Goal: Contribute content: Contribute content

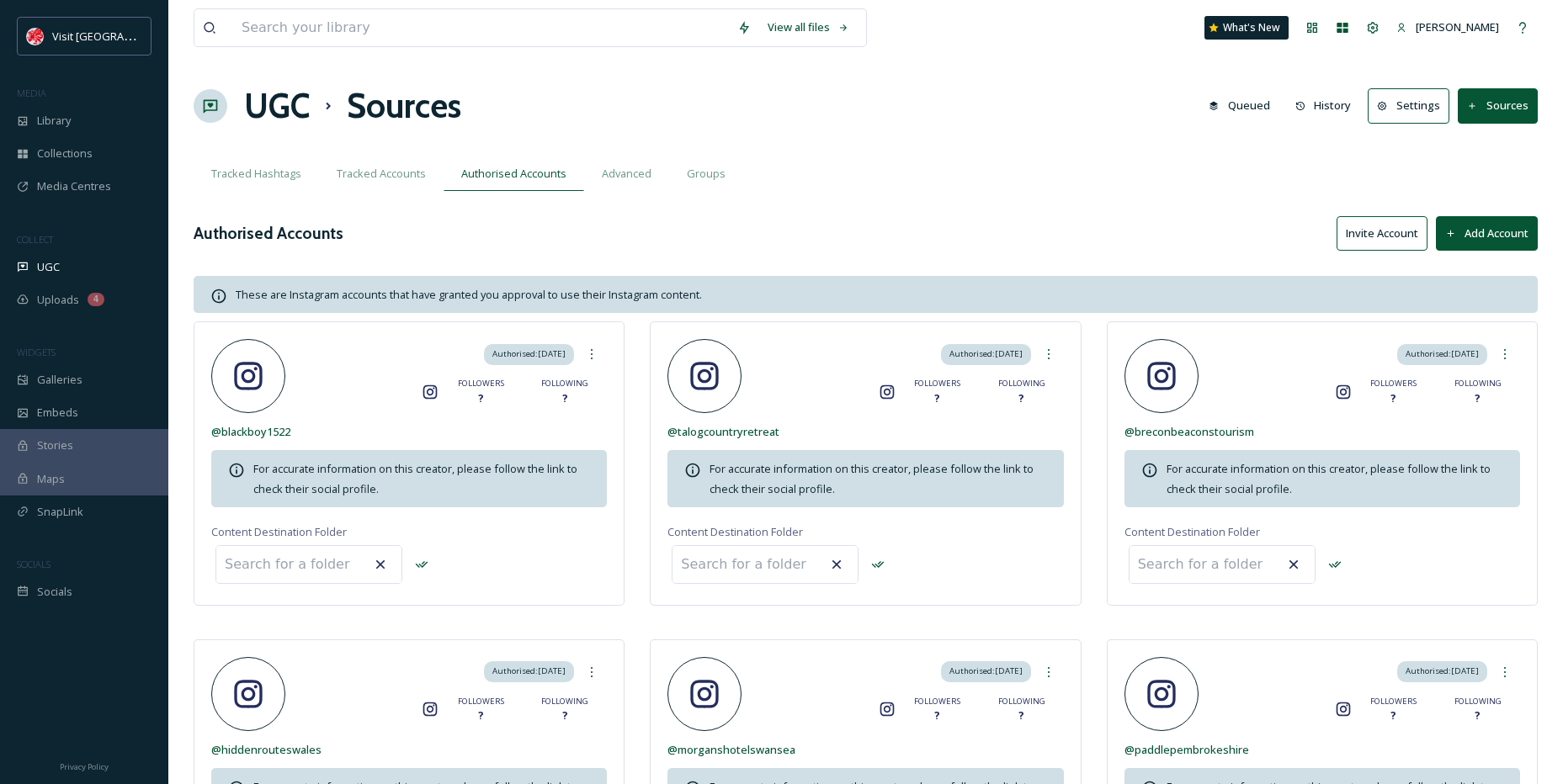
scroll to position [84, 0]
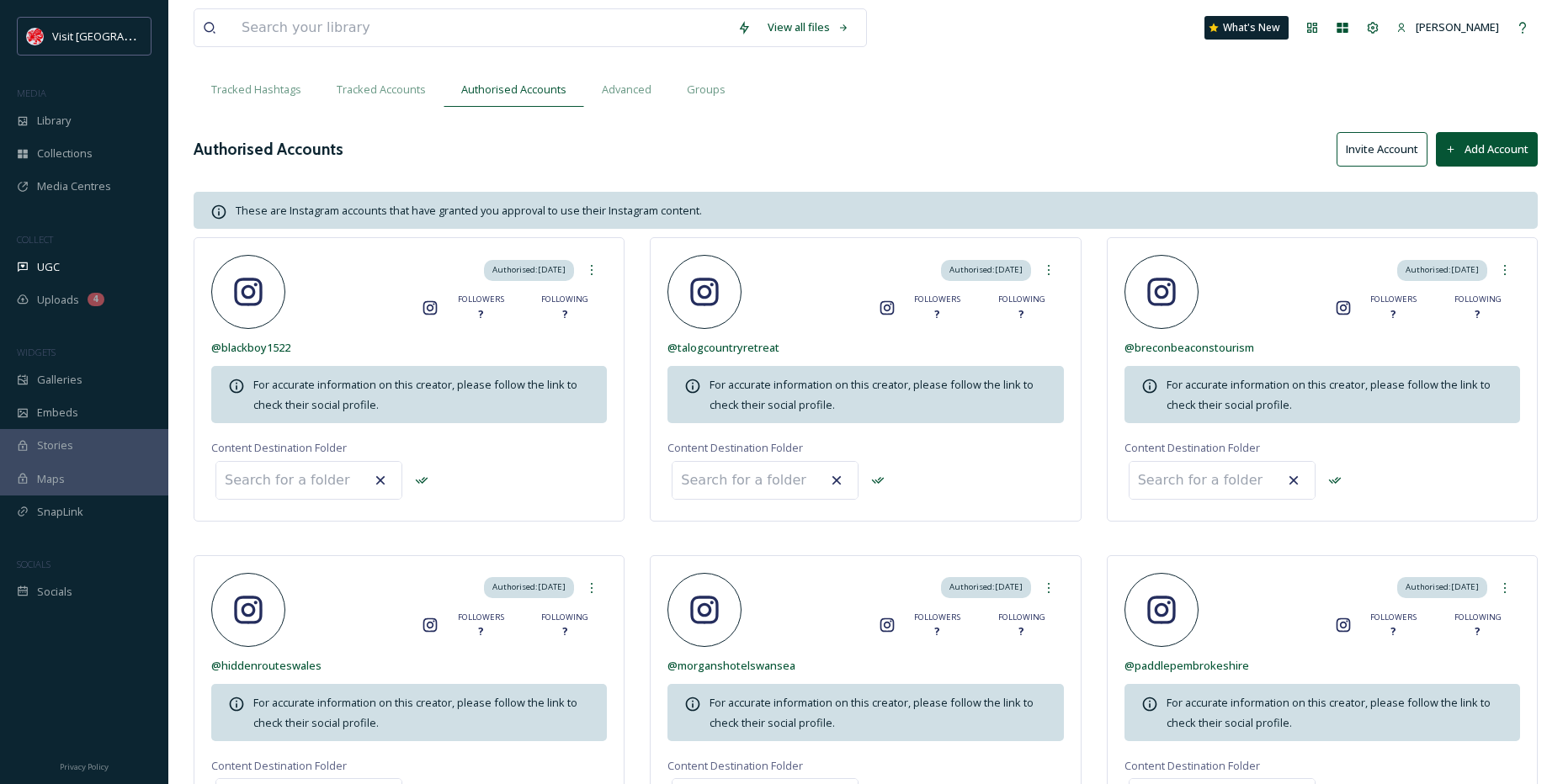
click at [80, 121] on div "Library" at bounding box center [84, 121] width 168 height 33
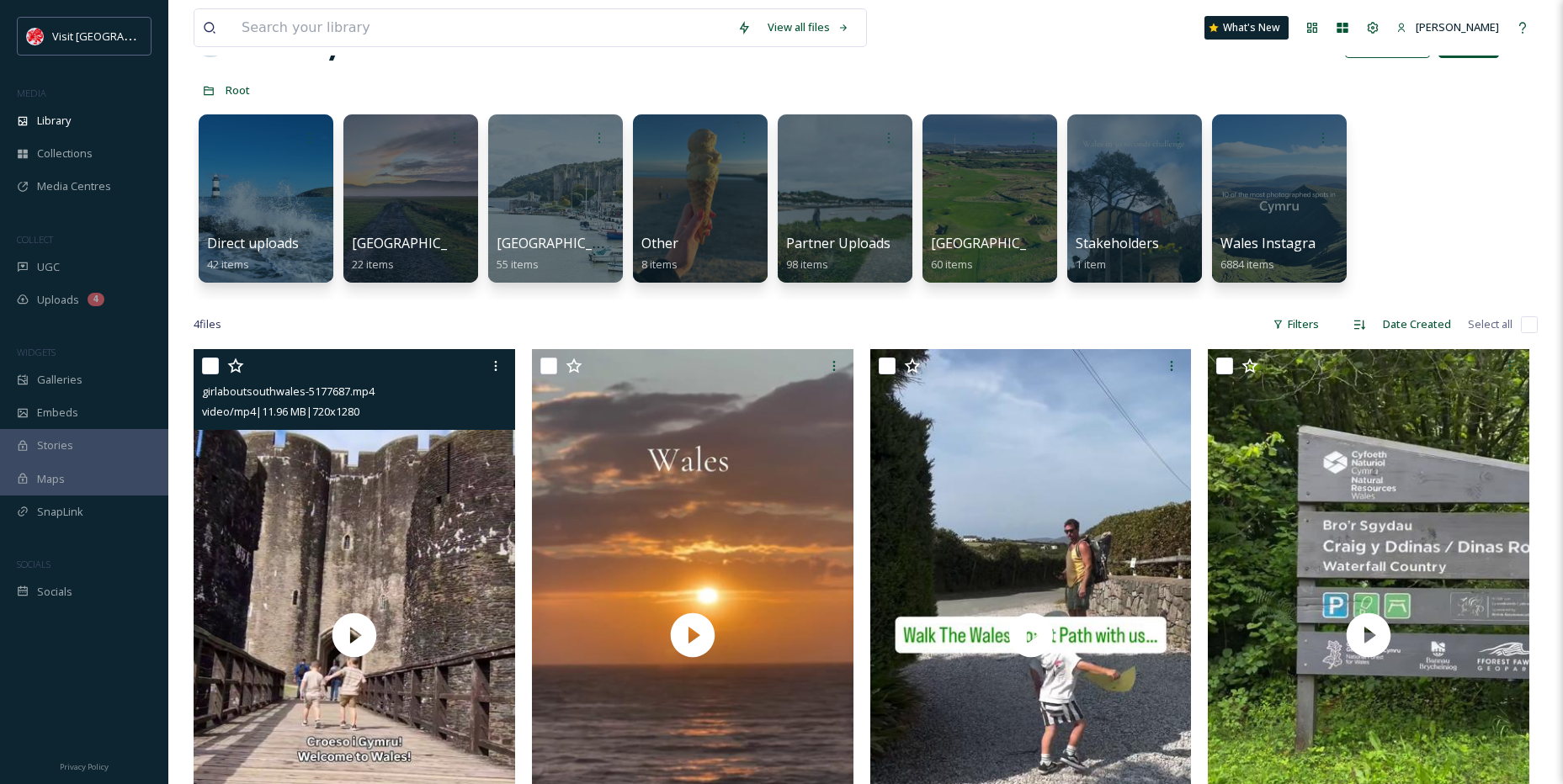
scroll to position [168, 0]
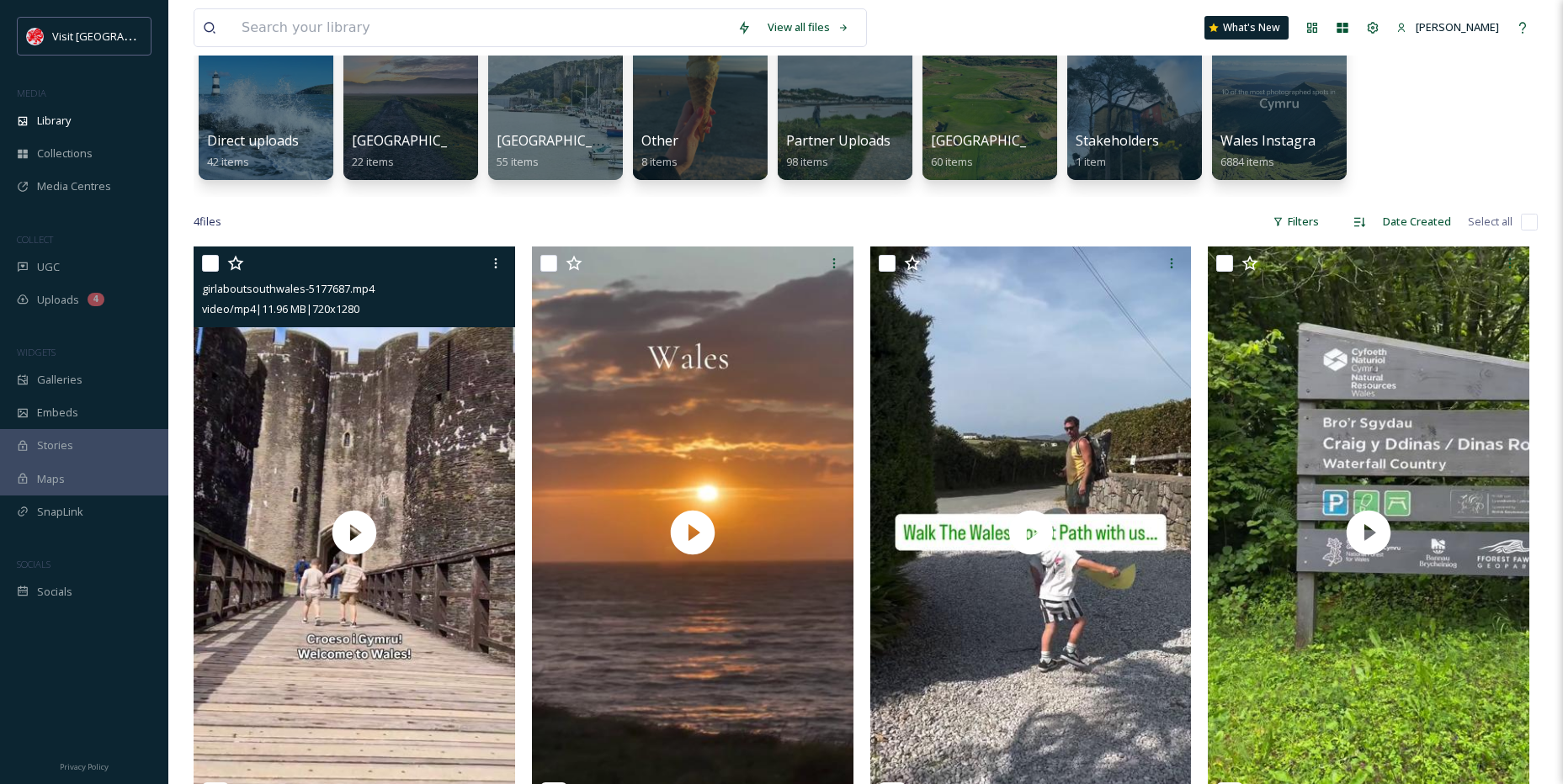
click at [210, 266] on input "checkbox" at bounding box center [210, 263] width 17 height 17
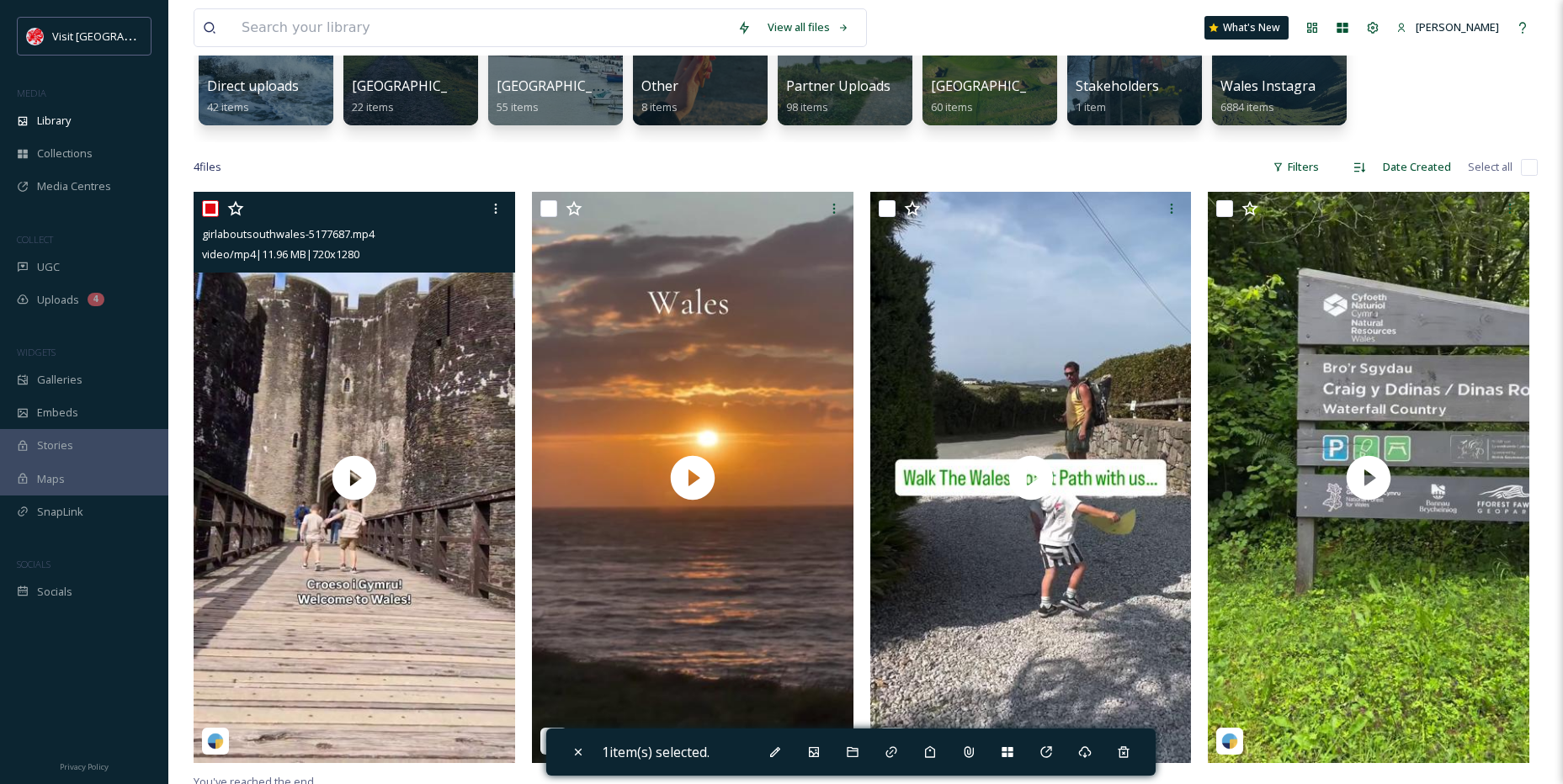
scroll to position [253, 0]
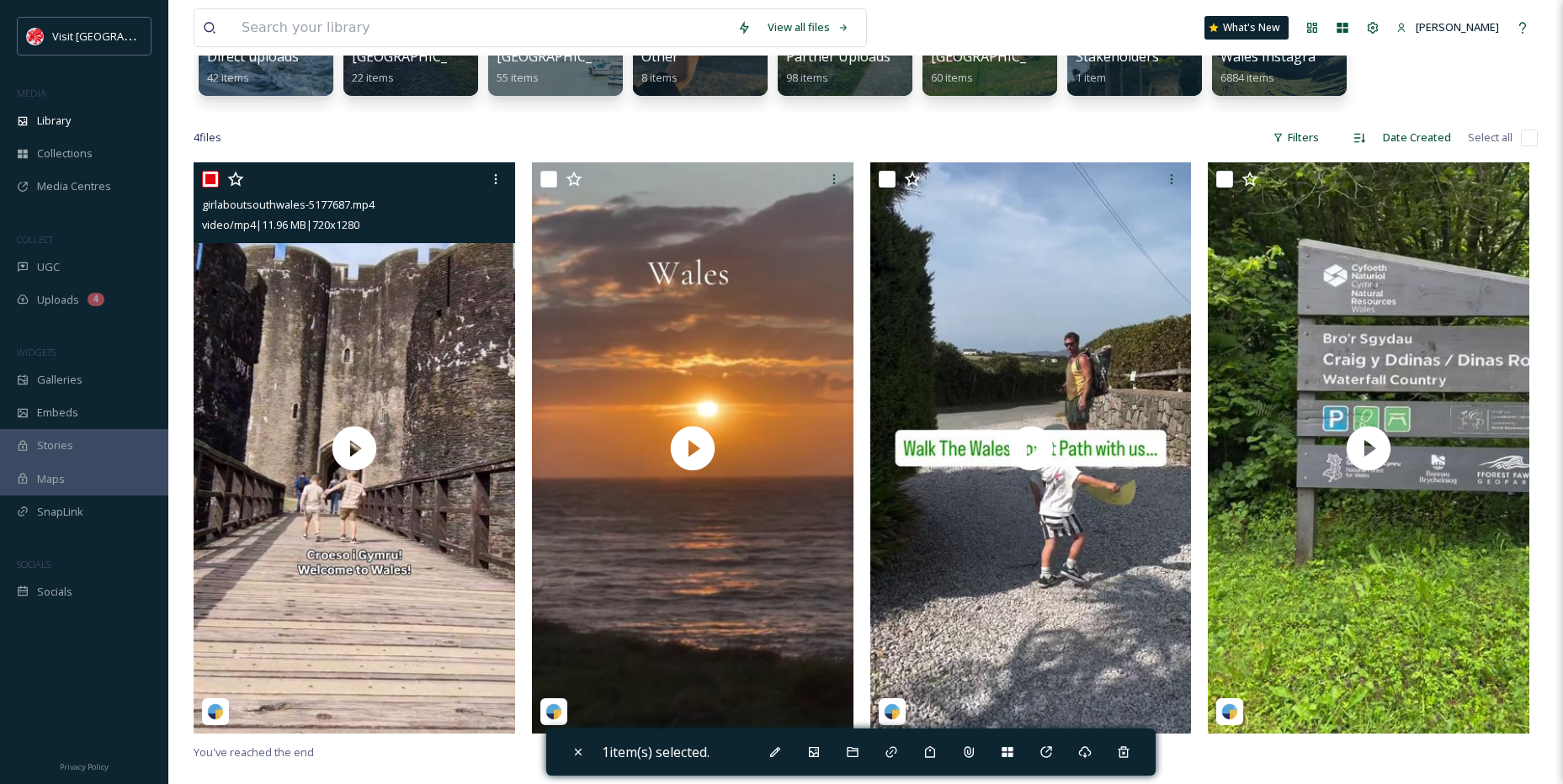
click at [215, 181] on input "checkbox" at bounding box center [210, 179] width 17 height 17
checkbox input "false"
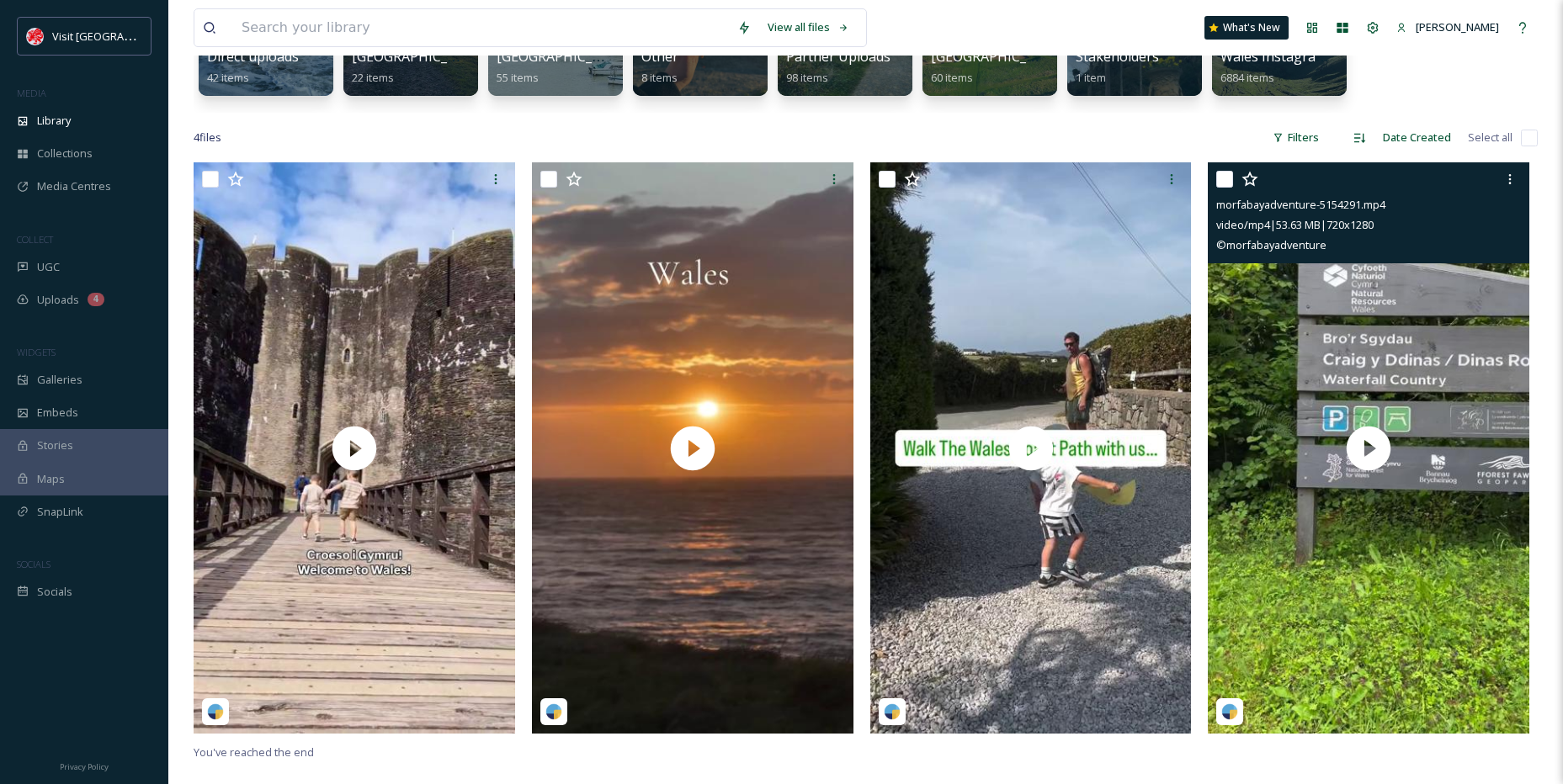
click at [1230, 174] on input "checkbox" at bounding box center [1224, 179] width 17 height 17
checkbox input "true"
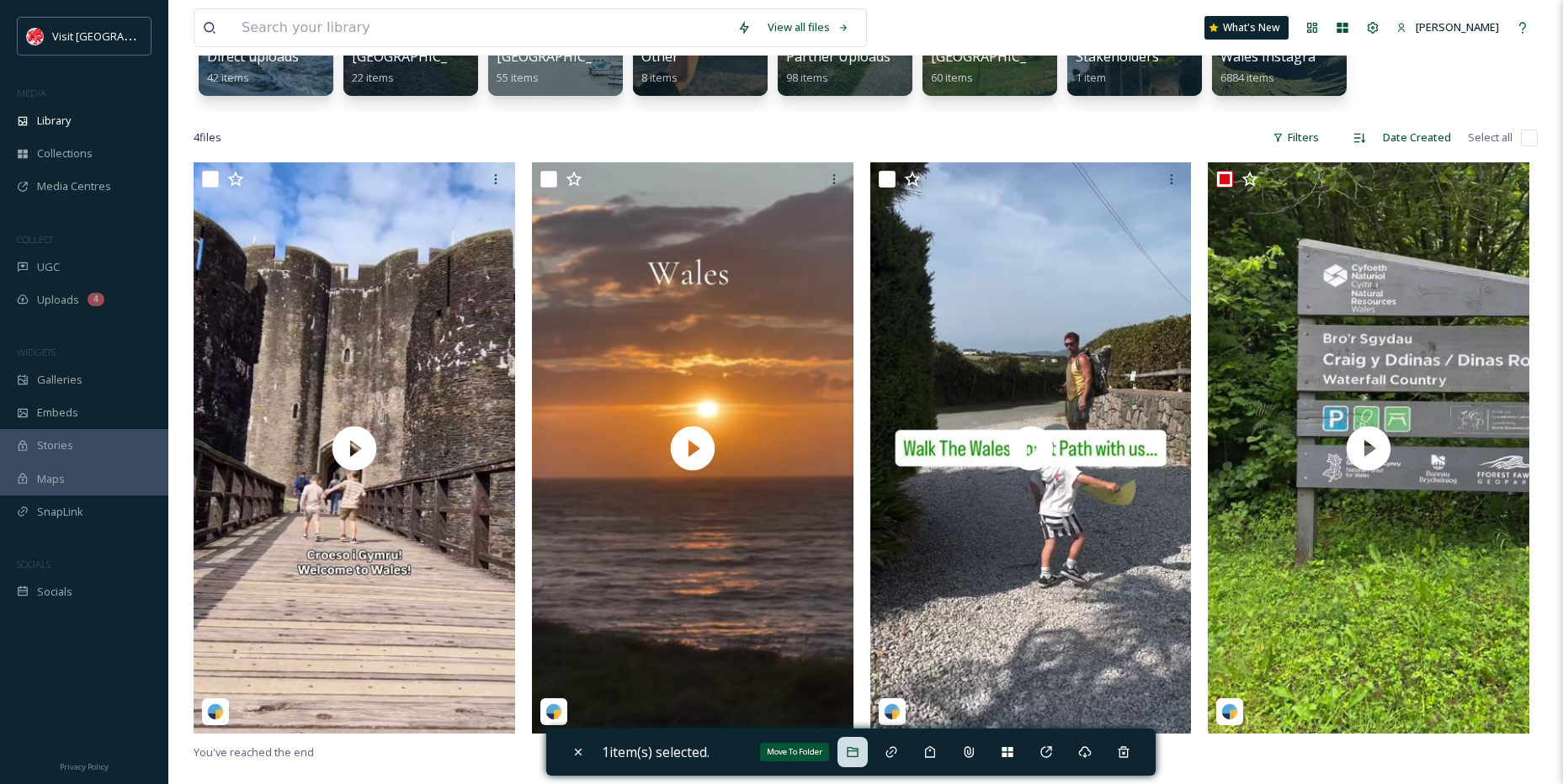
click at [868, 740] on div "Move To Folder" at bounding box center [853, 753] width 30 height 30
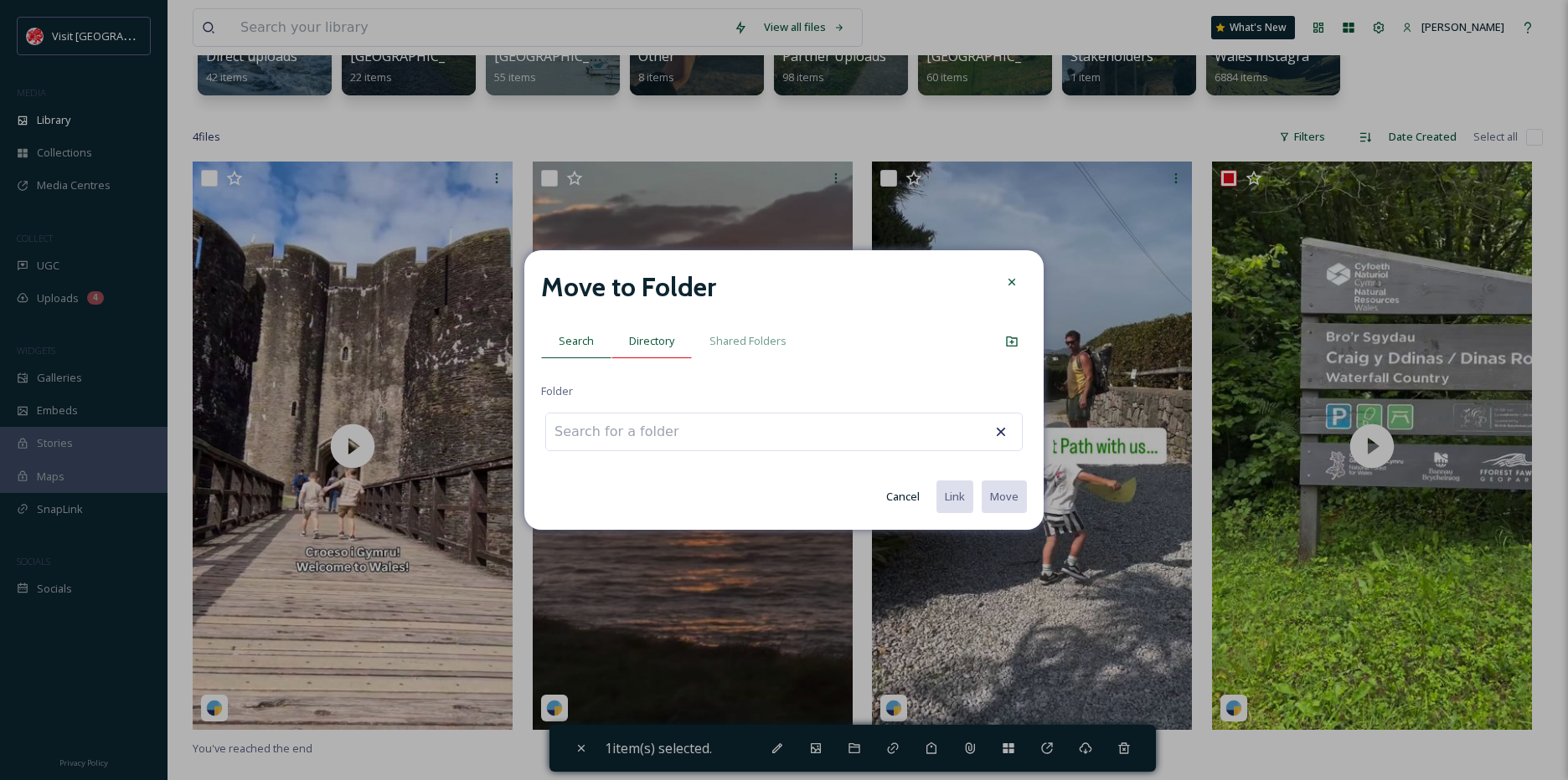
click at [655, 338] on span "Directory" at bounding box center [652, 341] width 45 height 16
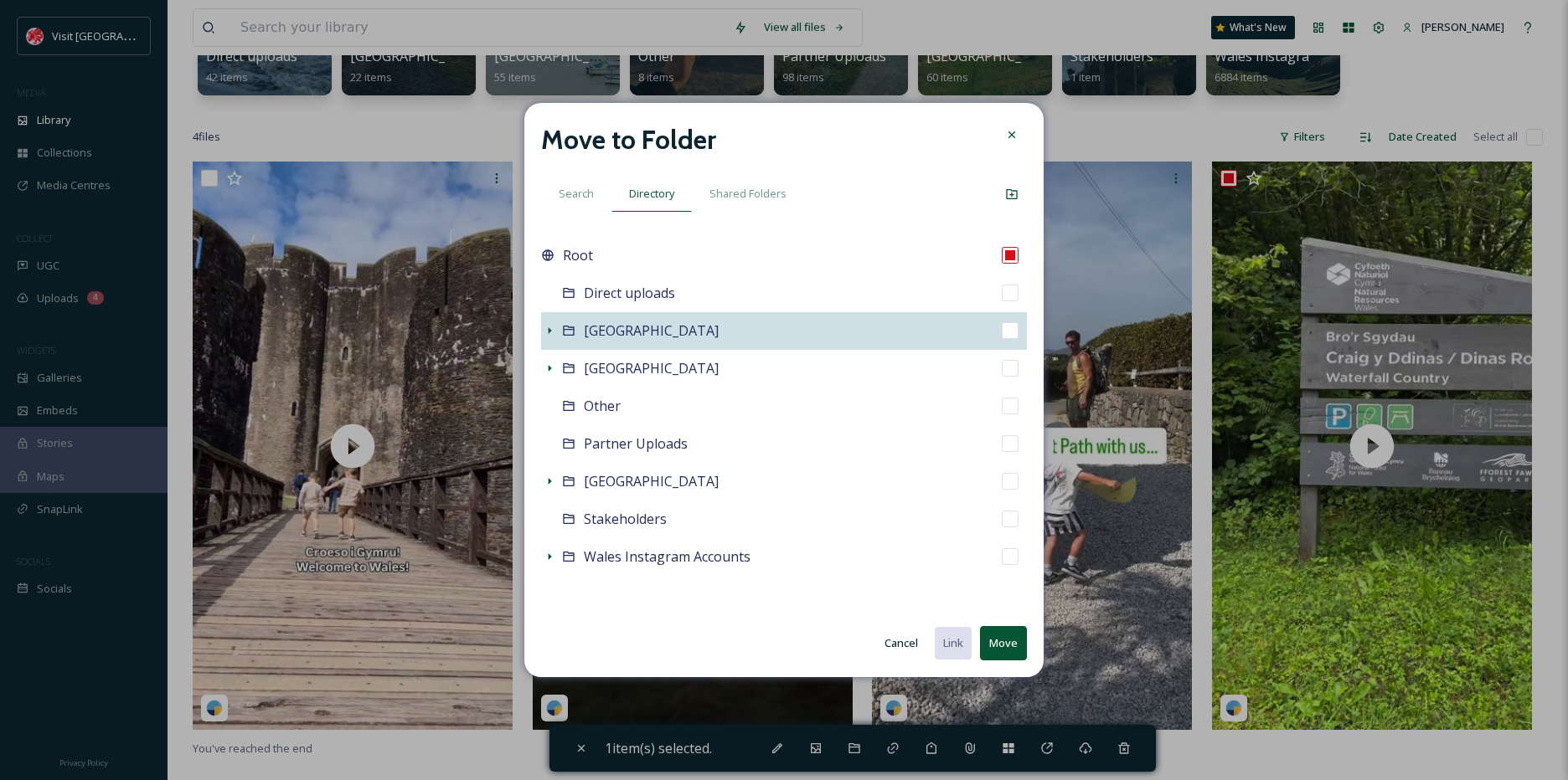
click at [549, 345] on div "Mid Wales" at bounding box center [784, 331] width 486 height 37
checkbox input "false"
click at [549, 338] on div at bounding box center [549, 330] width 17 height 17
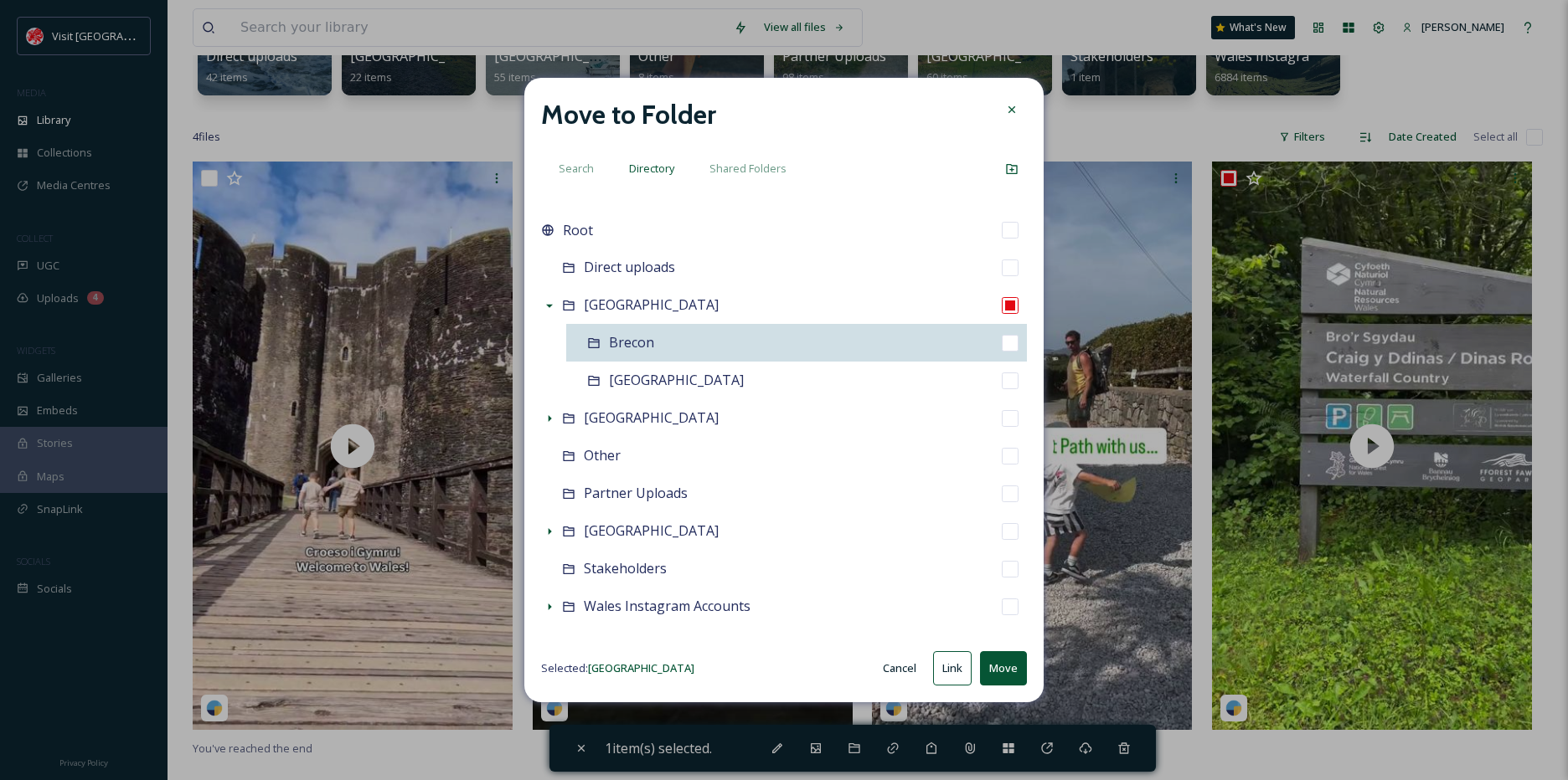
click at [662, 356] on div "Brecon" at bounding box center [796, 343] width 460 height 37
checkbox input "false"
checkbox input "true"
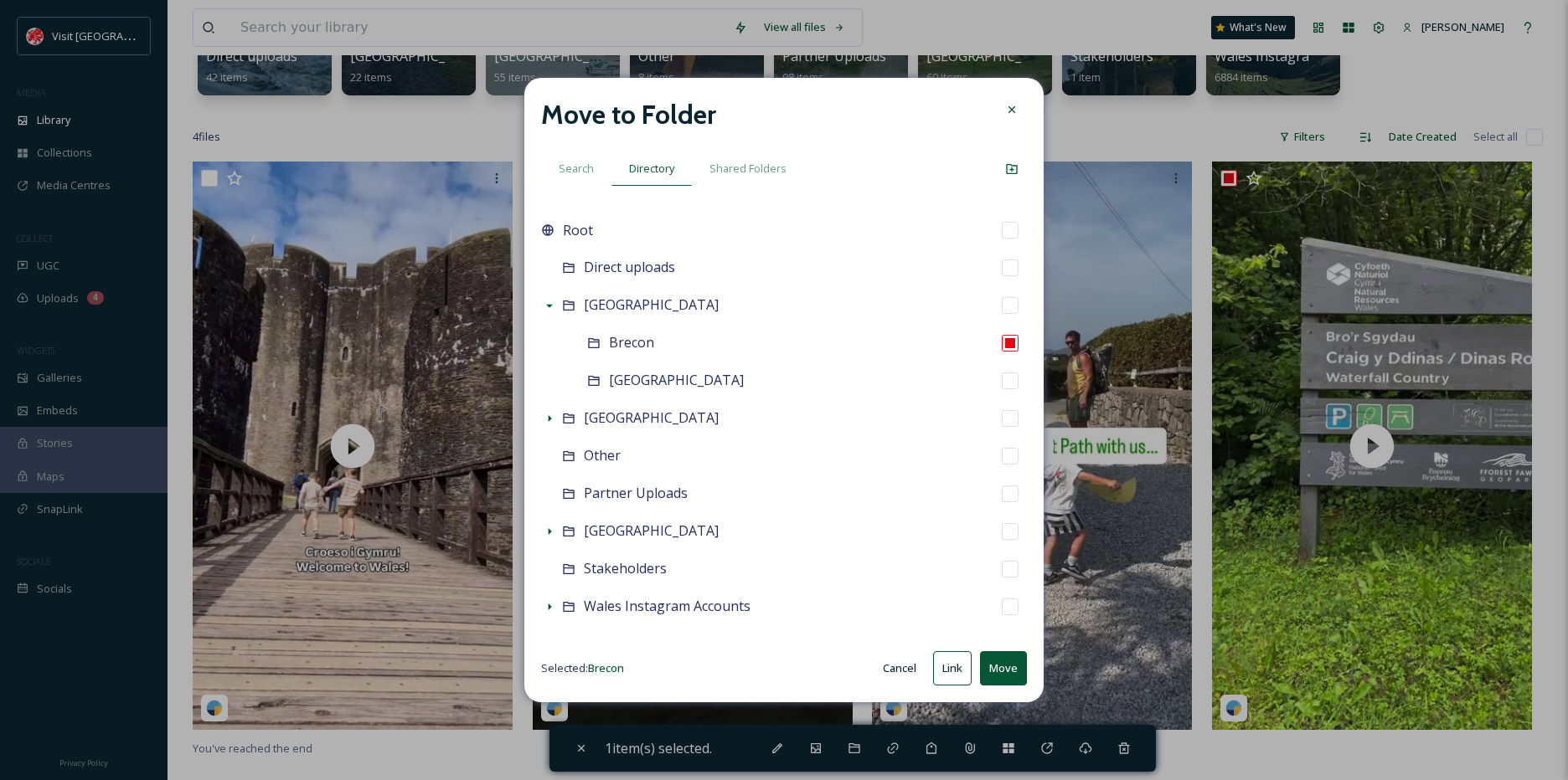
click at [999, 667] on button "Move" at bounding box center [1004, 668] width 47 height 35
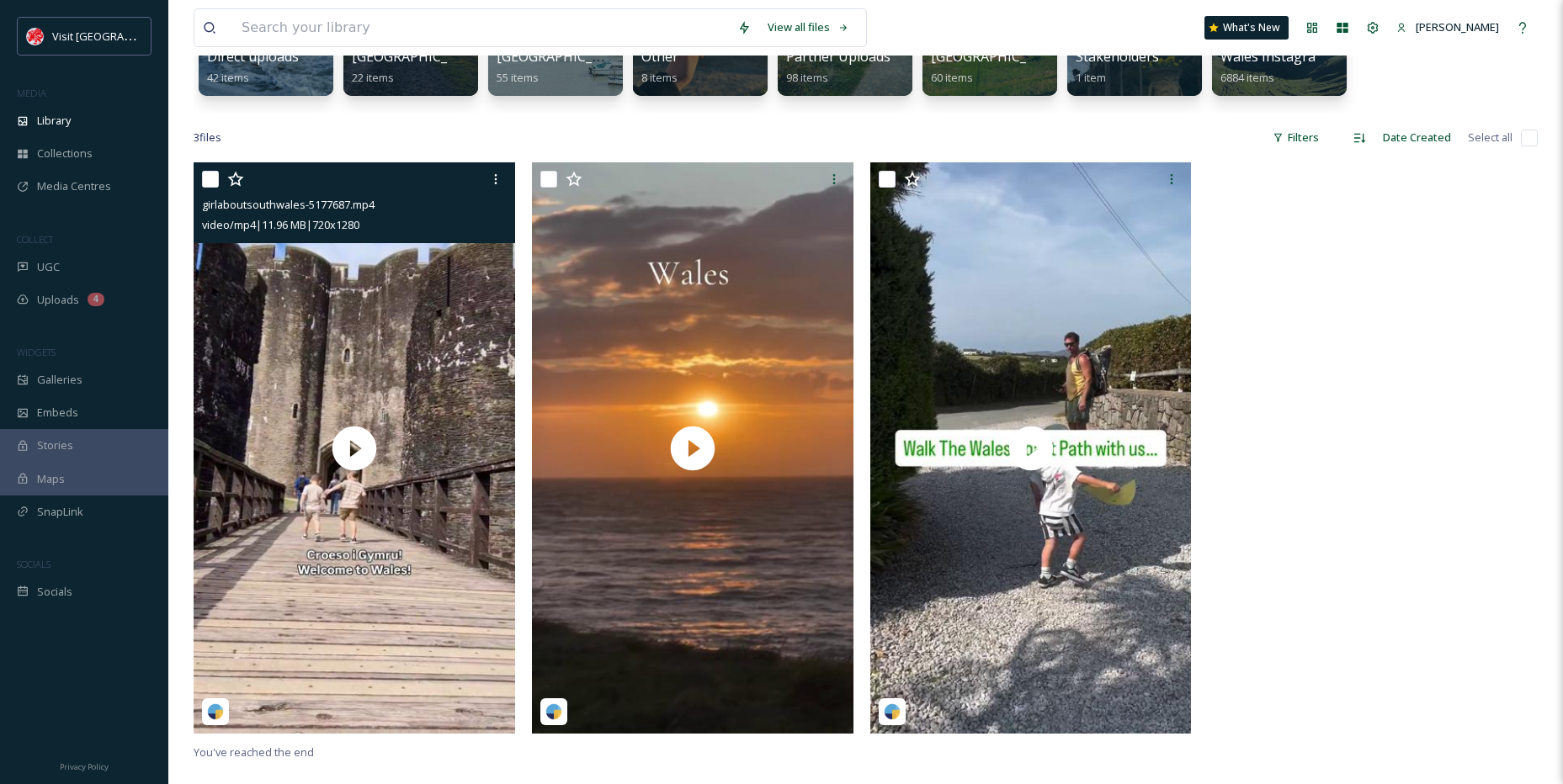
click at [208, 176] on input "checkbox" at bounding box center [210, 179] width 17 height 17
checkbox input "true"
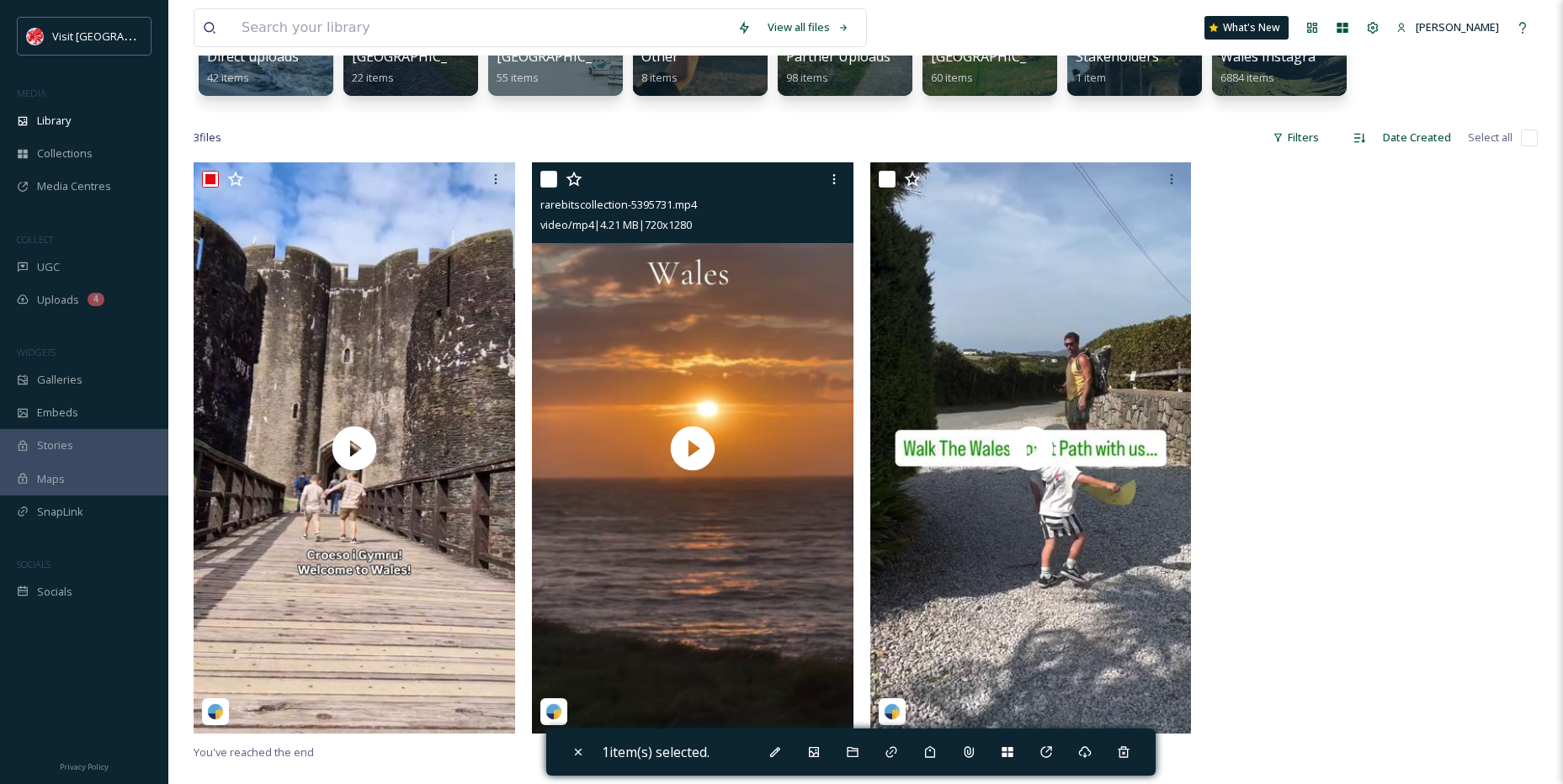
click at [547, 180] on input "checkbox" at bounding box center [548, 179] width 17 height 17
checkbox input "true"
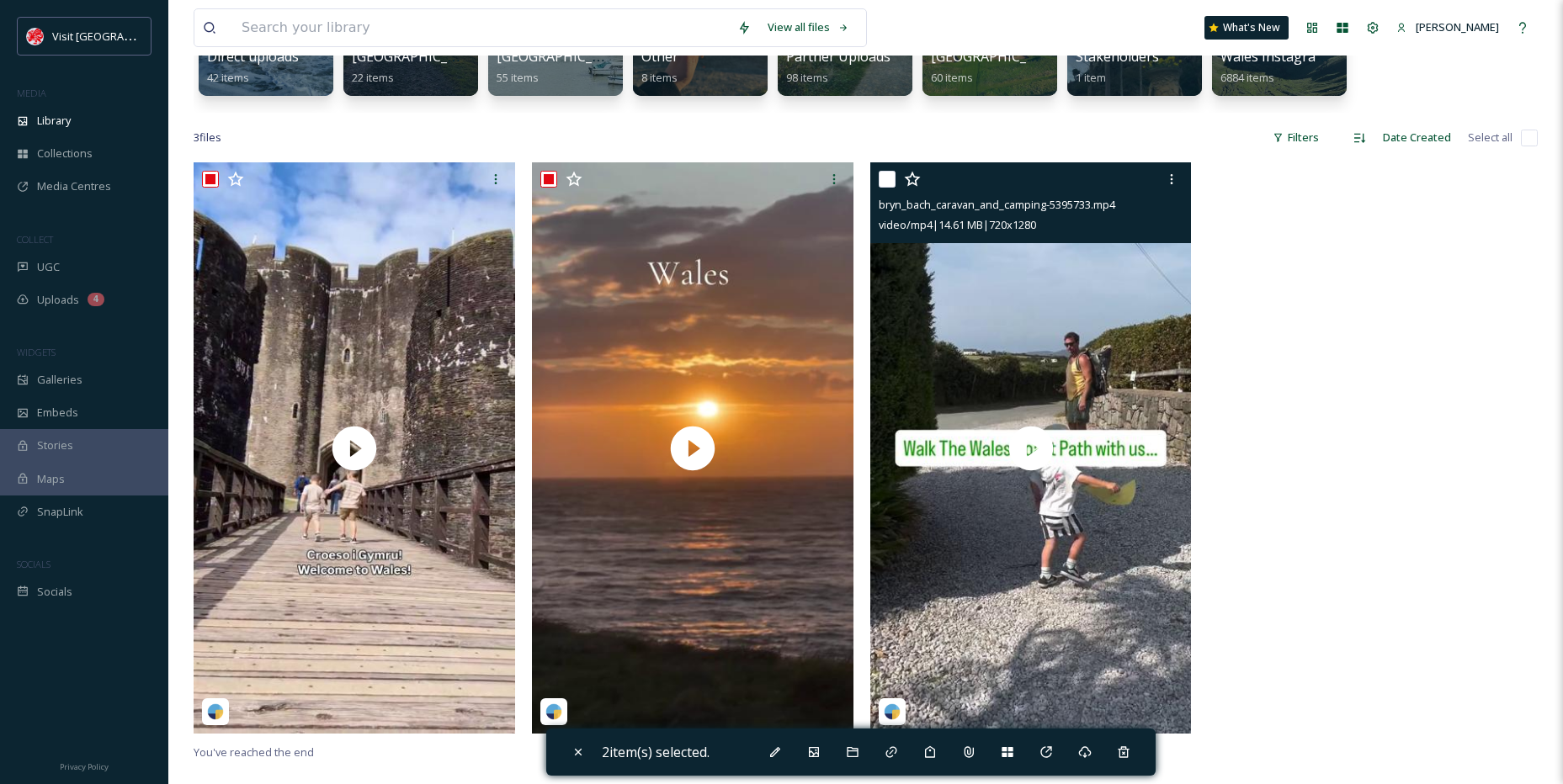
click at [886, 178] on input "checkbox" at bounding box center [887, 179] width 17 height 17
checkbox input "true"
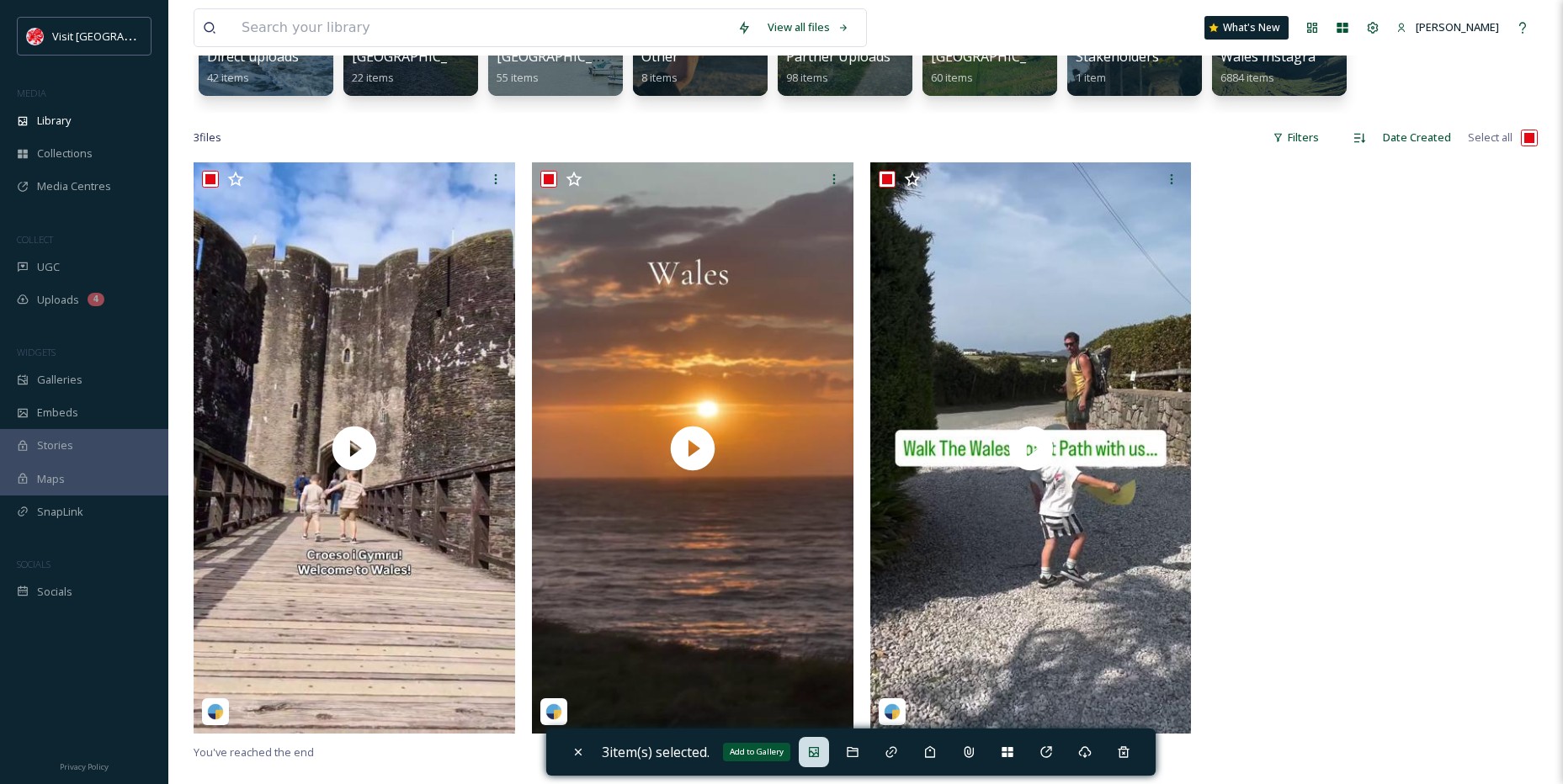
click at [828, 755] on div "Add to Gallery" at bounding box center [814, 753] width 30 height 30
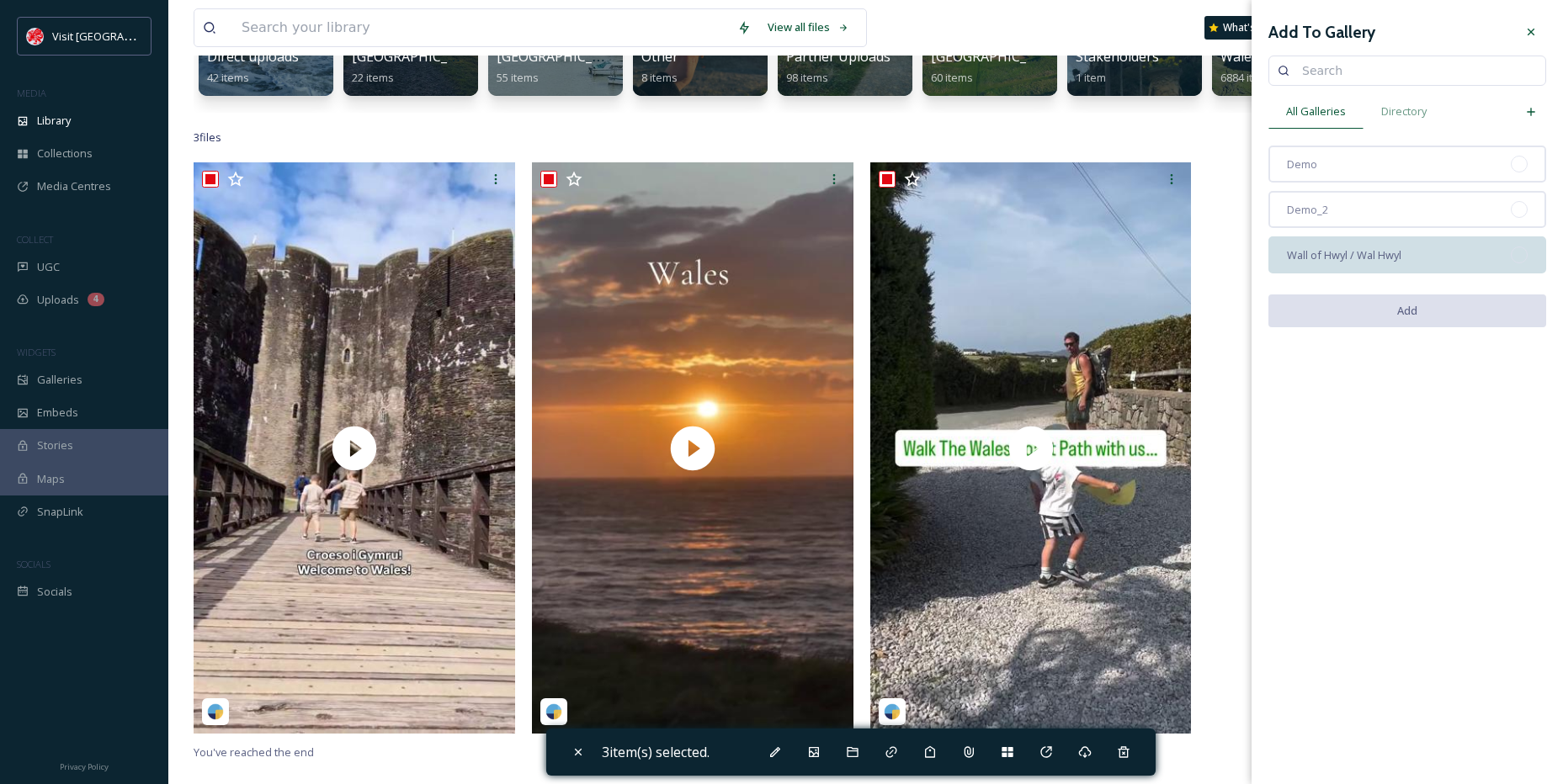
click at [1388, 269] on div "Wall of Hwyl / Wal Hwyl" at bounding box center [1407, 254] width 278 height 37
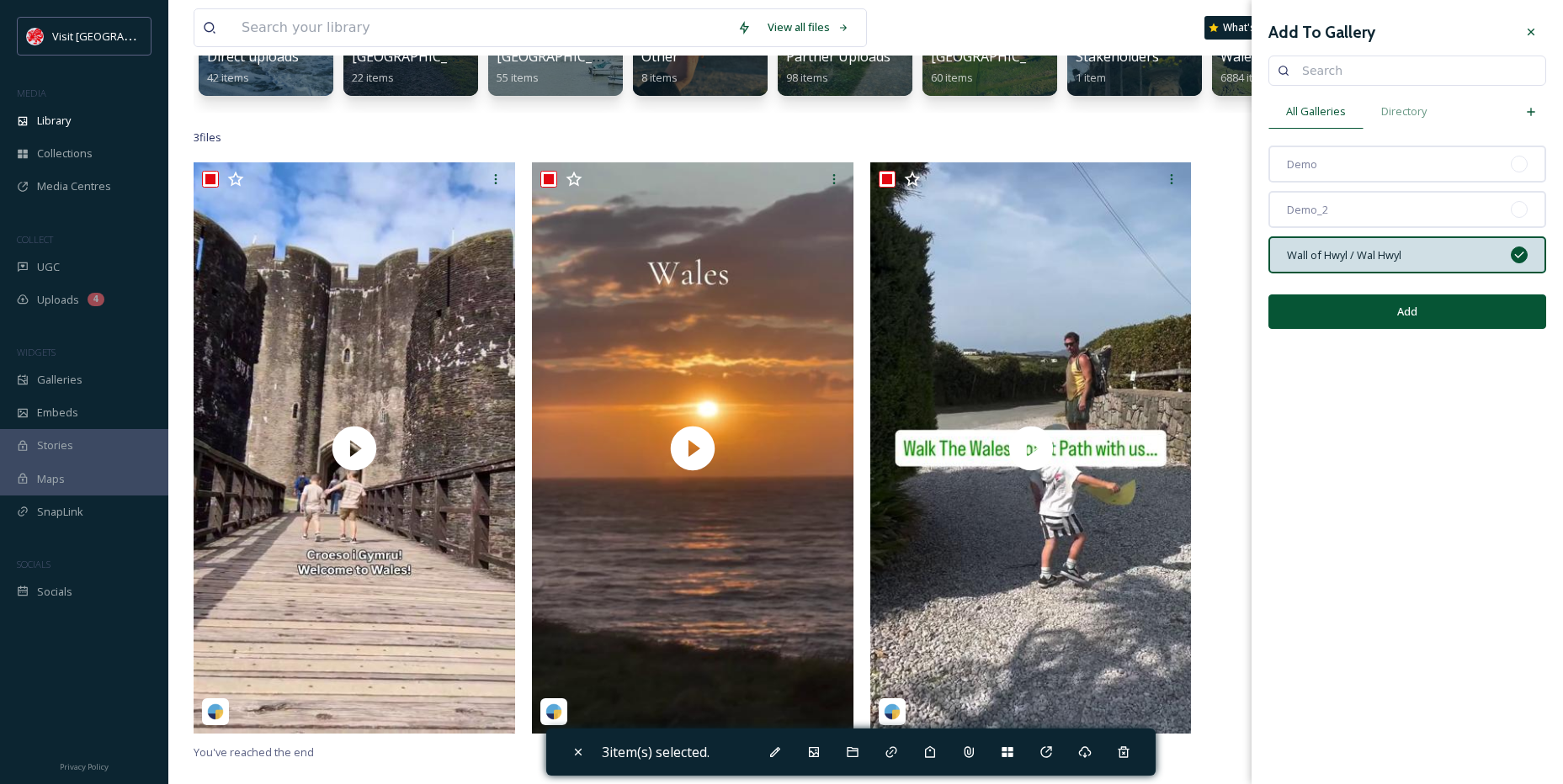
click at [1404, 306] on button "Add" at bounding box center [1407, 312] width 278 height 35
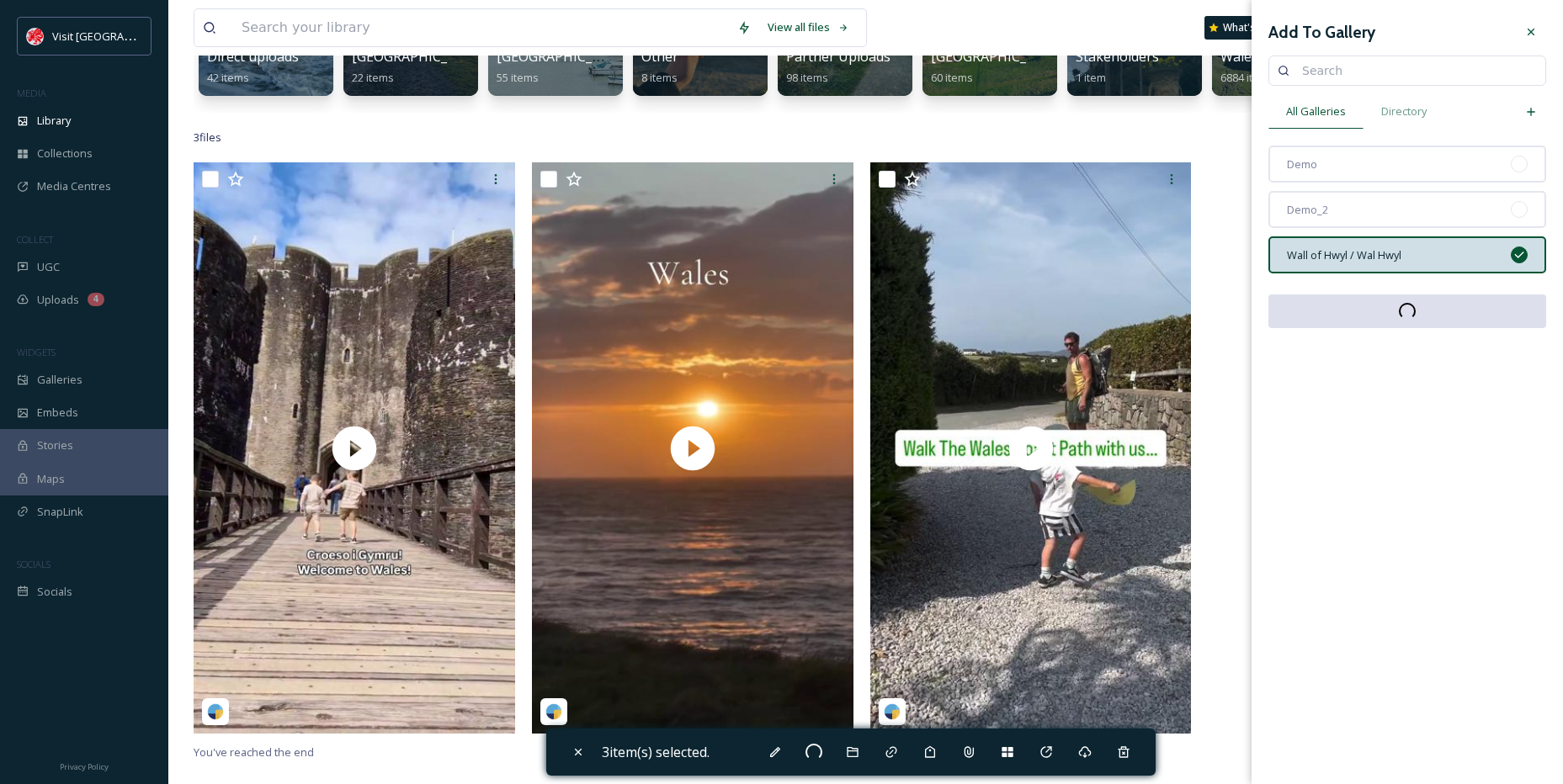
checkbox input "false"
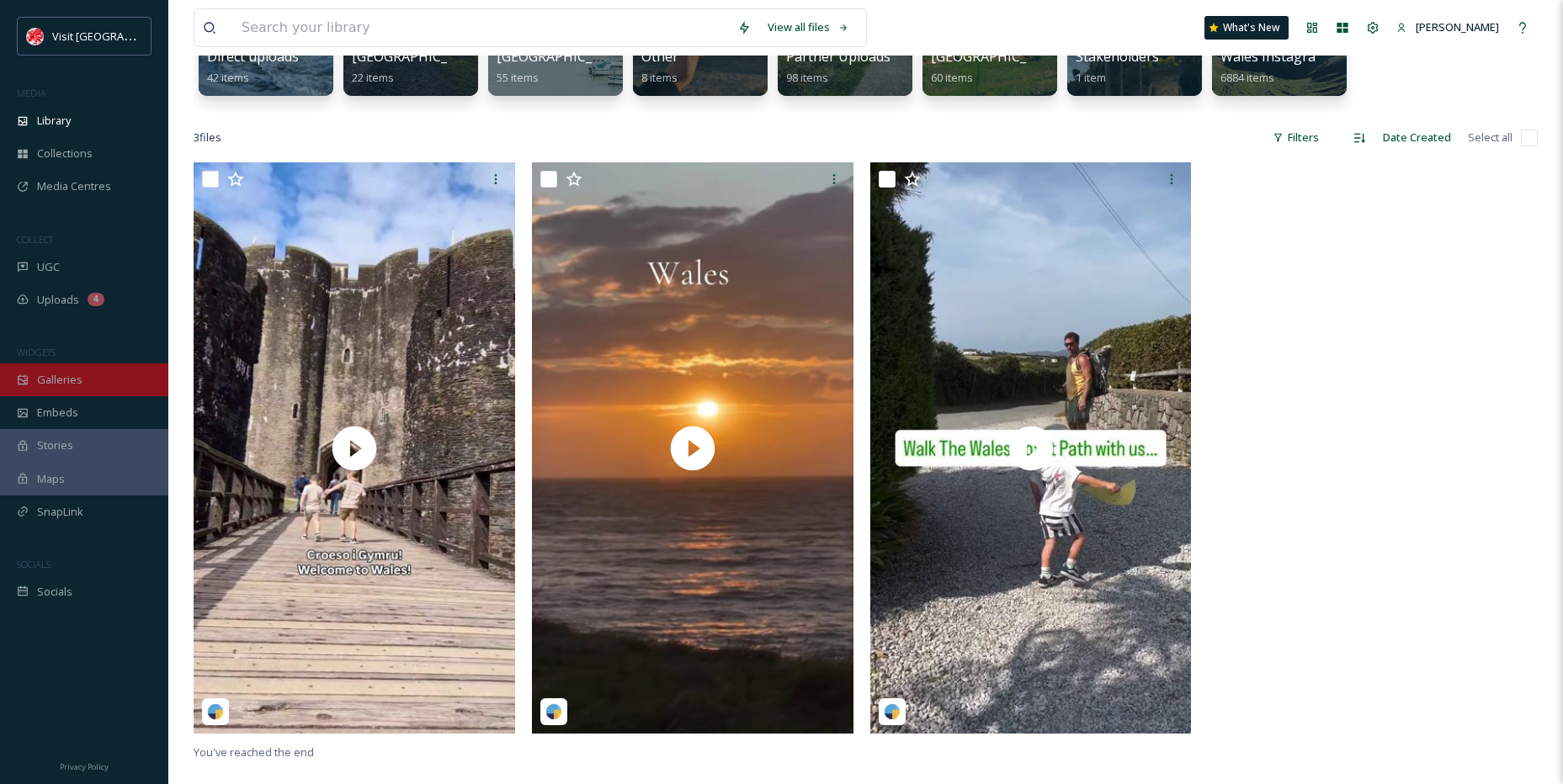
click at [81, 389] on div "Galleries" at bounding box center [84, 379] width 168 height 33
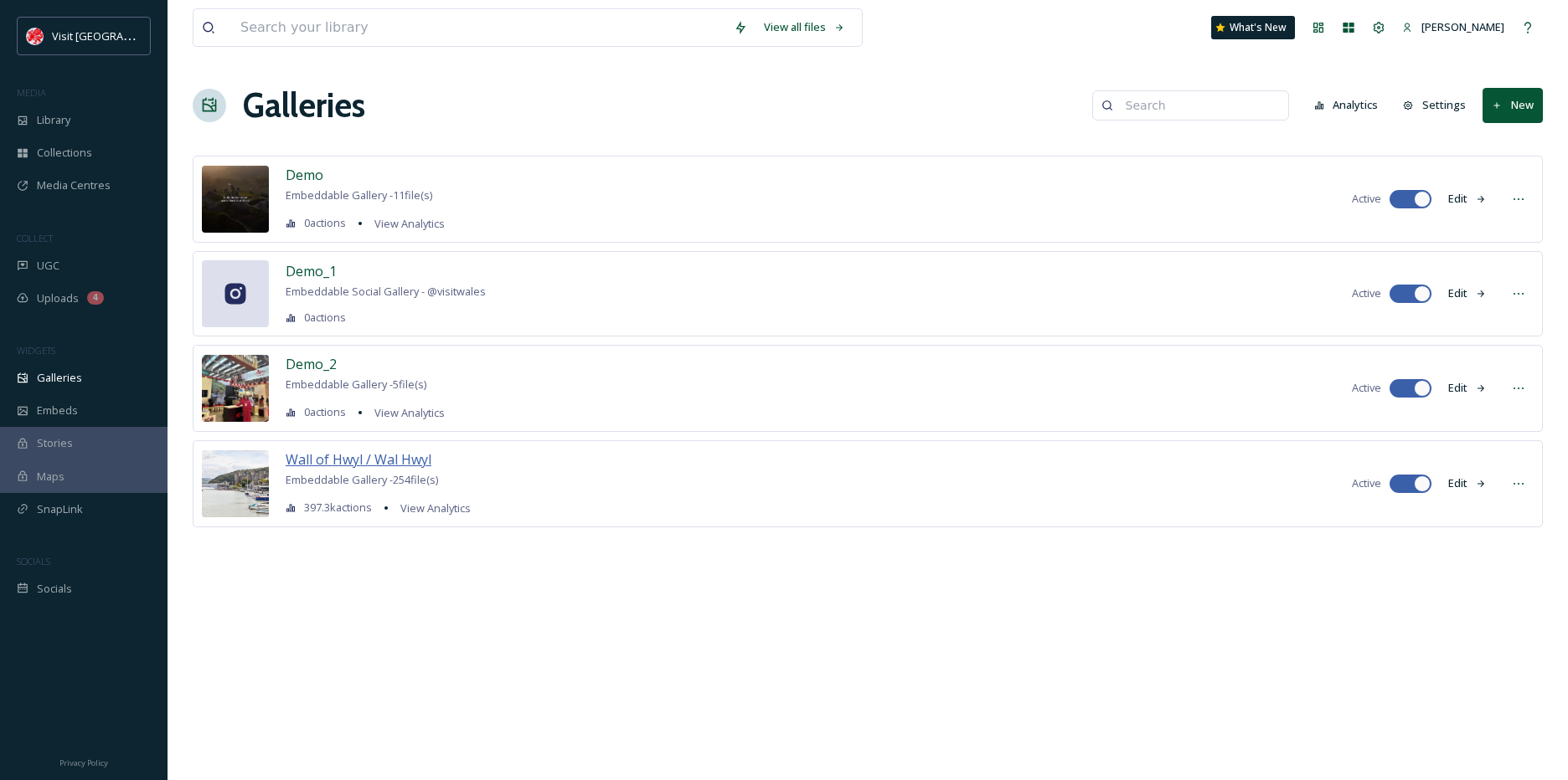
click at [352, 465] on span "Wall of Hwyl / Wal Hwyl" at bounding box center [358, 459] width 146 height 19
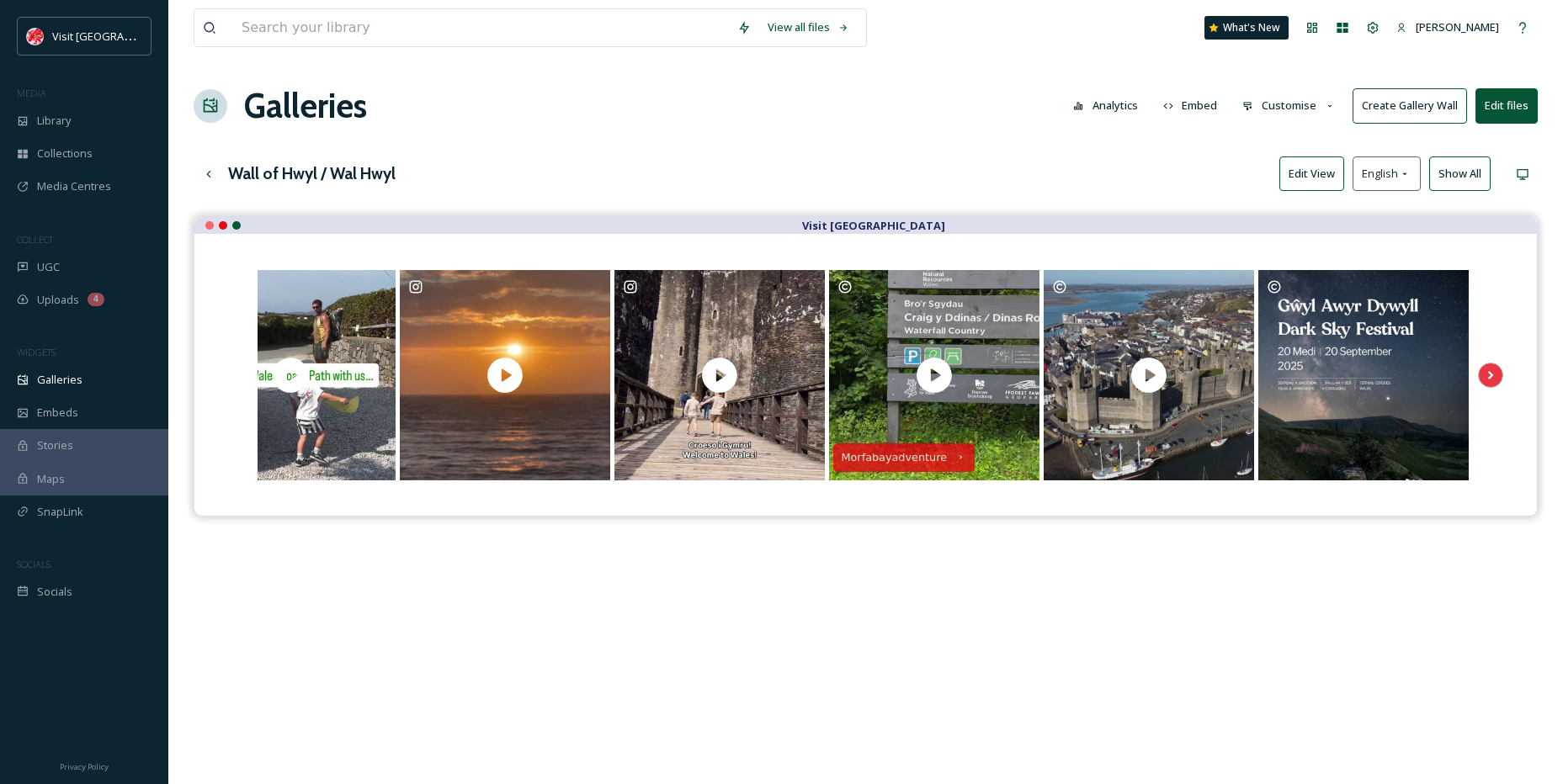
click at [1300, 179] on button "Edit View" at bounding box center [1311, 173] width 65 height 35
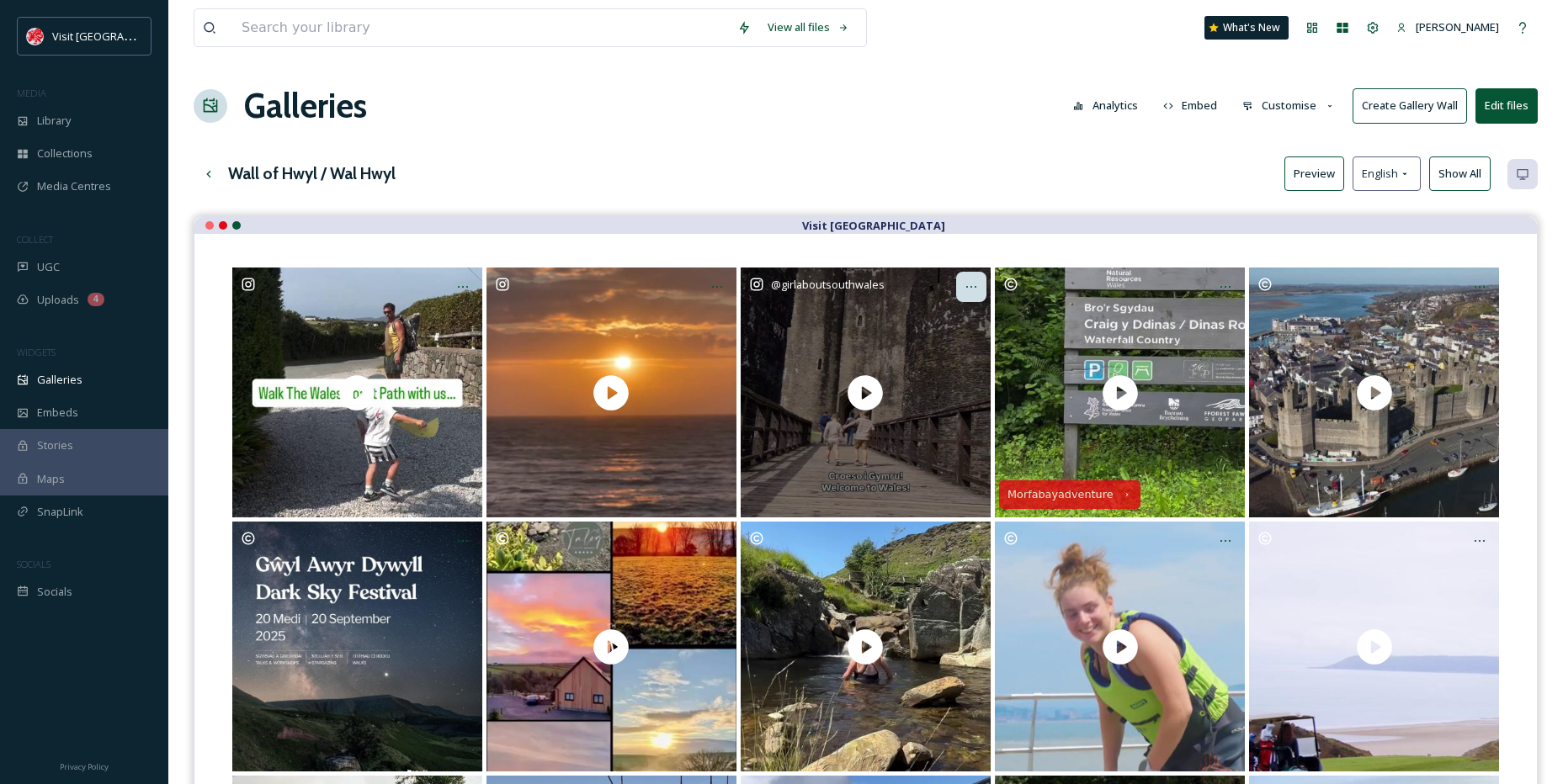
click at [974, 285] on icon at bounding box center [971, 287] width 13 height 13
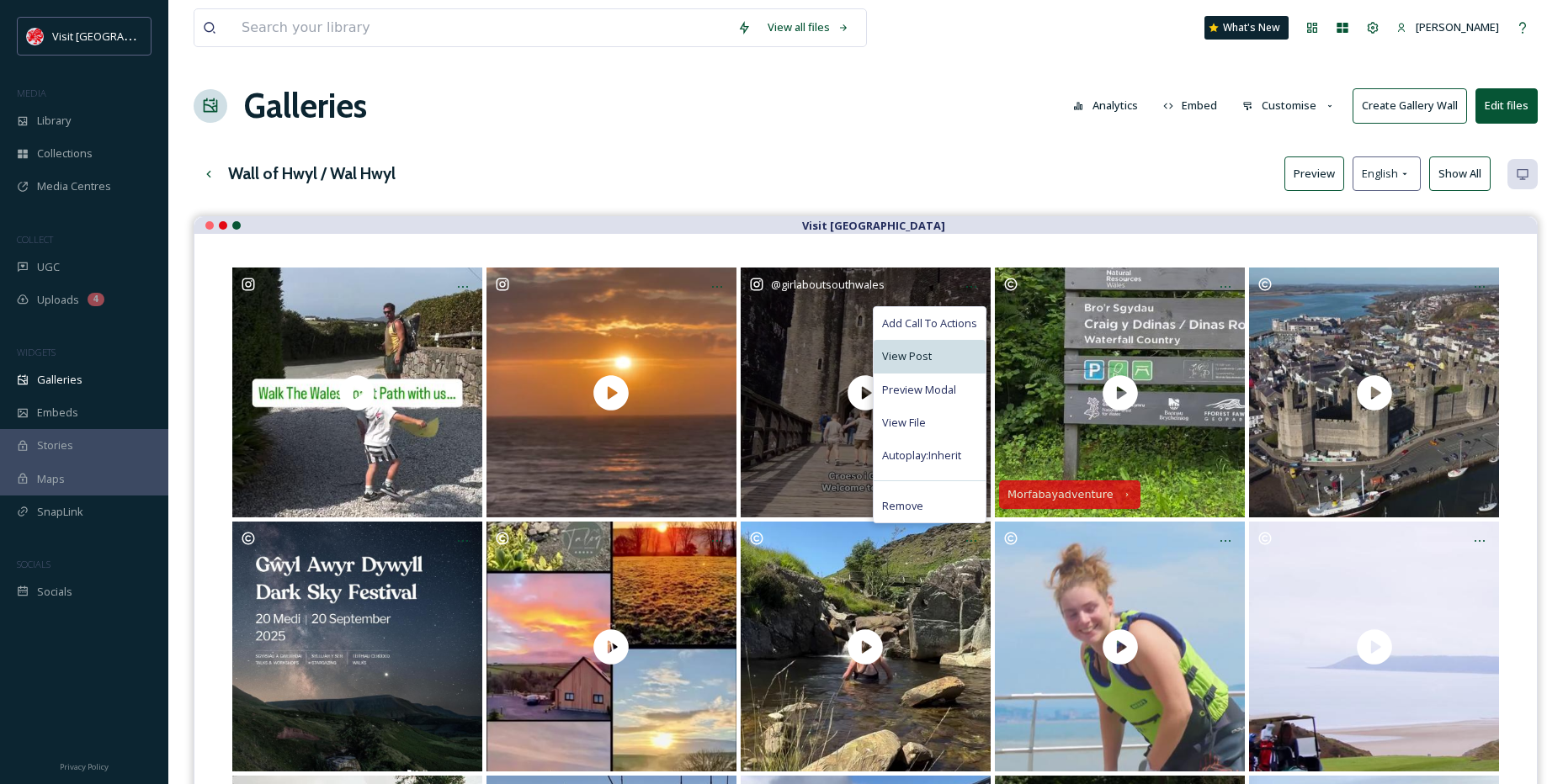
click at [922, 363] on span "View Post" at bounding box center [907, 356] width 50 height 16
click at [913, 415] on span "View File" at bounding box center [904, 423] width 44 height 16
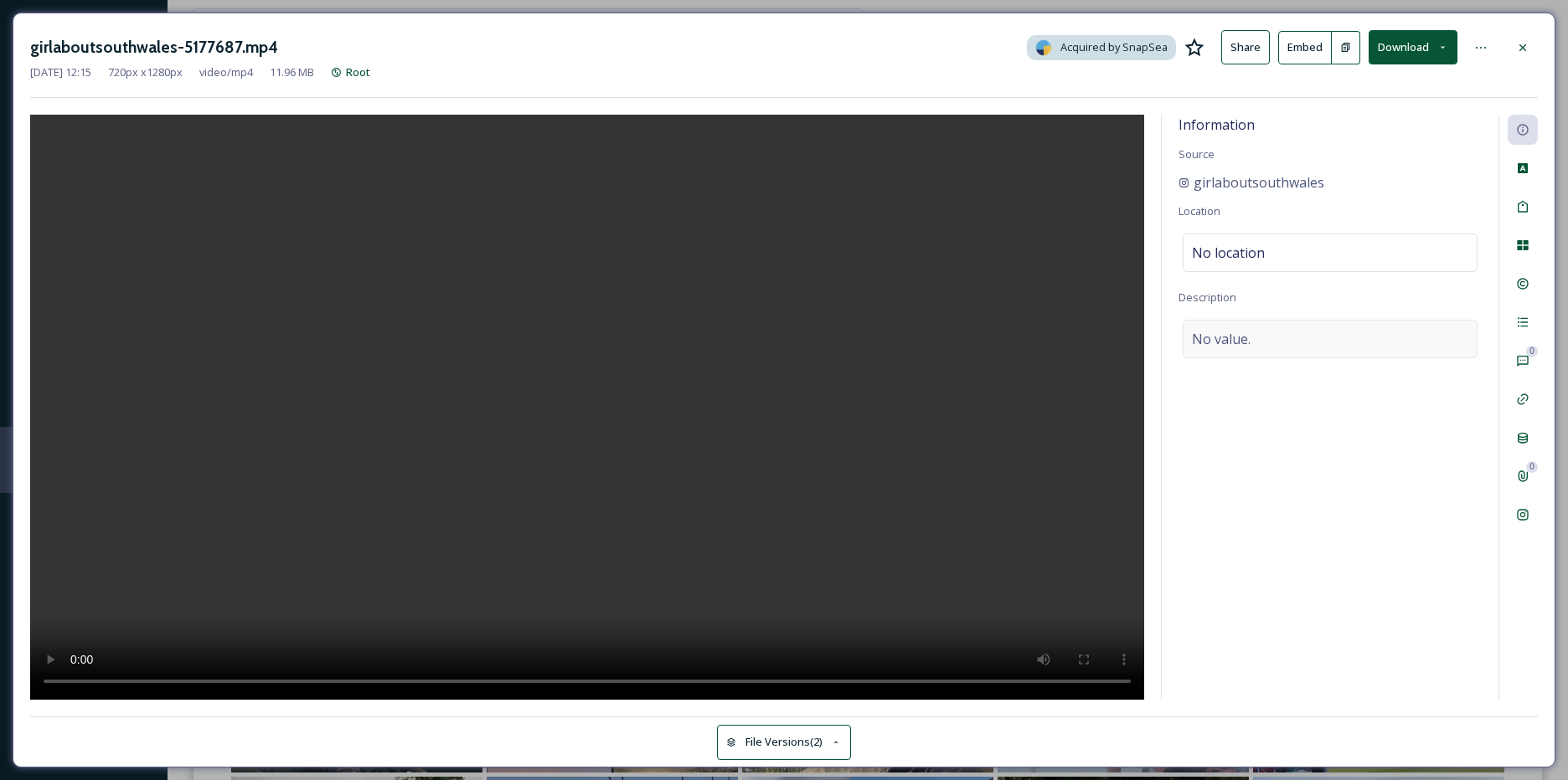
click at [1229, 338] on span "No value." at bounding box center [1221, 338] width 59 height 20
click at [1229, 338] on textarea at bounding box center [1330, 389] width 303 height 139
type textarea "🎨#AD|@cadwcymruwales has commissioned artist Julian Beever to create an immersi…"
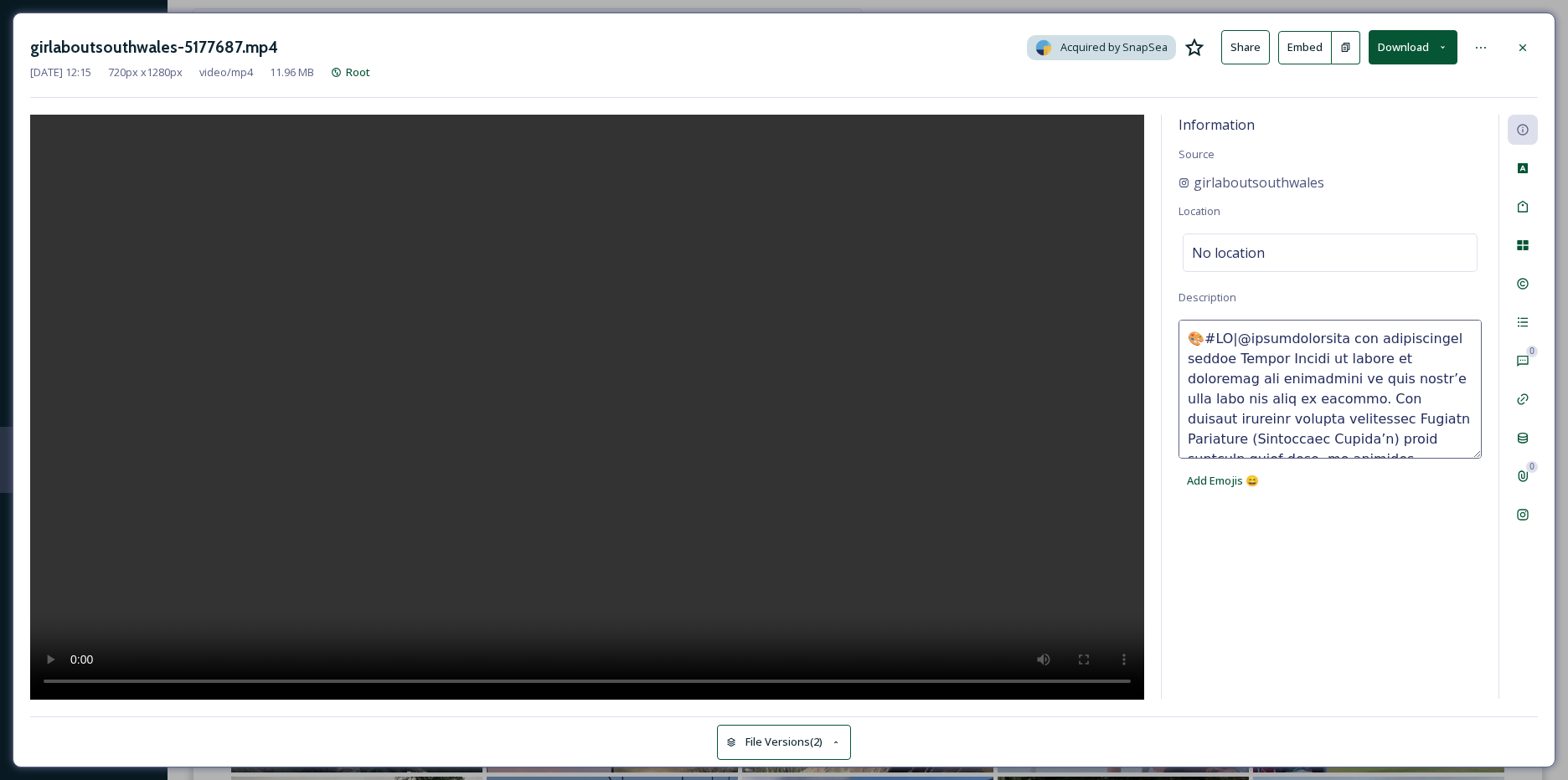
scroll to position [452, 0]
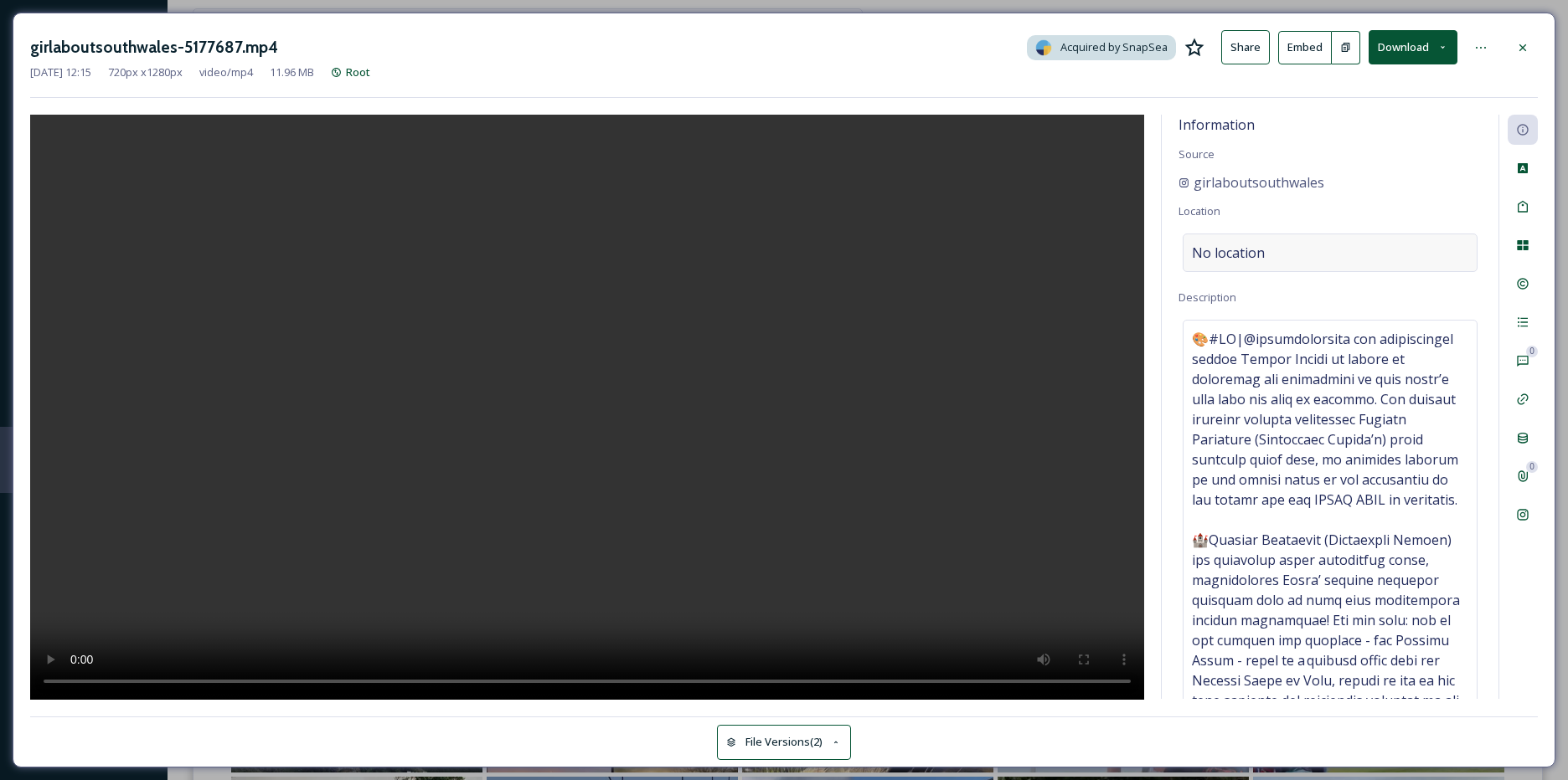
click at [1220, 251] on span "No location" at bounding box center [1228, 252] width 73 height 20
click at [1220, 251] on input at bounding box center [1331, 252] width 293 height 36
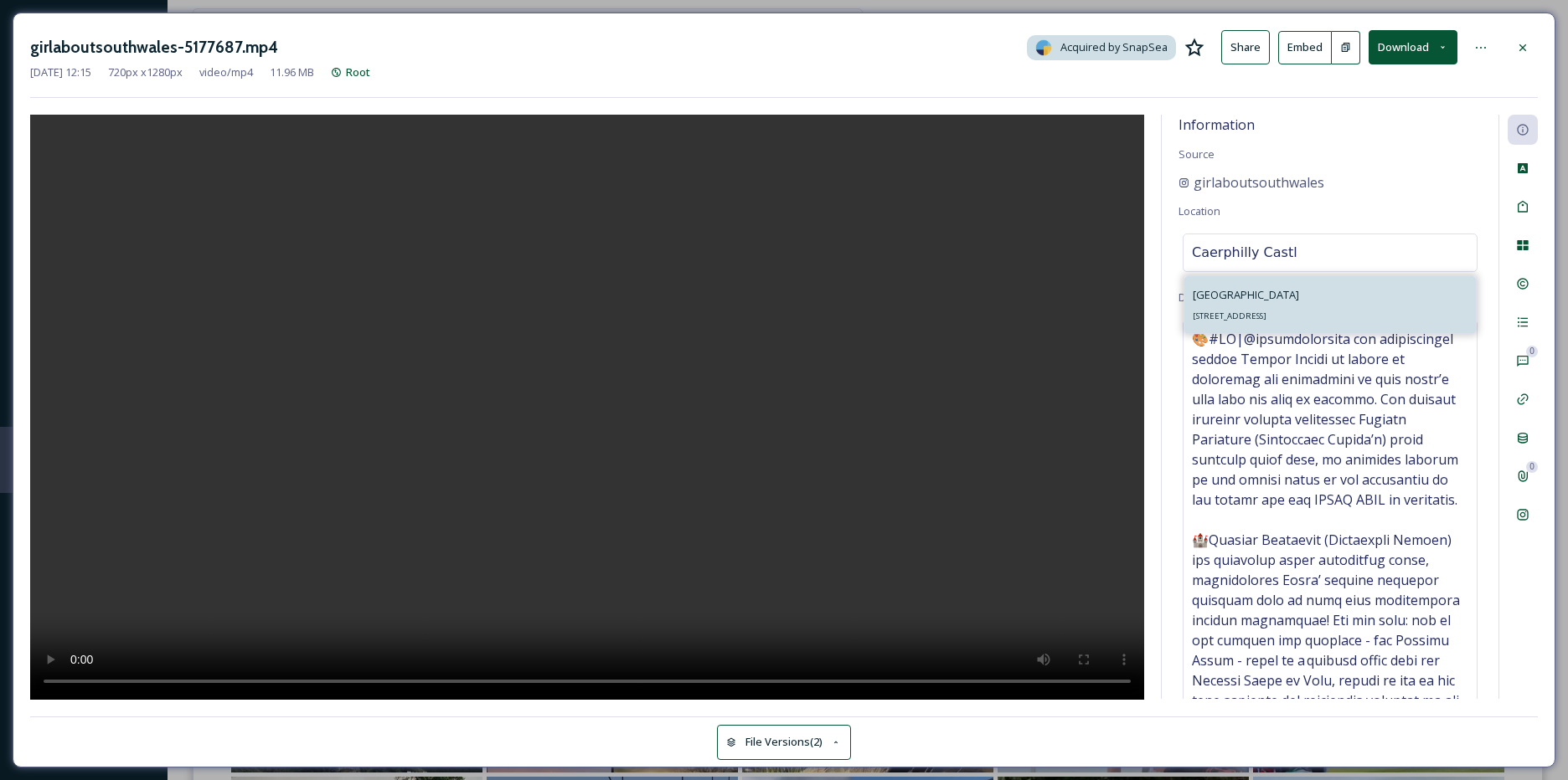
type input "Caerphilly Castl"
click at [1254, 298] on span "[GEOGRAPHIC_DATA]" at bounding box center [1246, 294] width 107 height 15
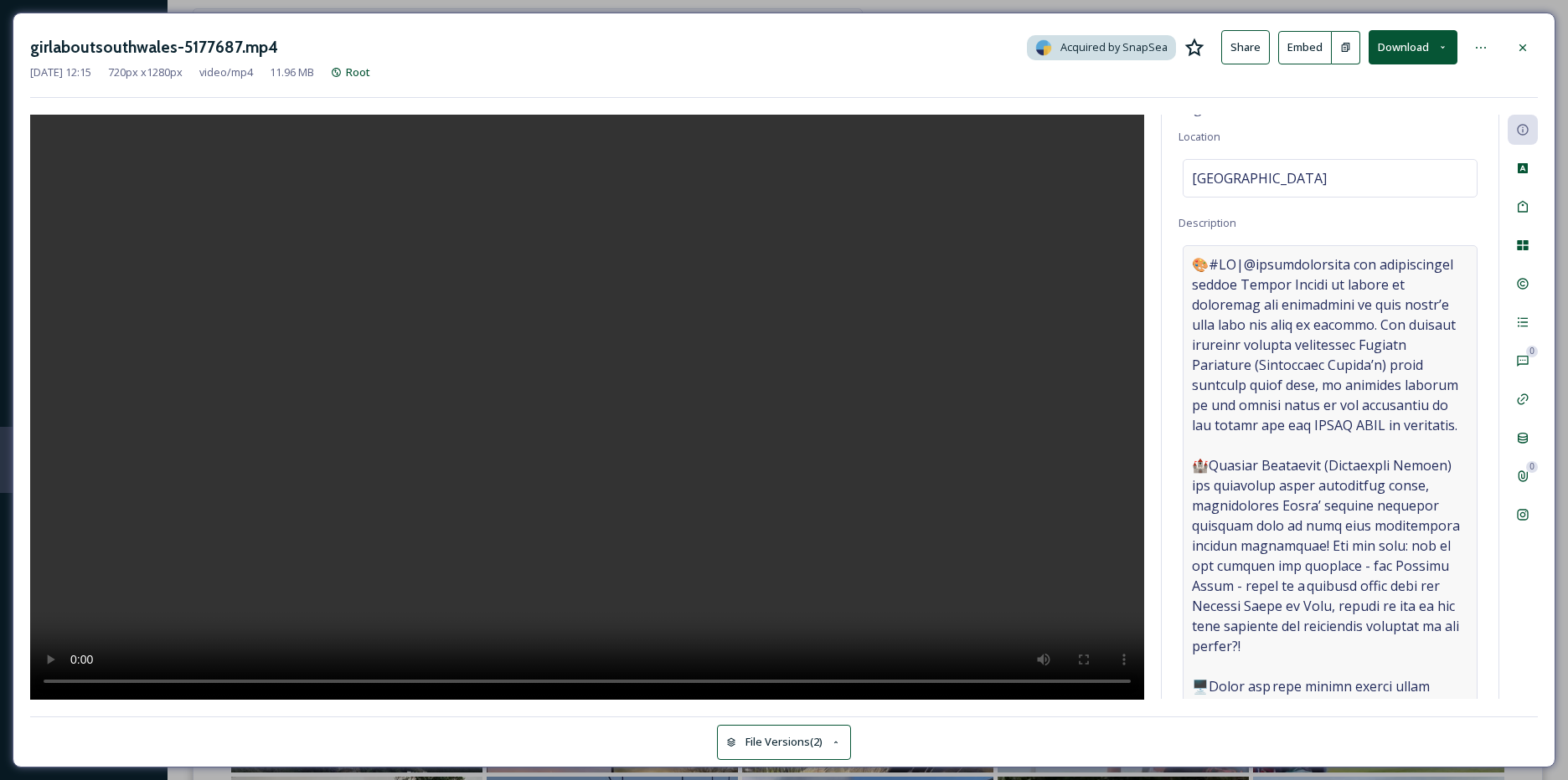
scroll to position [0, 0]
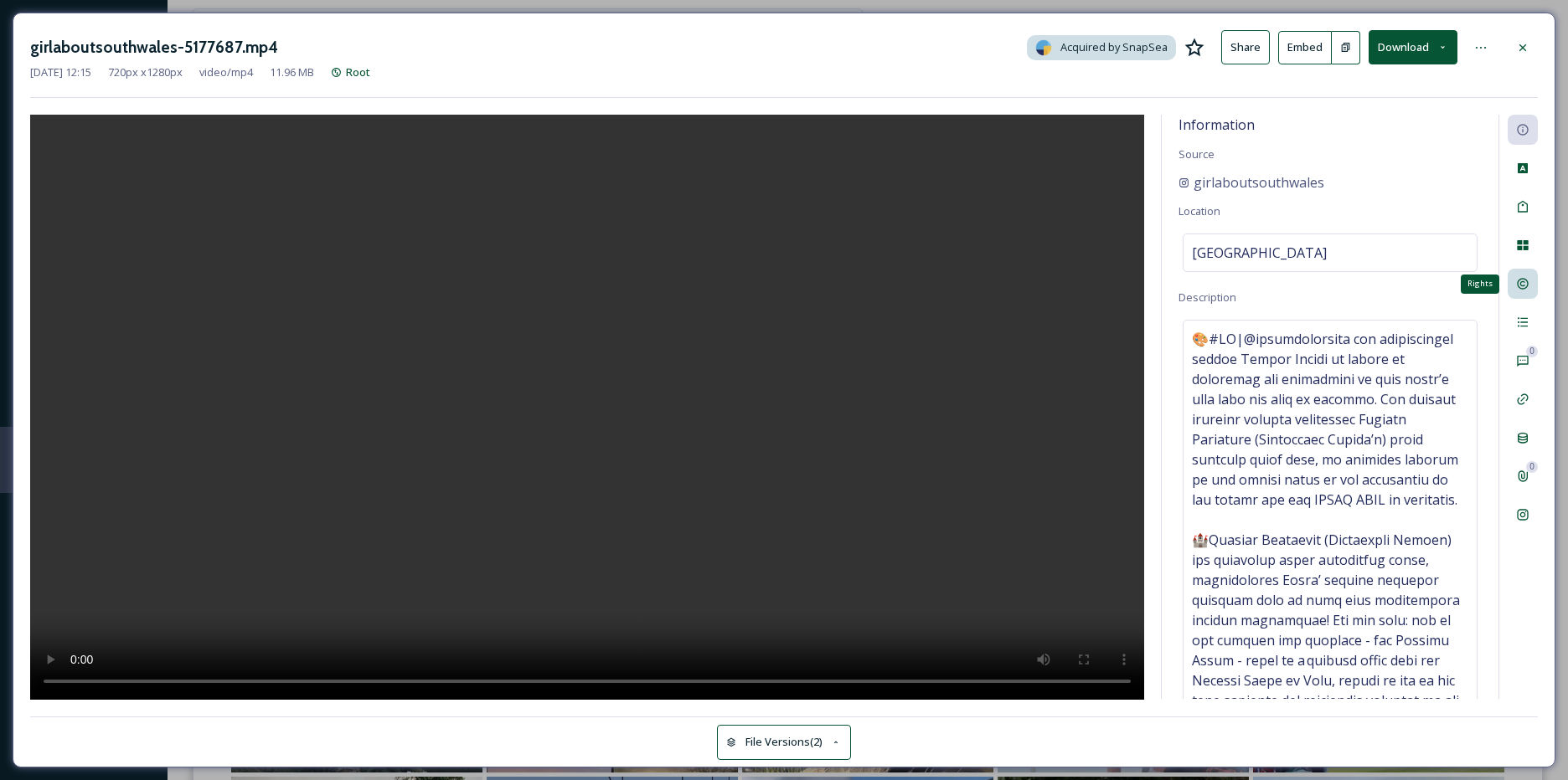
click at [1535, 290] on div "Rights" at bounding box center [1523, 284] width 30 height 30
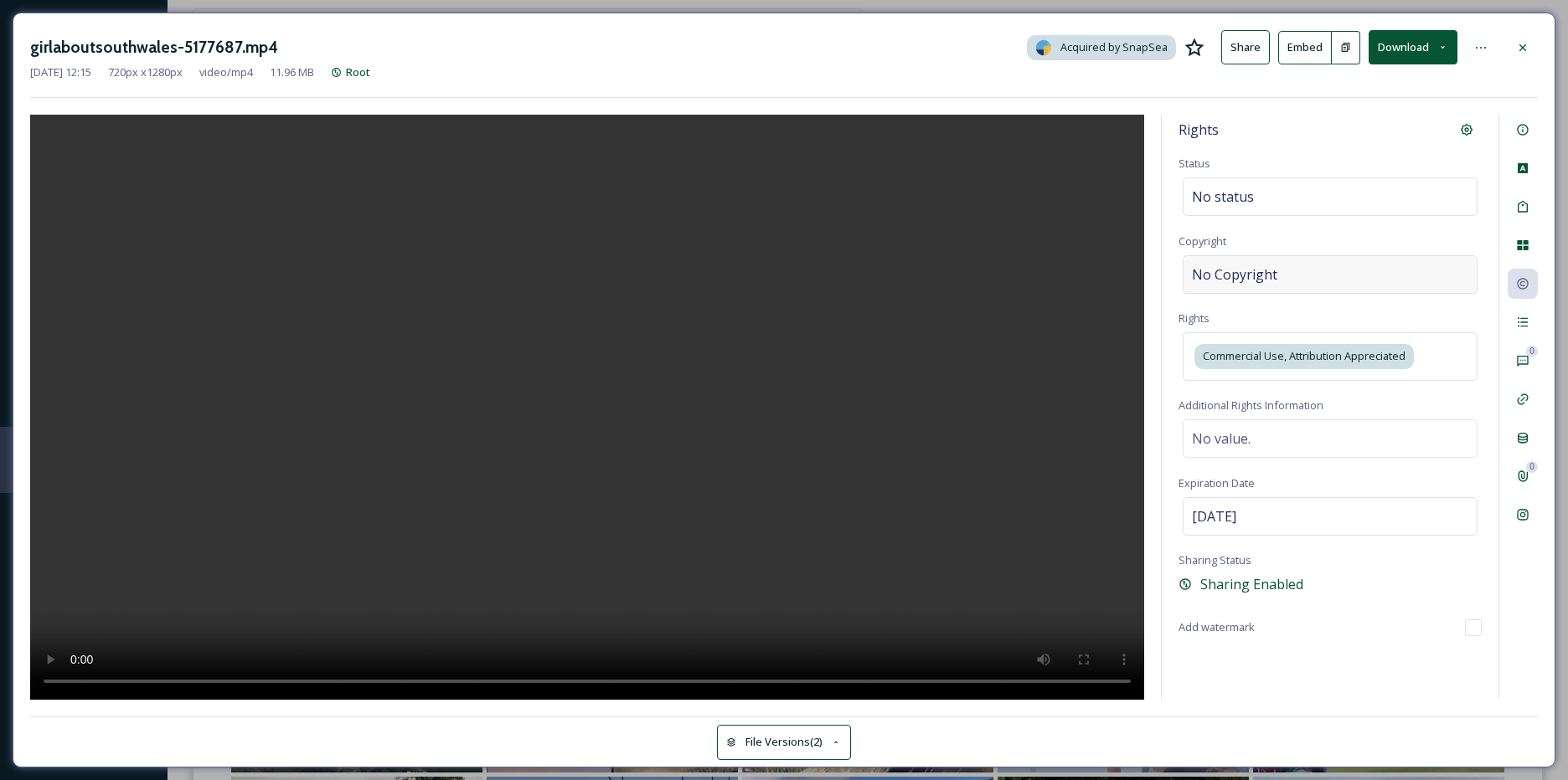
click at [1323, 279] on div "No Copyright" at bounding box center [1331, 274] width 295 height 38
type input "girlaboutsouthwales"
click at [1529, 218] on div "Tags" at bounding box center [1523, 207] width 30 height 30
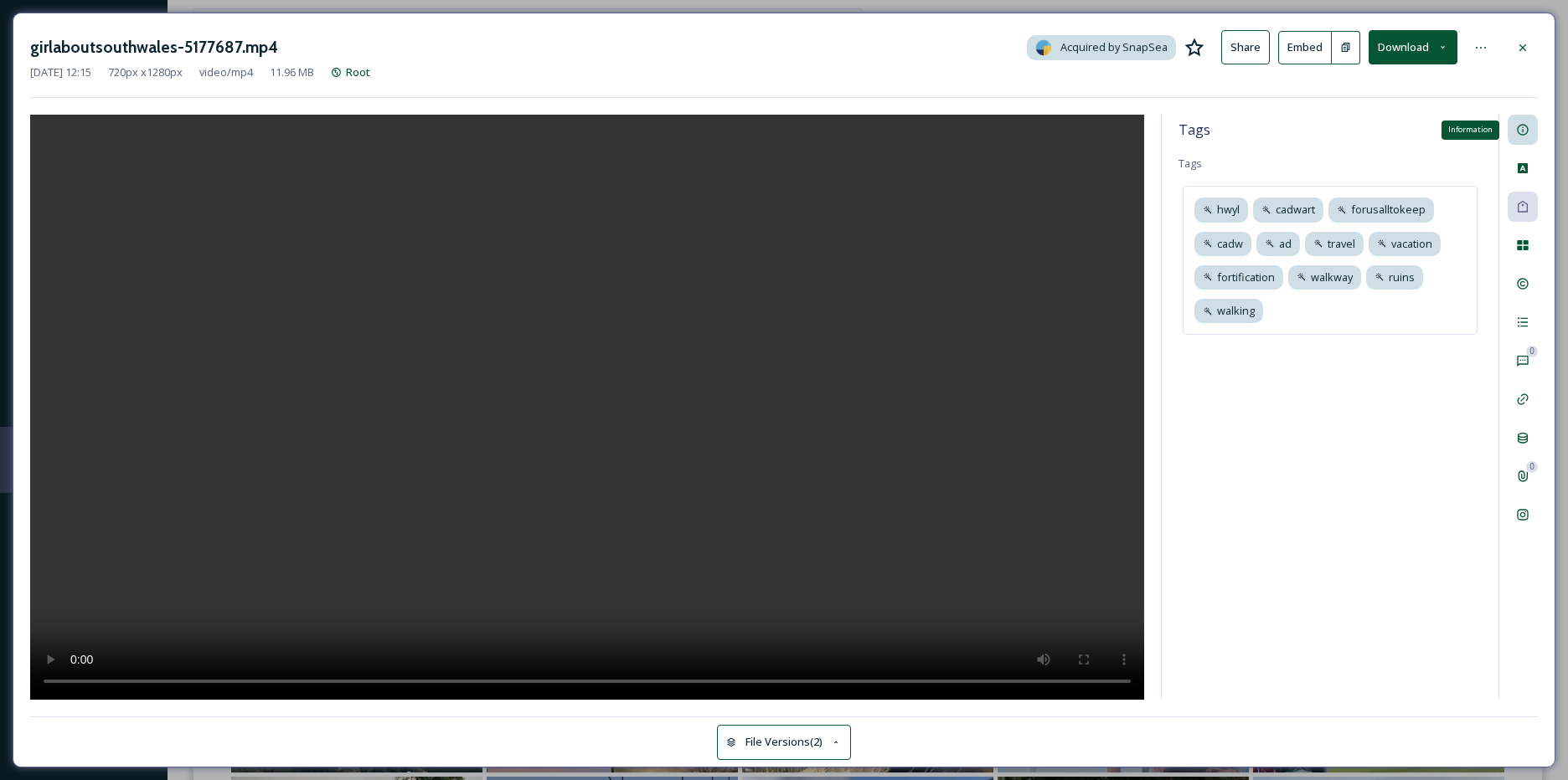
click at [1530, 132] on div "Information" at bounding box center [1523, 130] width 30 height 30
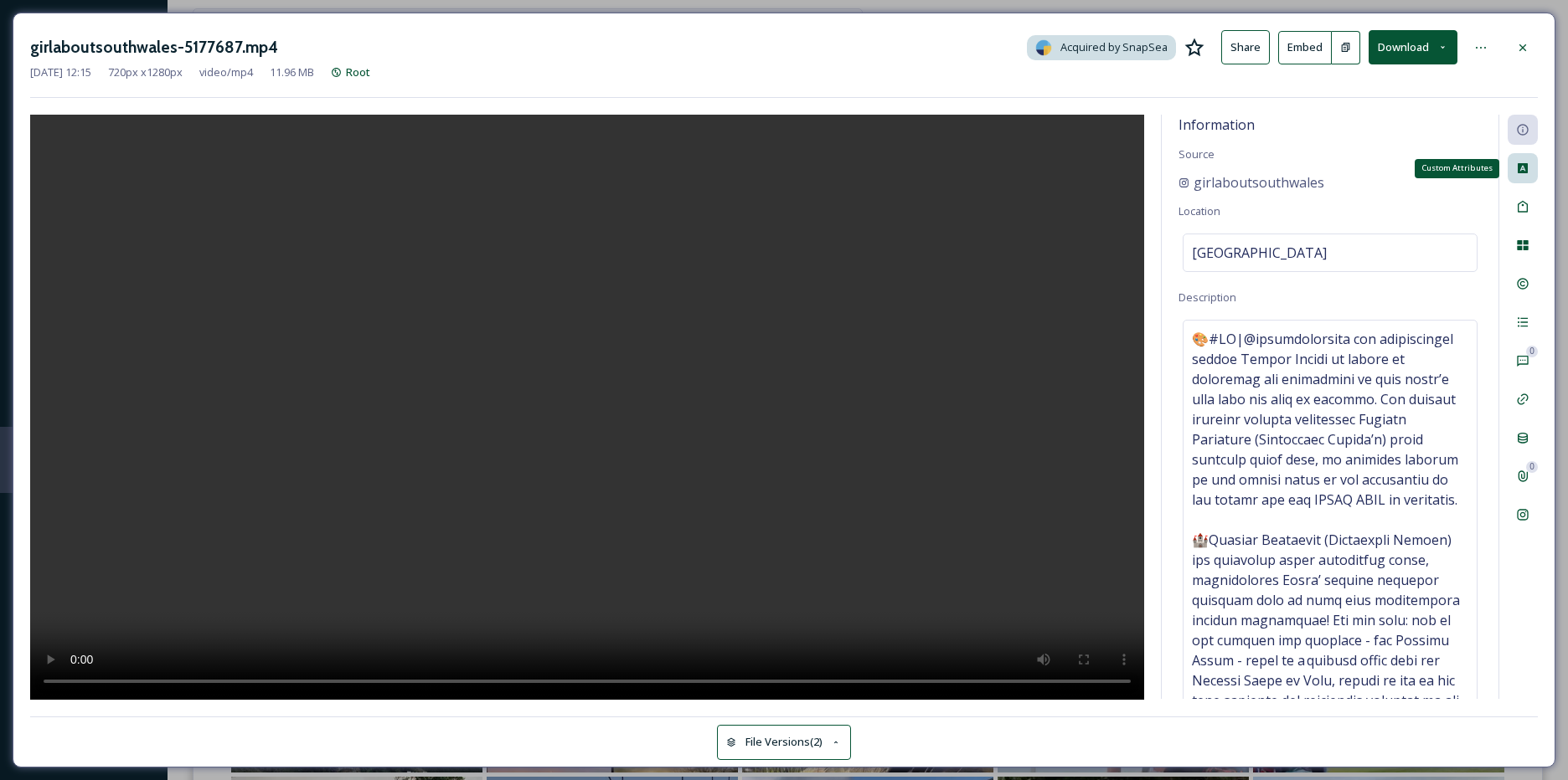
click at [1516, 170] on div "Custom Attributes" at bounding box center [1523, 168] width 30 height 30
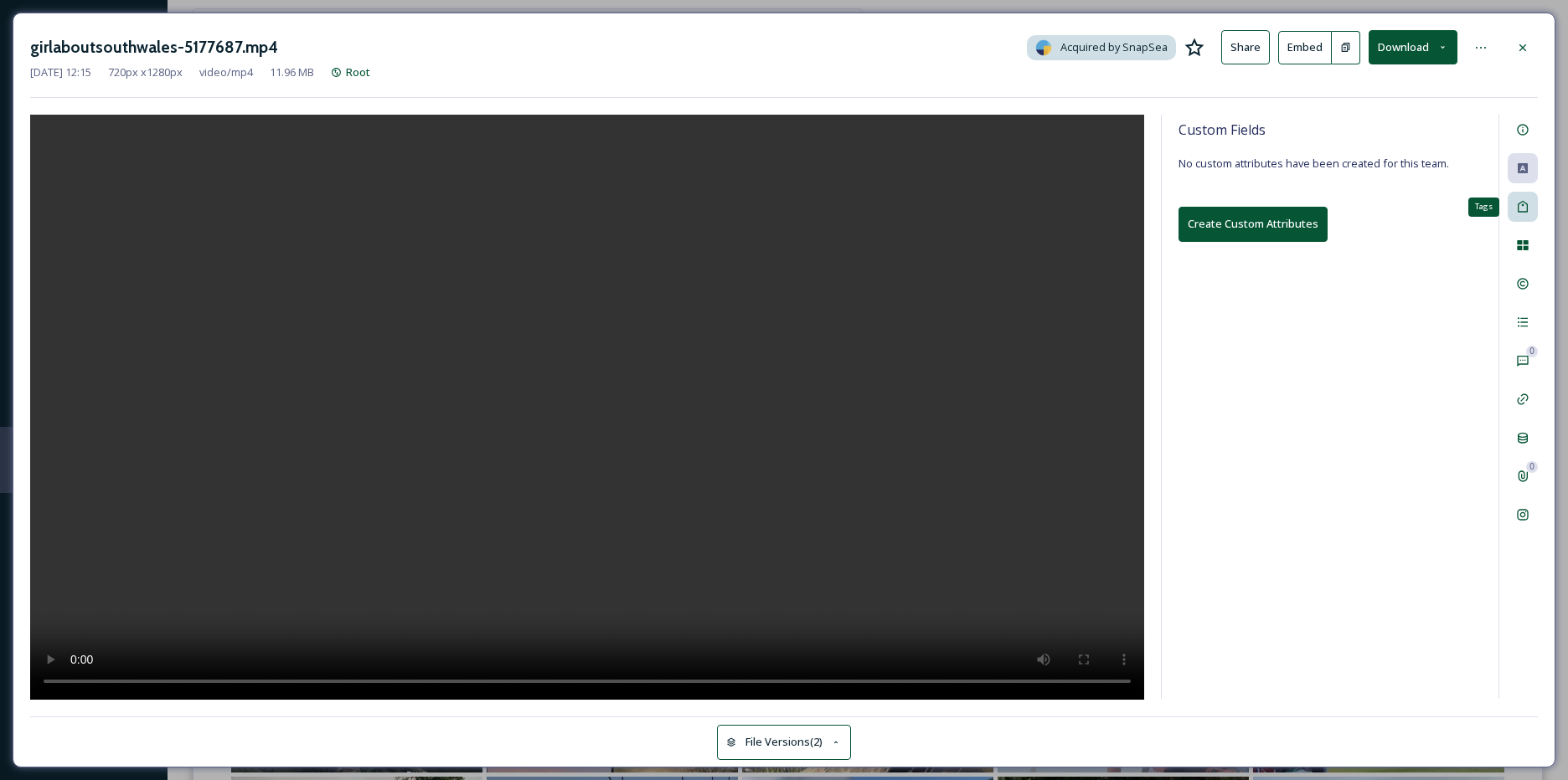
click at [1524, 212] on icon at bounding box center [1523, 206] width 10 height 12
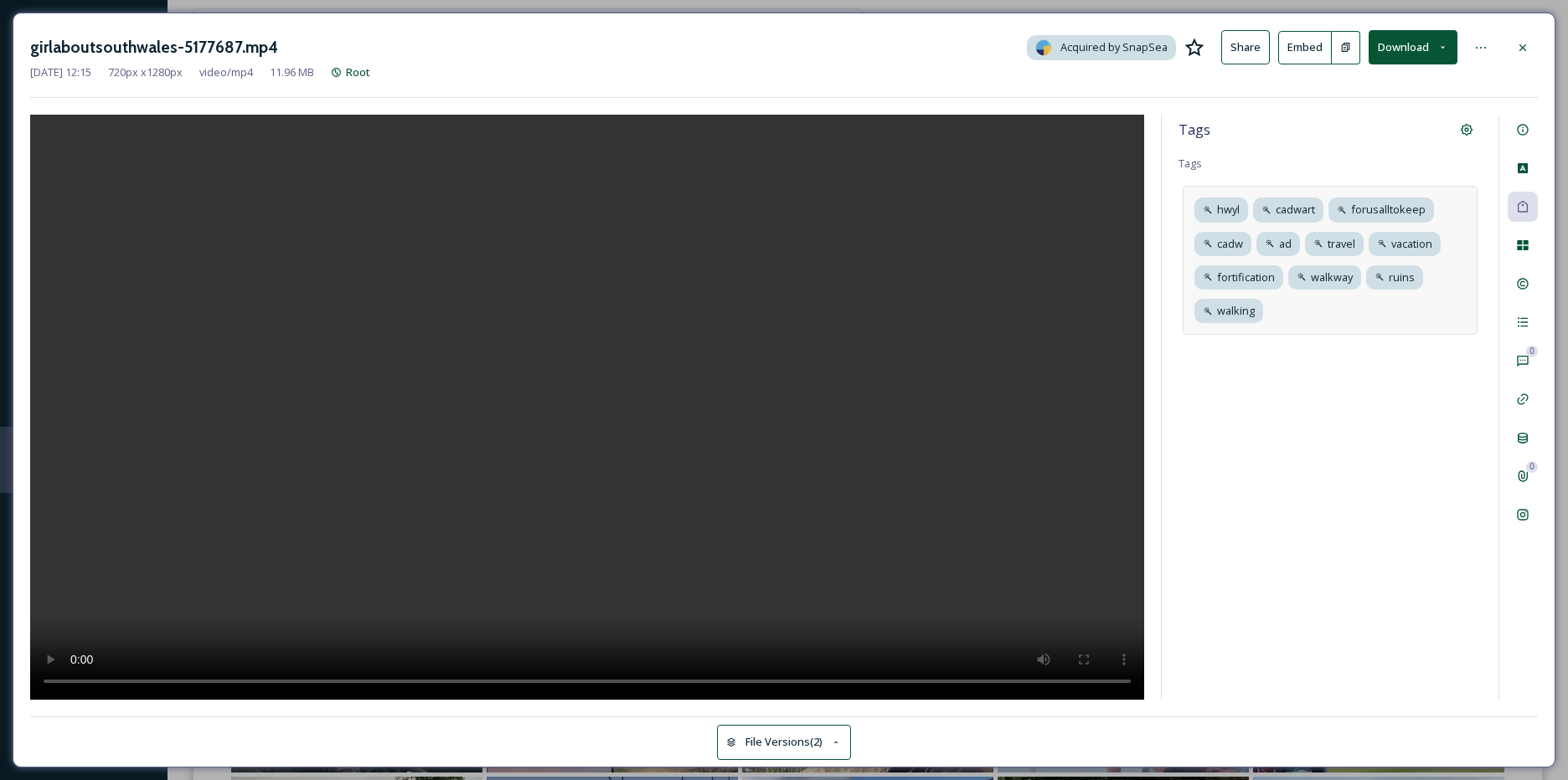
click at [1354, 331] on div "hwyl cadwart forusalltokeep cadw ad travel vacation fortification walkway ruins…" at bounding box center [1331, 260] width 295 height 149
click at [1527, 282] on icon at bounding box center [1523, 284] width 11 height 11
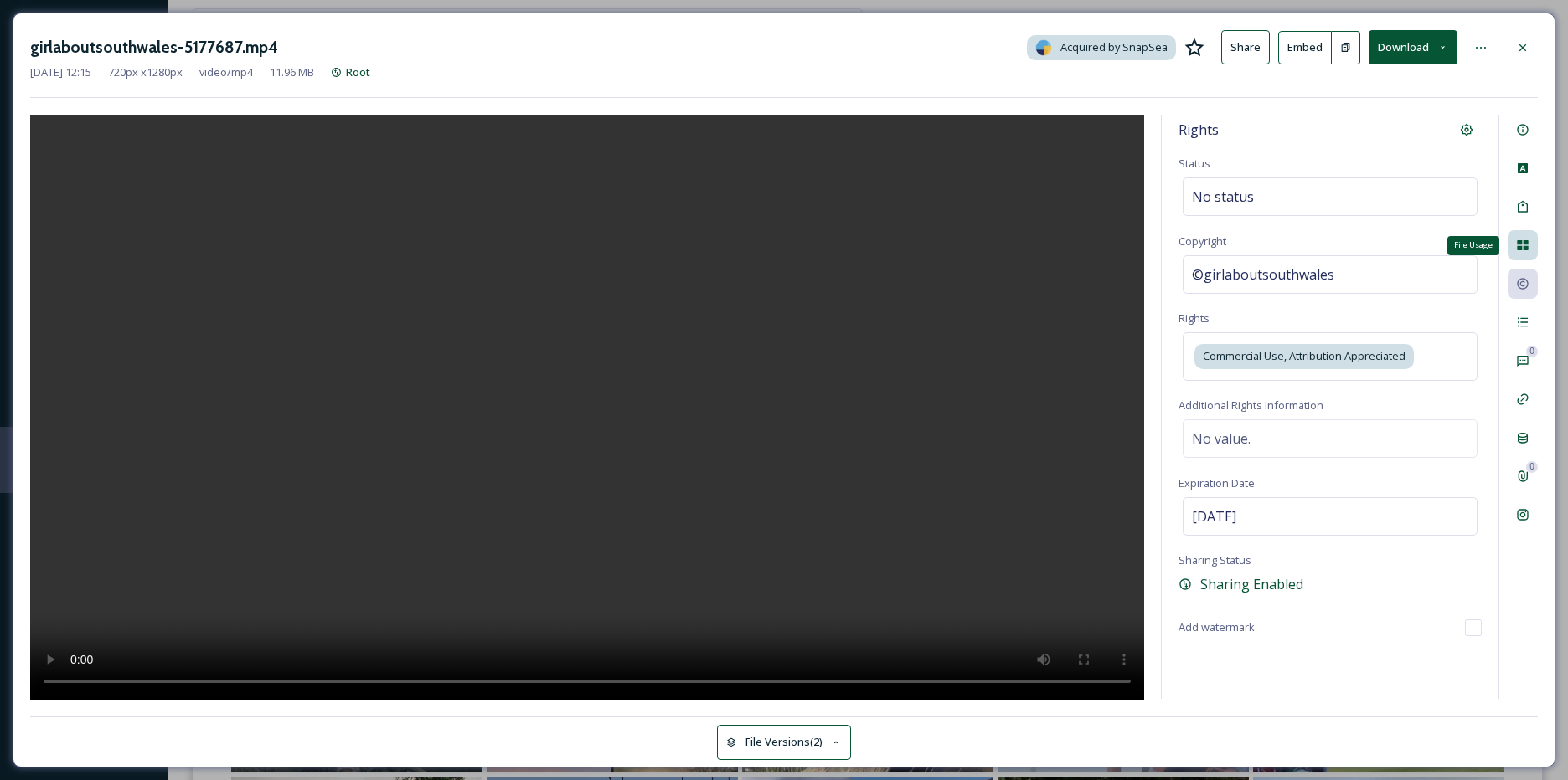
click at [1527, 251] on icon at bounding box center [1523, 245] width 13 height 13
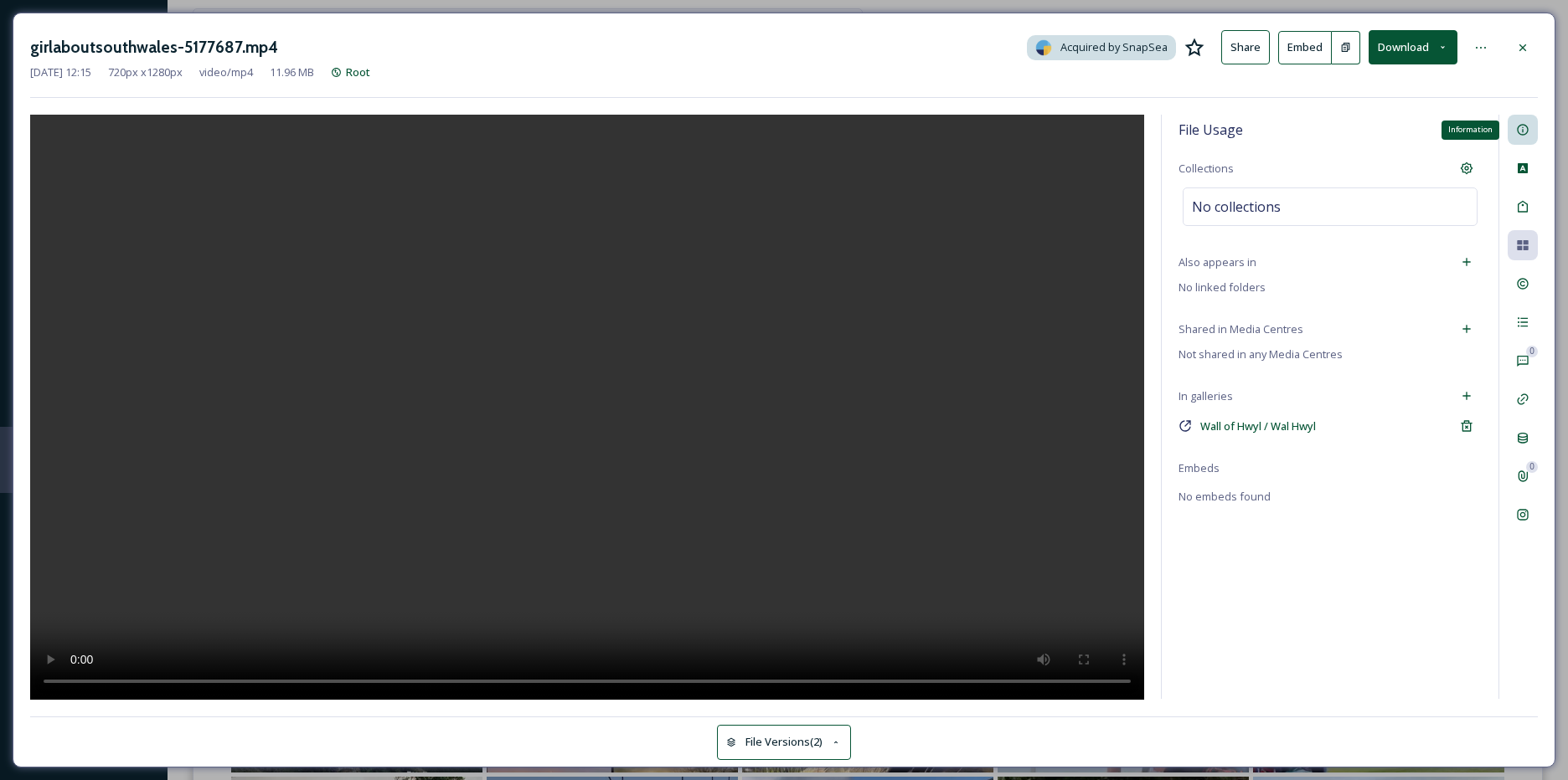
click at [1520, 135] on icon at bounding box center [1523, 130] width 13 height 13
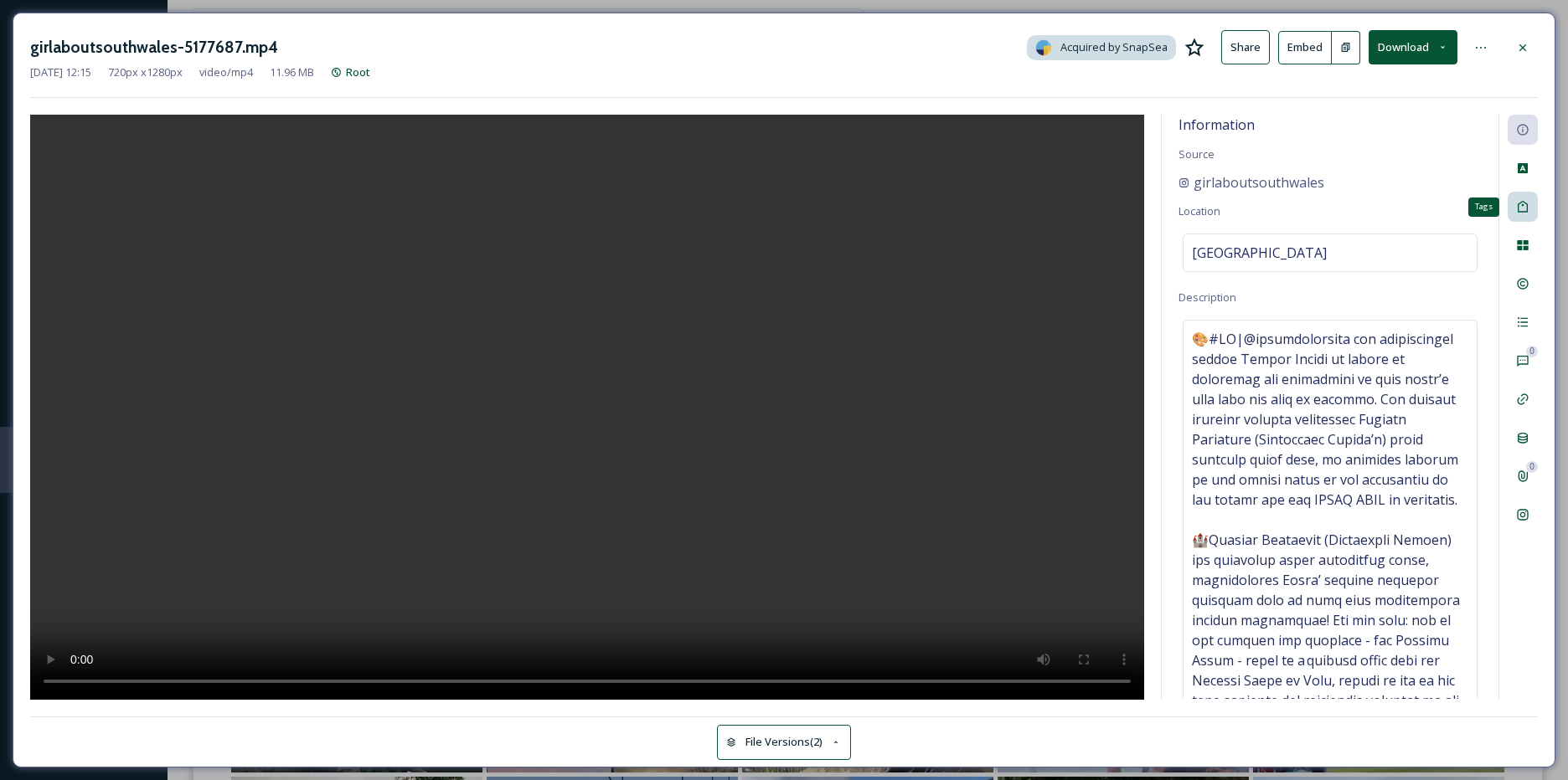
click at [1523, 211] on icon at bounding box center [1523, 206] width 13 height 13
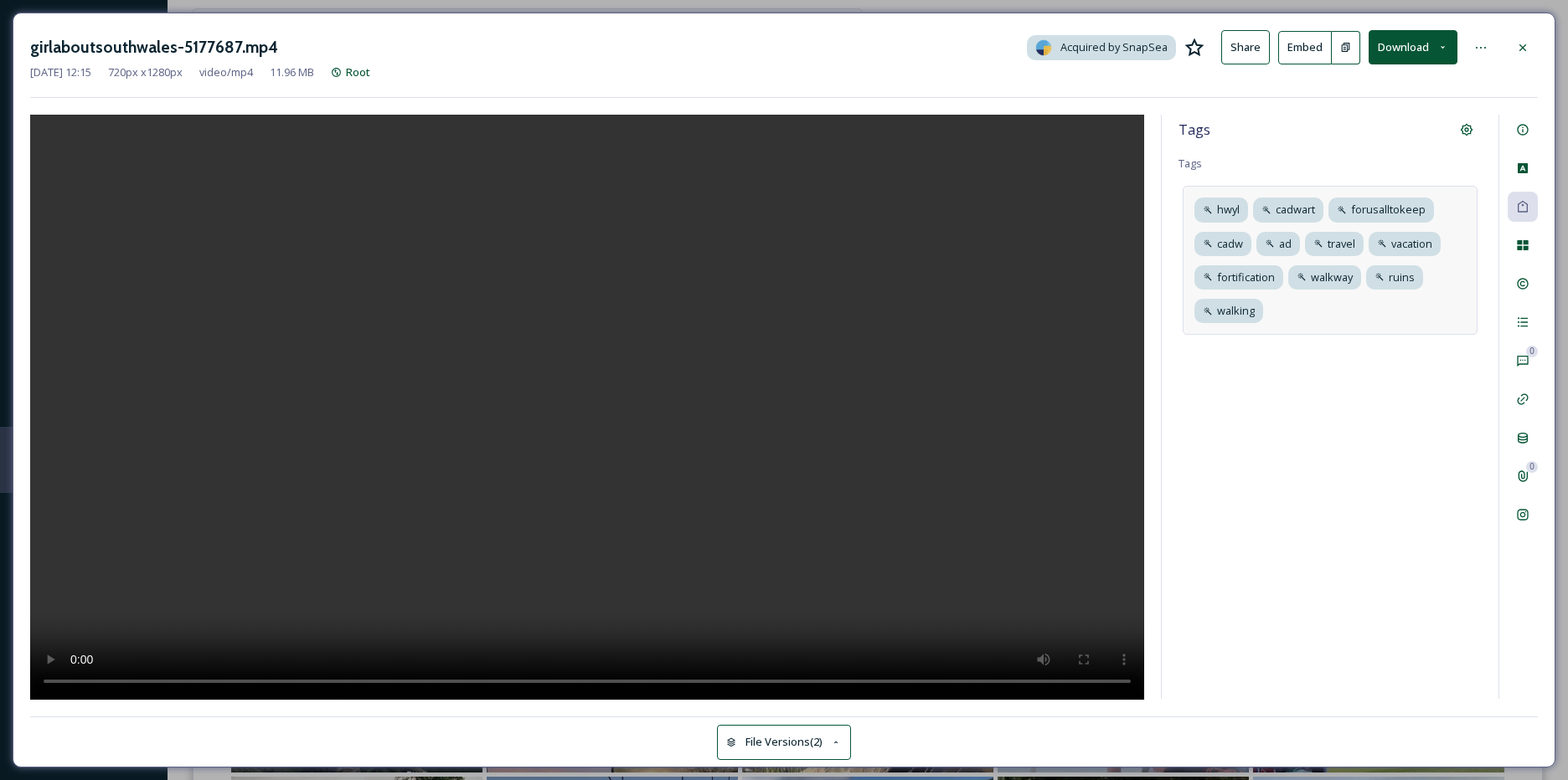
click at [1364, 313] on div "hwyl cadwart forusalltokeep cadw ad travel vacation fortification walkway ruins…" at bounding box center [1331, 260] width 295 height 149
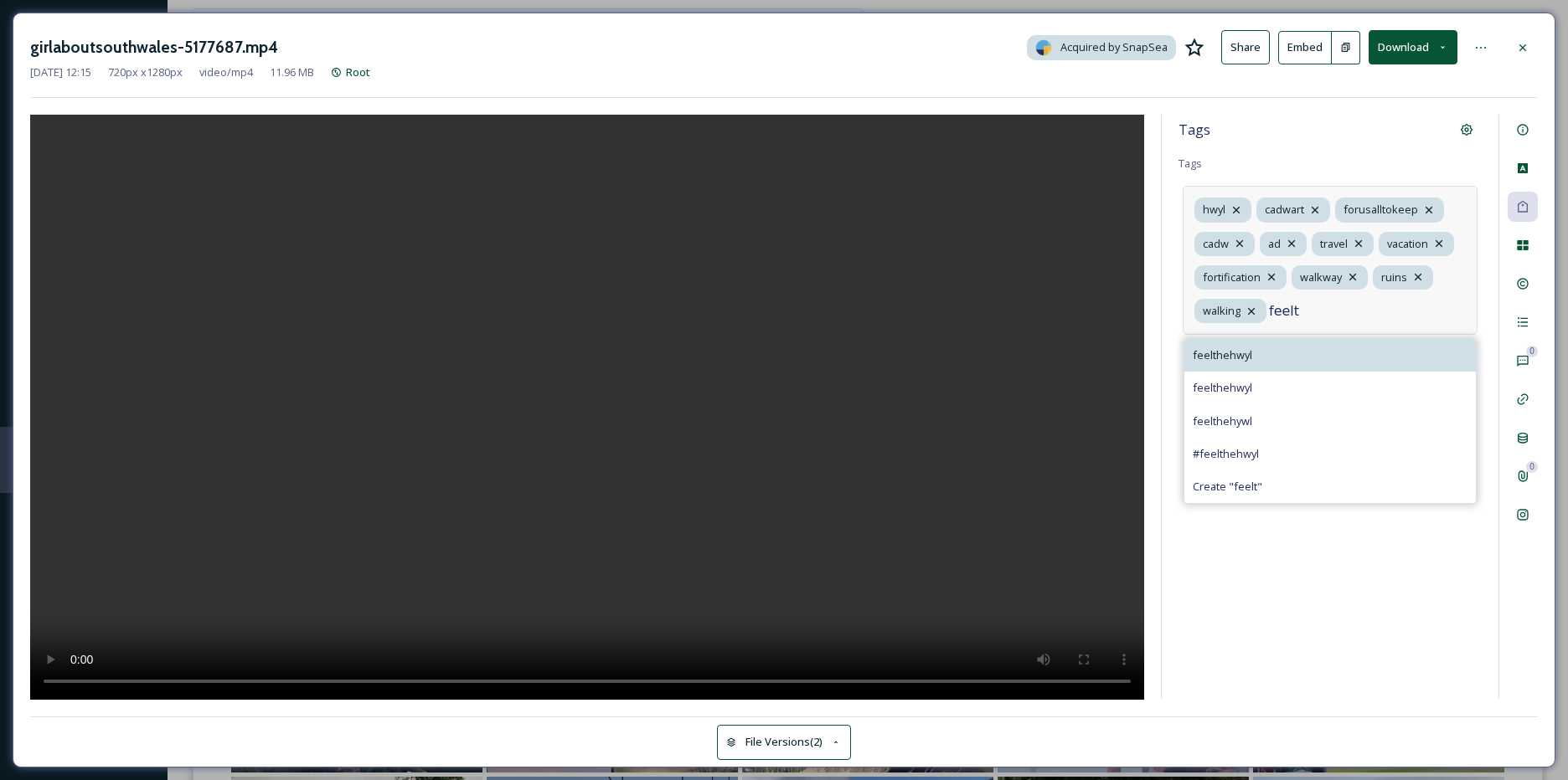
type input "feelt"
click at [1235, 362] on span "feelthehwyl" at bounding box center [1222, 355] width 60 height 16
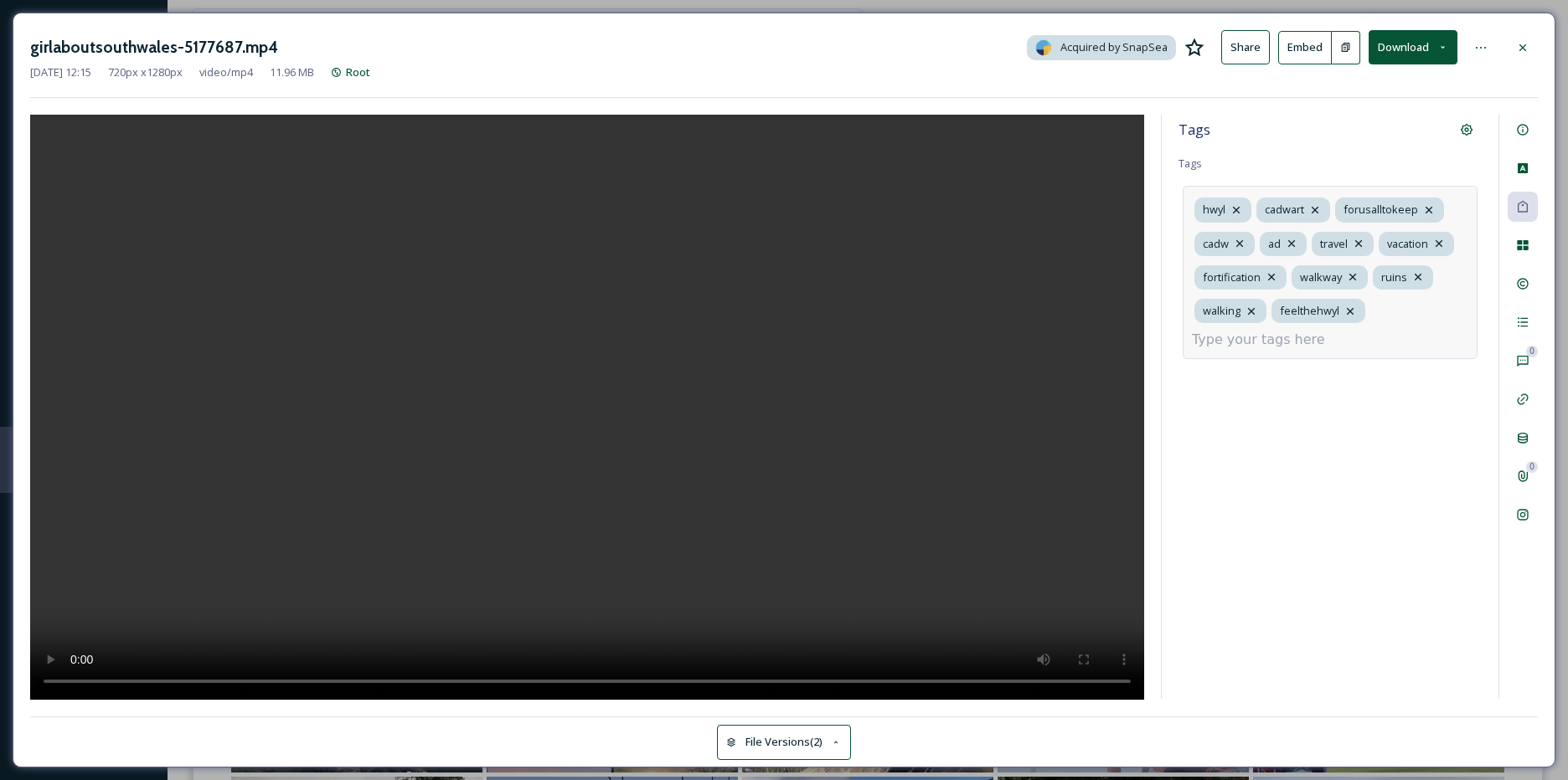
click at [1302, 349] on input at bounding box center [1276, 339] width 167 height 20
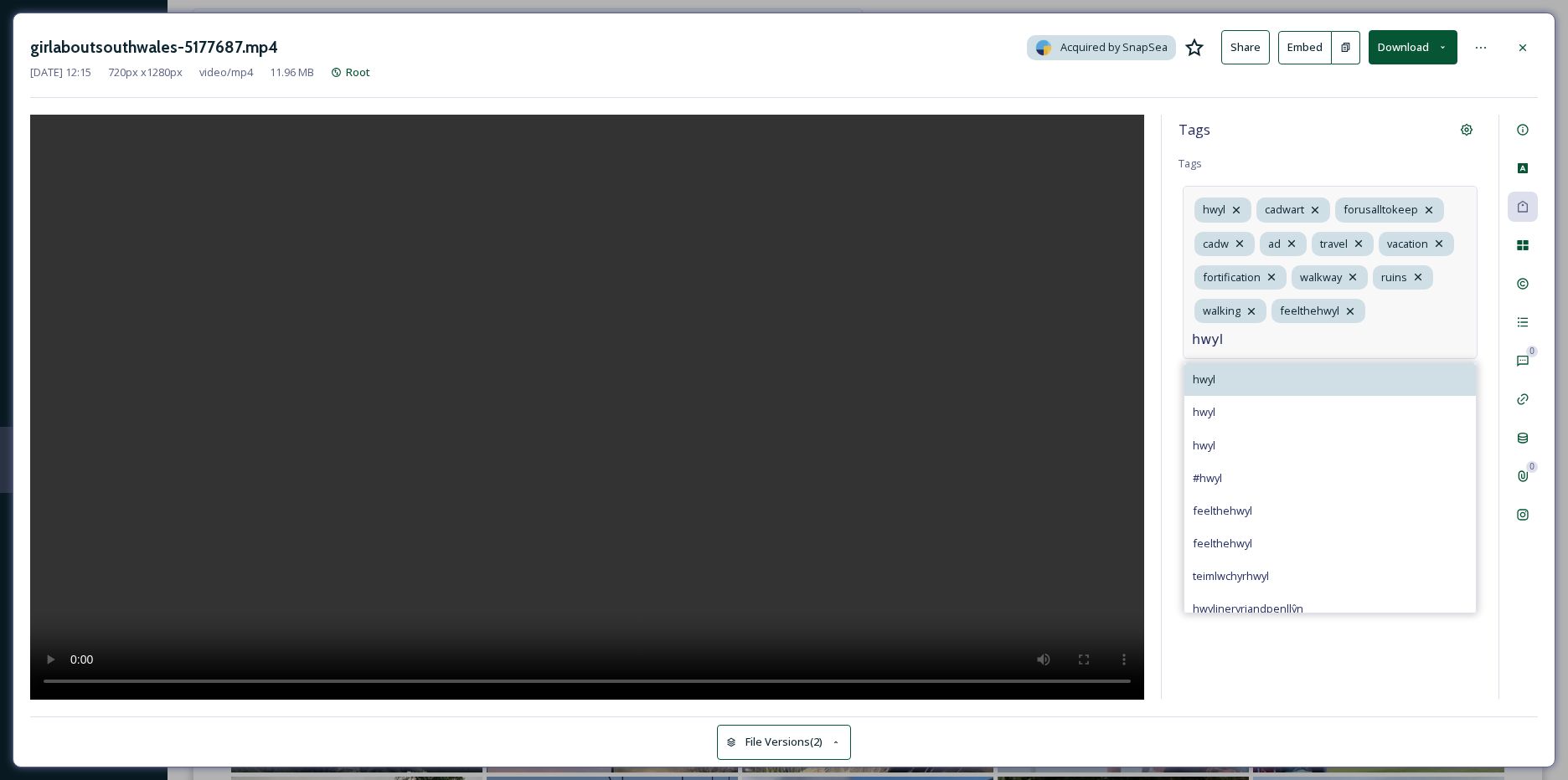
type input "hwyl"
click at [1277, 393] on div "hwyl" at bounding box center [1331, 379] width 292 height 33
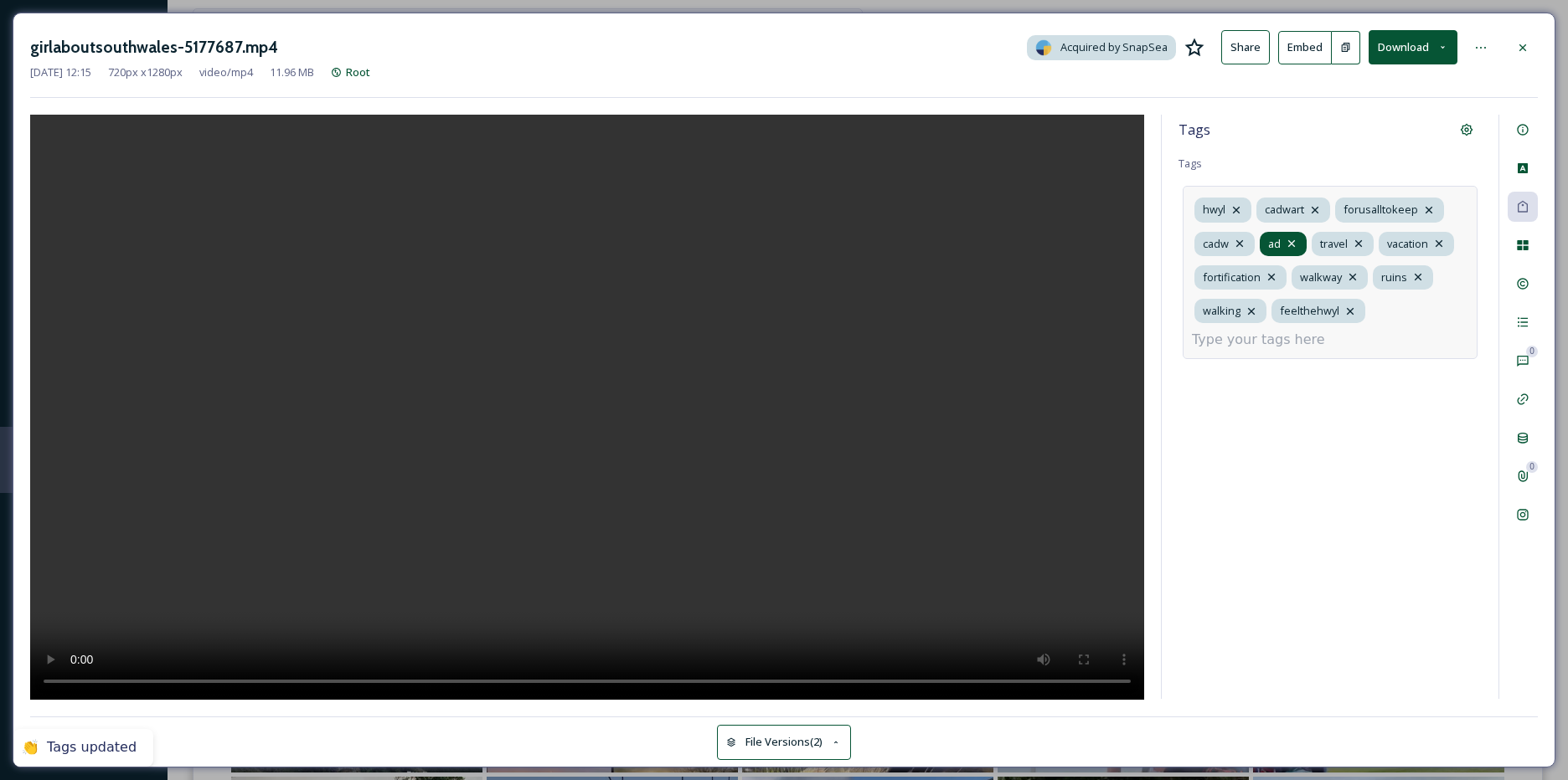
click at [1292, 243] on icon at bounding box center [1292, 243] width 7 height 7
click at [1268, 331] on input at bounding box center [1276, 339] width 167 height 20
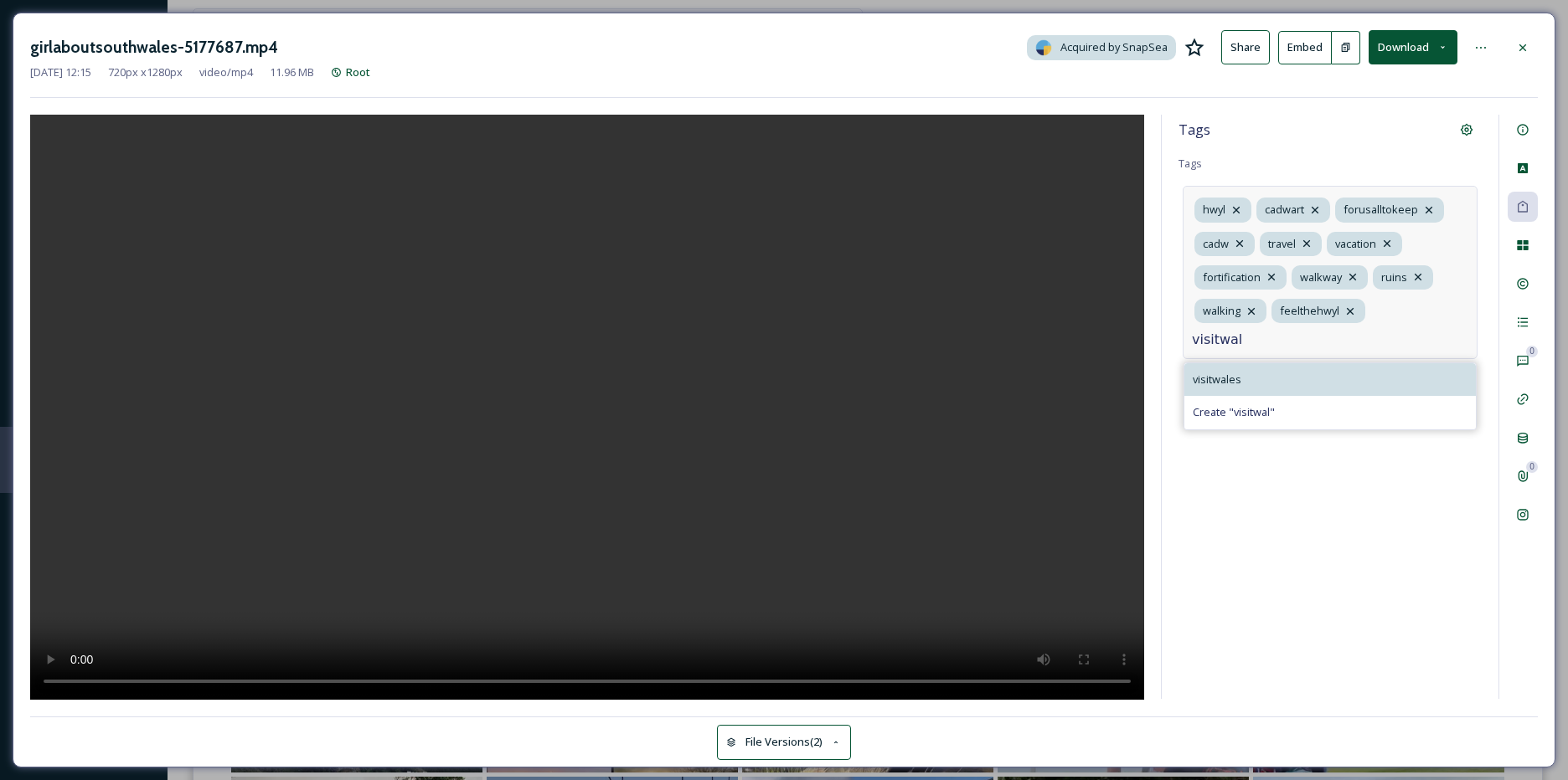
type input "visitwal"
click at [1213, 376] on span "visitwales" at bounding box center [1217, 379] width 49 height 16
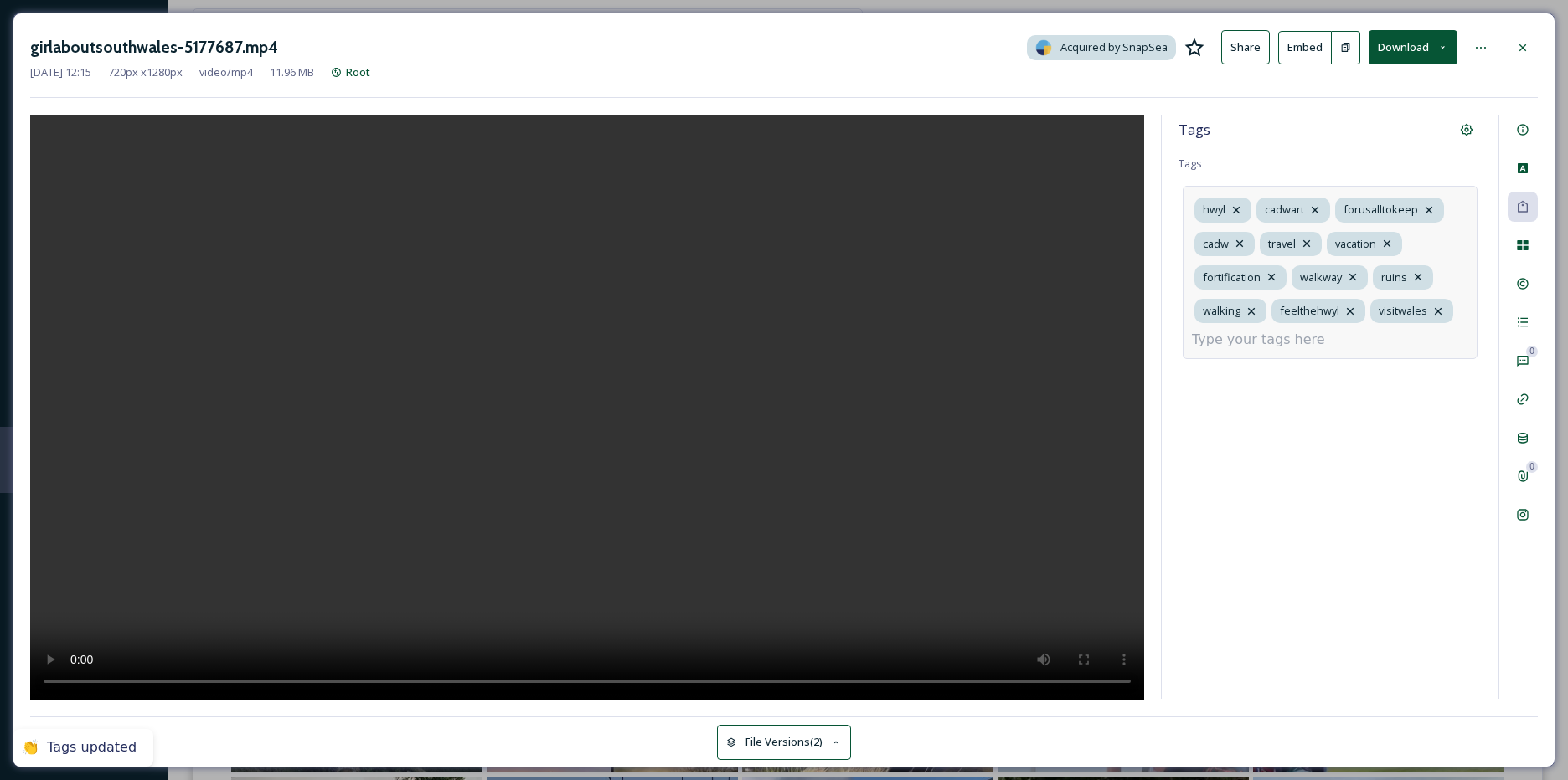
click at [1240, 338] on input at bounding box center [1276, 339] width 167 height 20
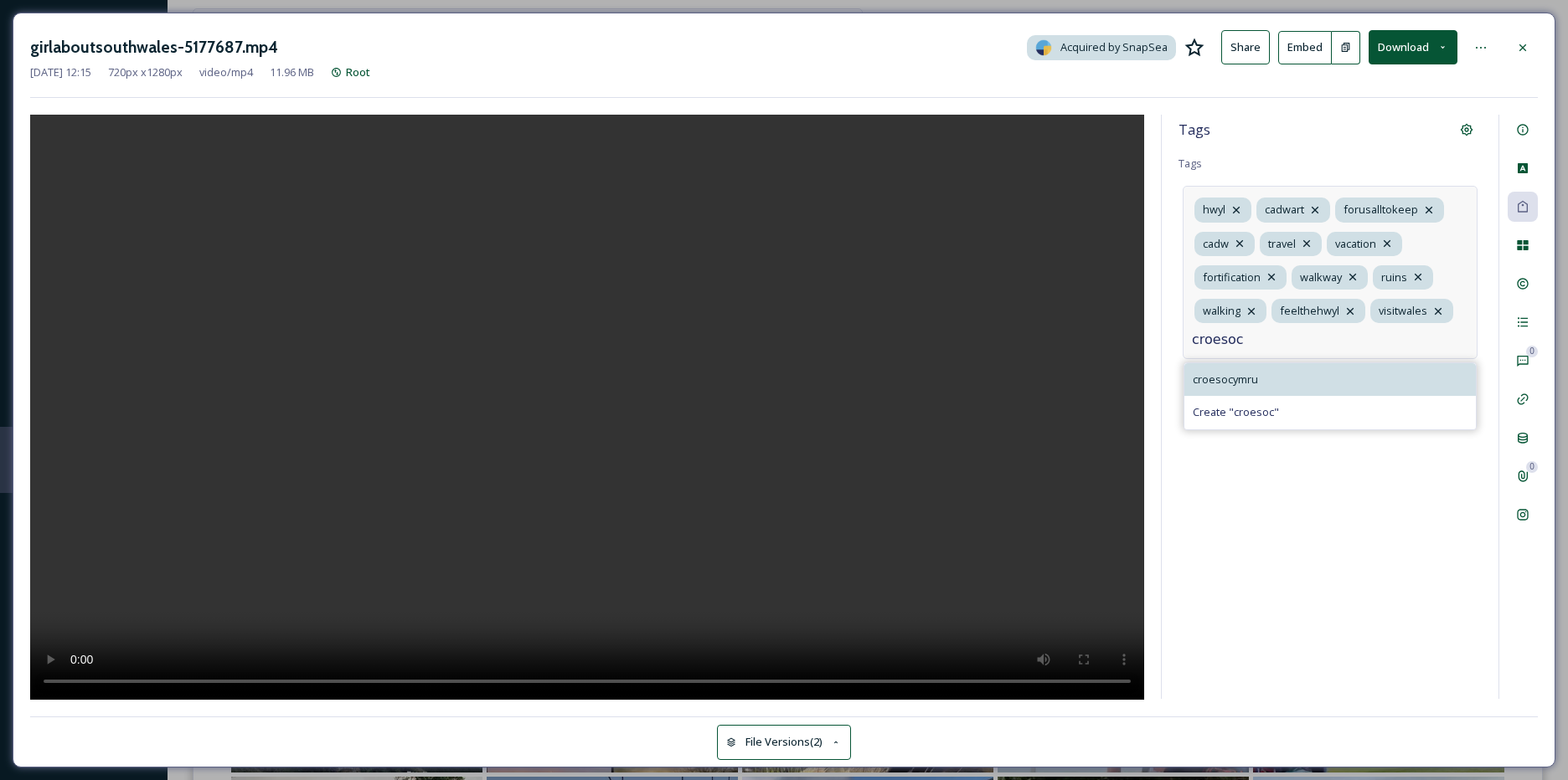
type input "croesoc"
click at [1236, 365] on div "croesocymru" at bounding box center [1331, 379] width 292 height 33
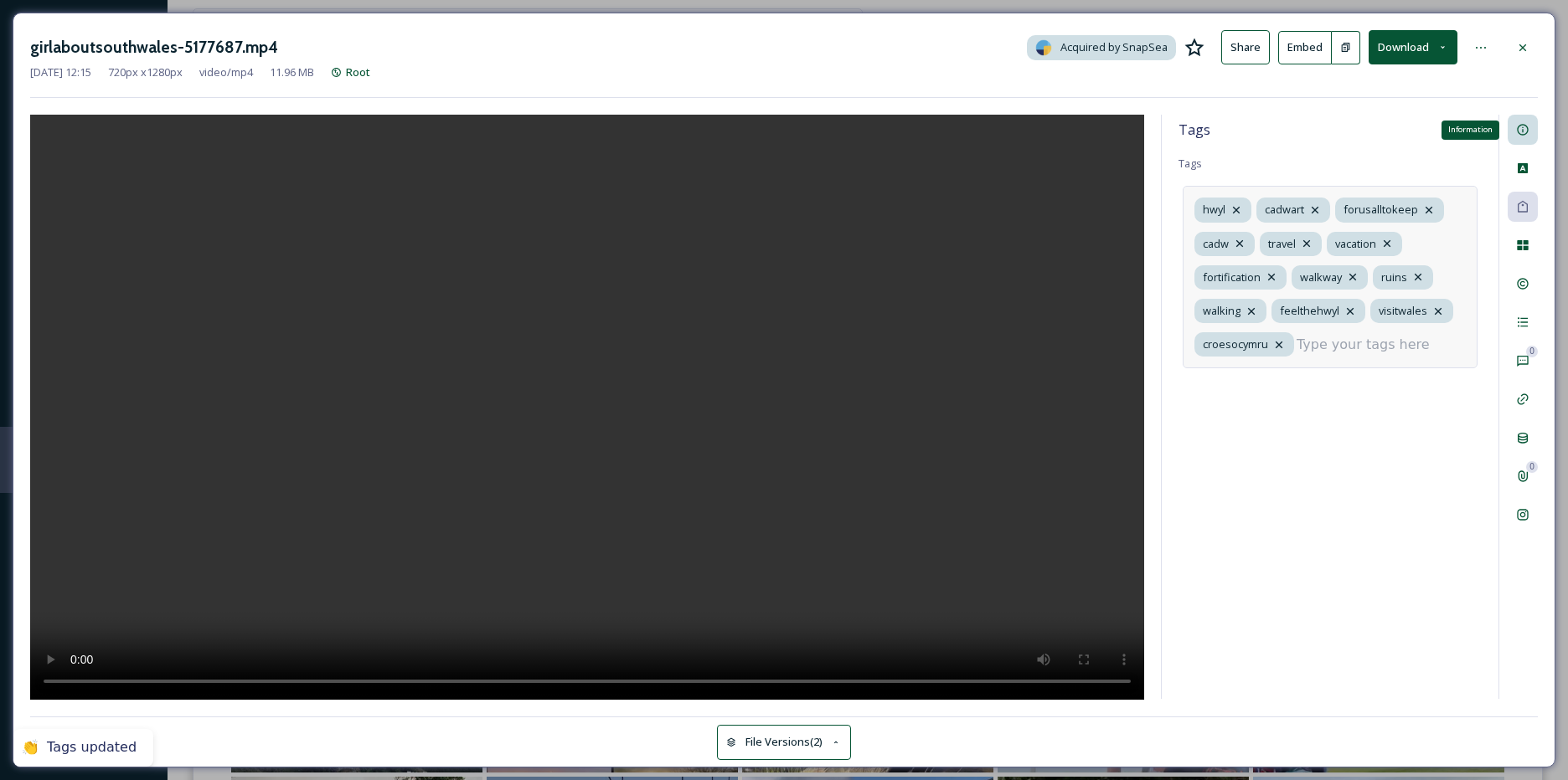
click at [1530, 140] on div "Information" at bounding box center [1523, 130] width 30 height 30
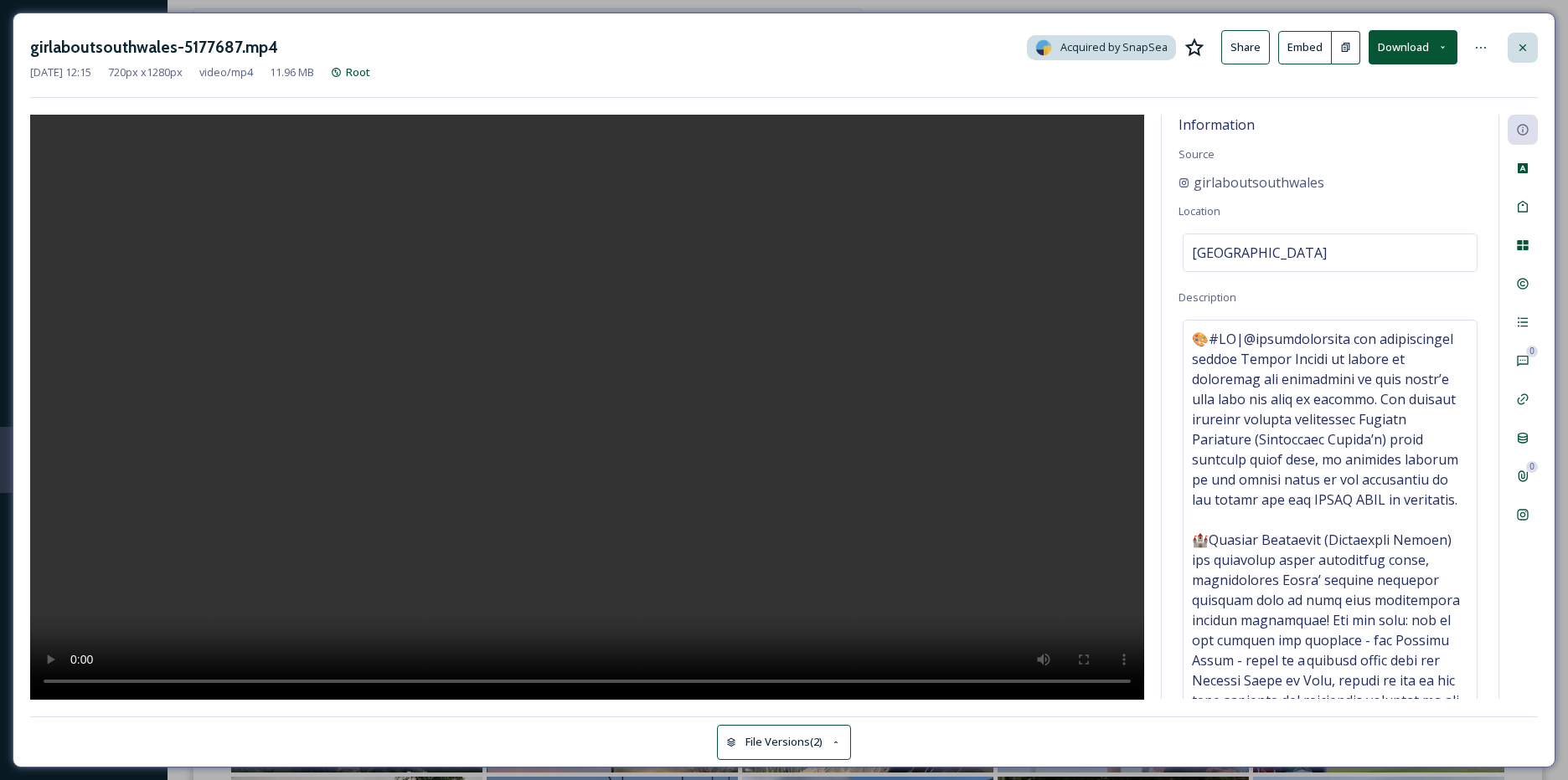
click at [1522, 48] on icon at bounding box center [1524, 47] width 7 height 7
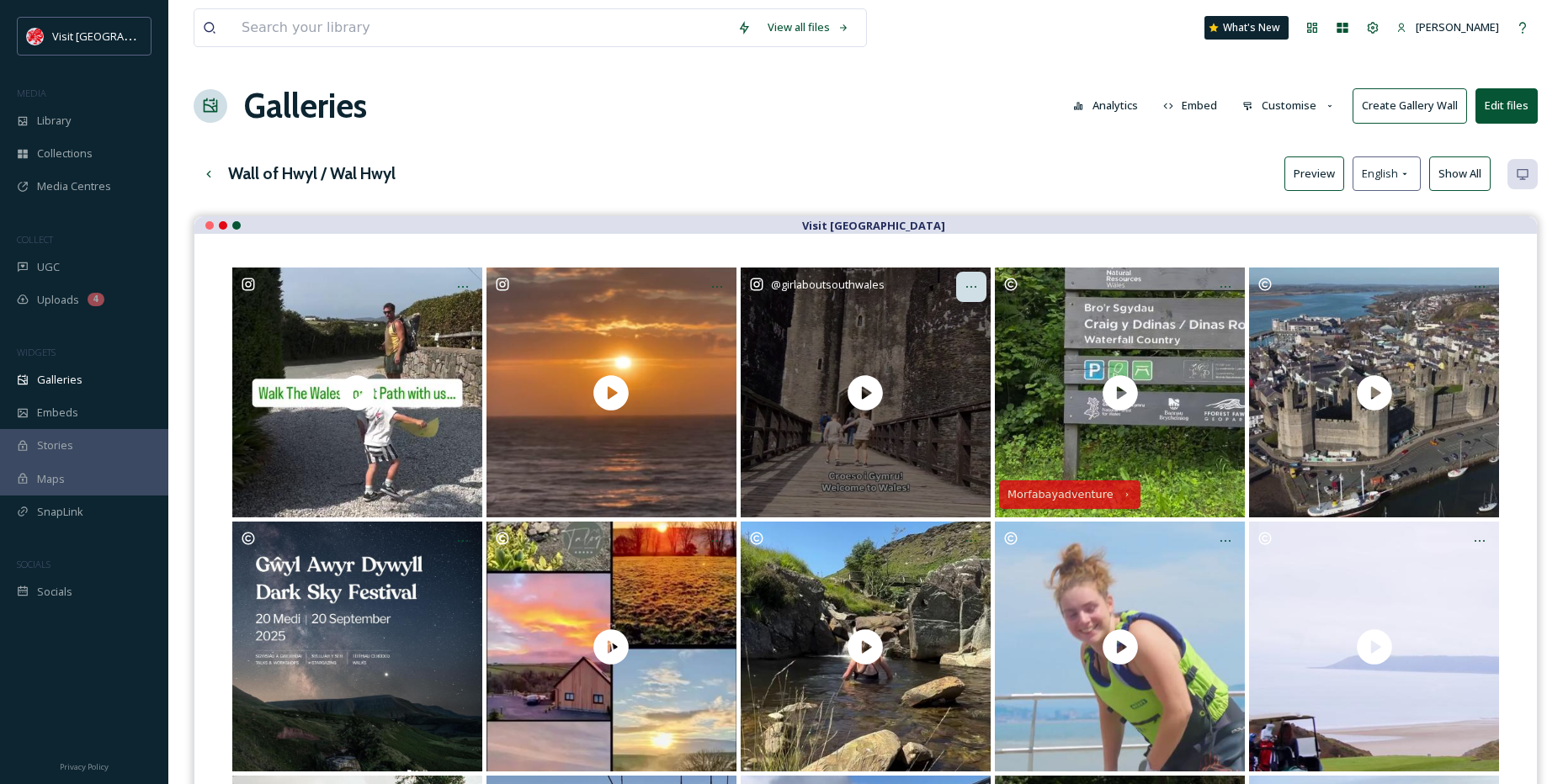
click at [972, 280] on icon at bounding box center [971, 287] width 13 height 13
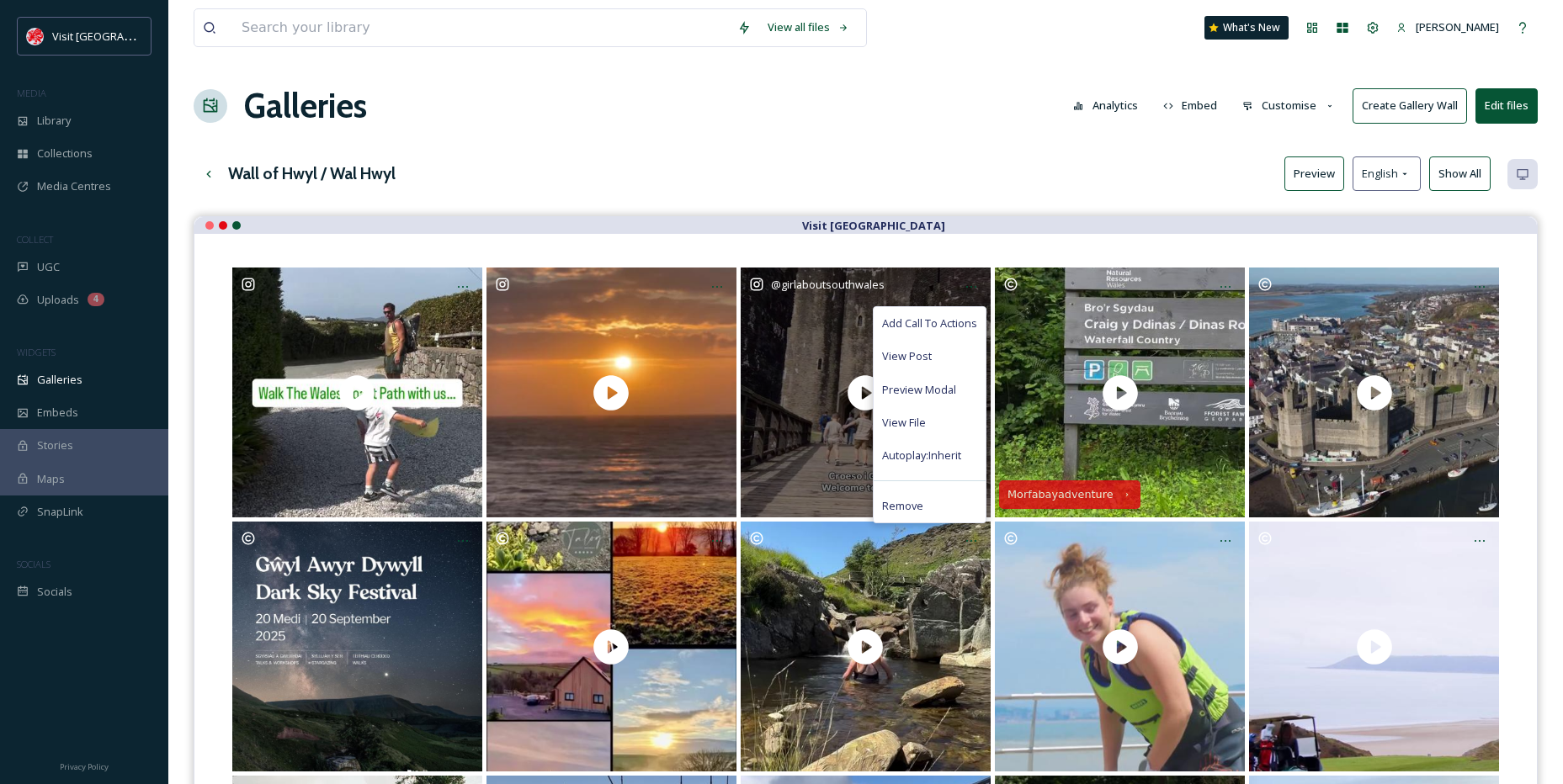
click at [938, 313] on div "Add Call To Actions" at bounding box center [929, 323] width 112 height 33
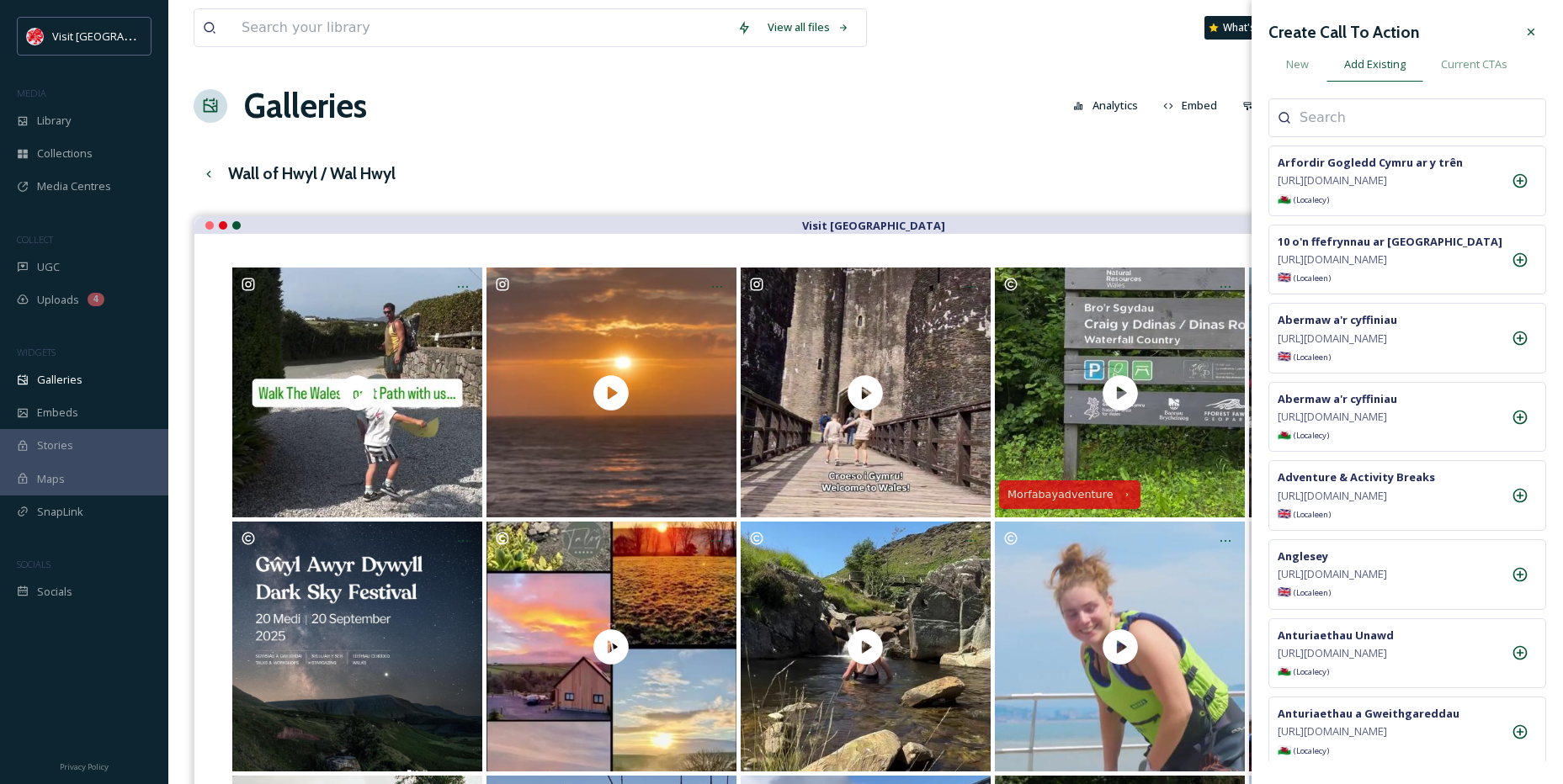
click at [1409, 119] on input at bounding box center [1383, 118] width 168 height 21
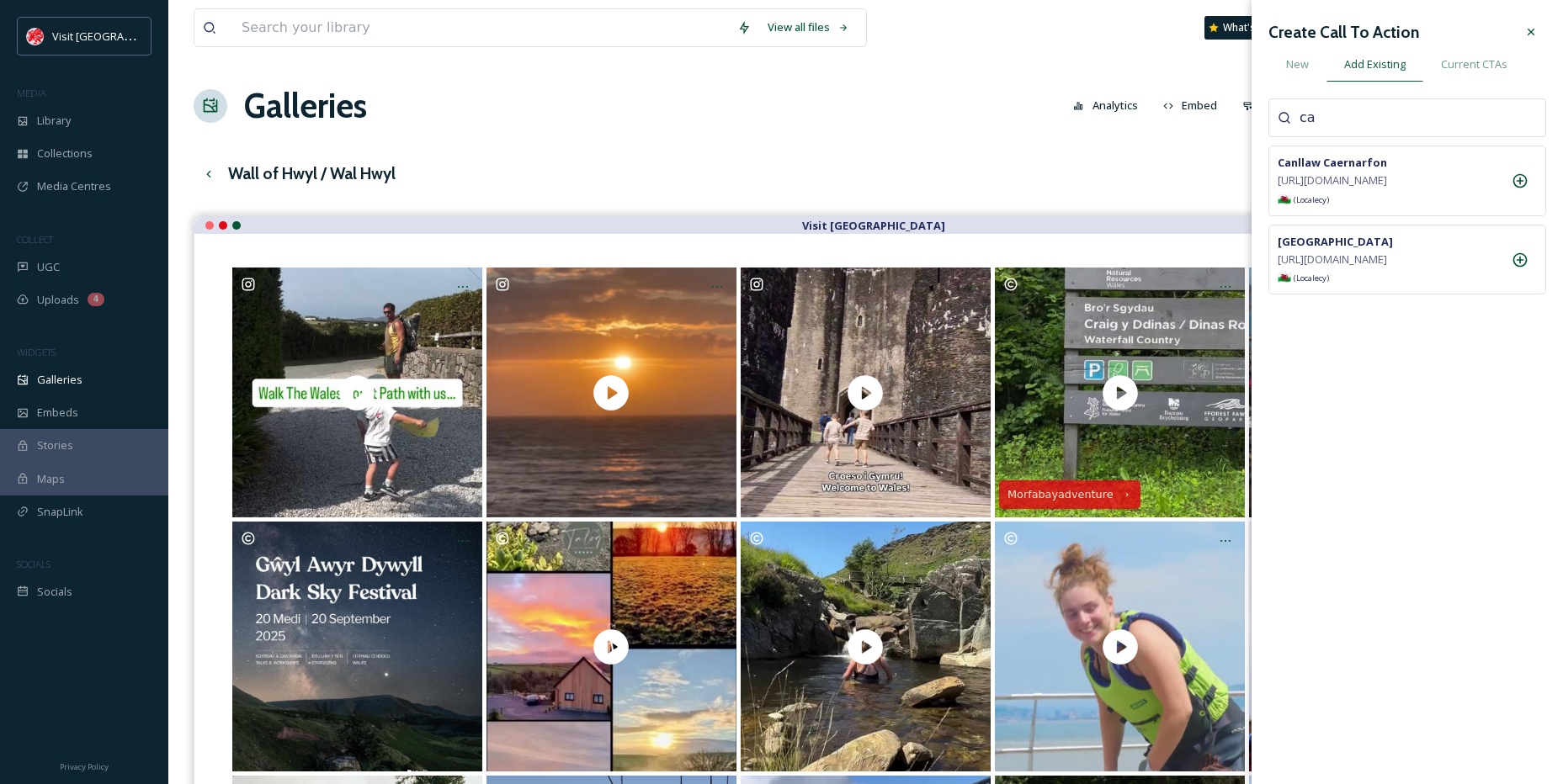
type input "c"
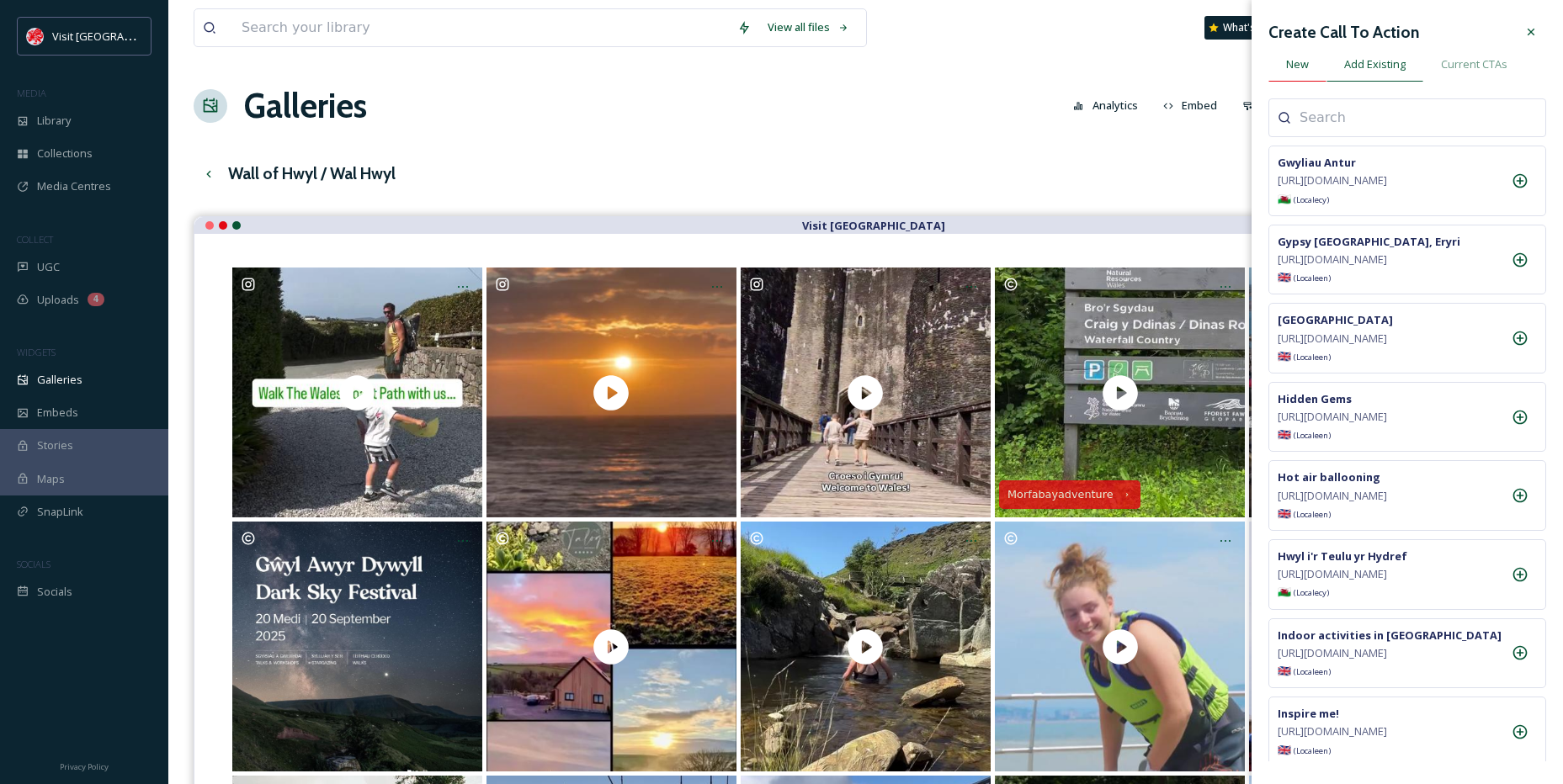
click at [1304, 65] on span "New" at bounding box center [1297, 64] width 22 height 16
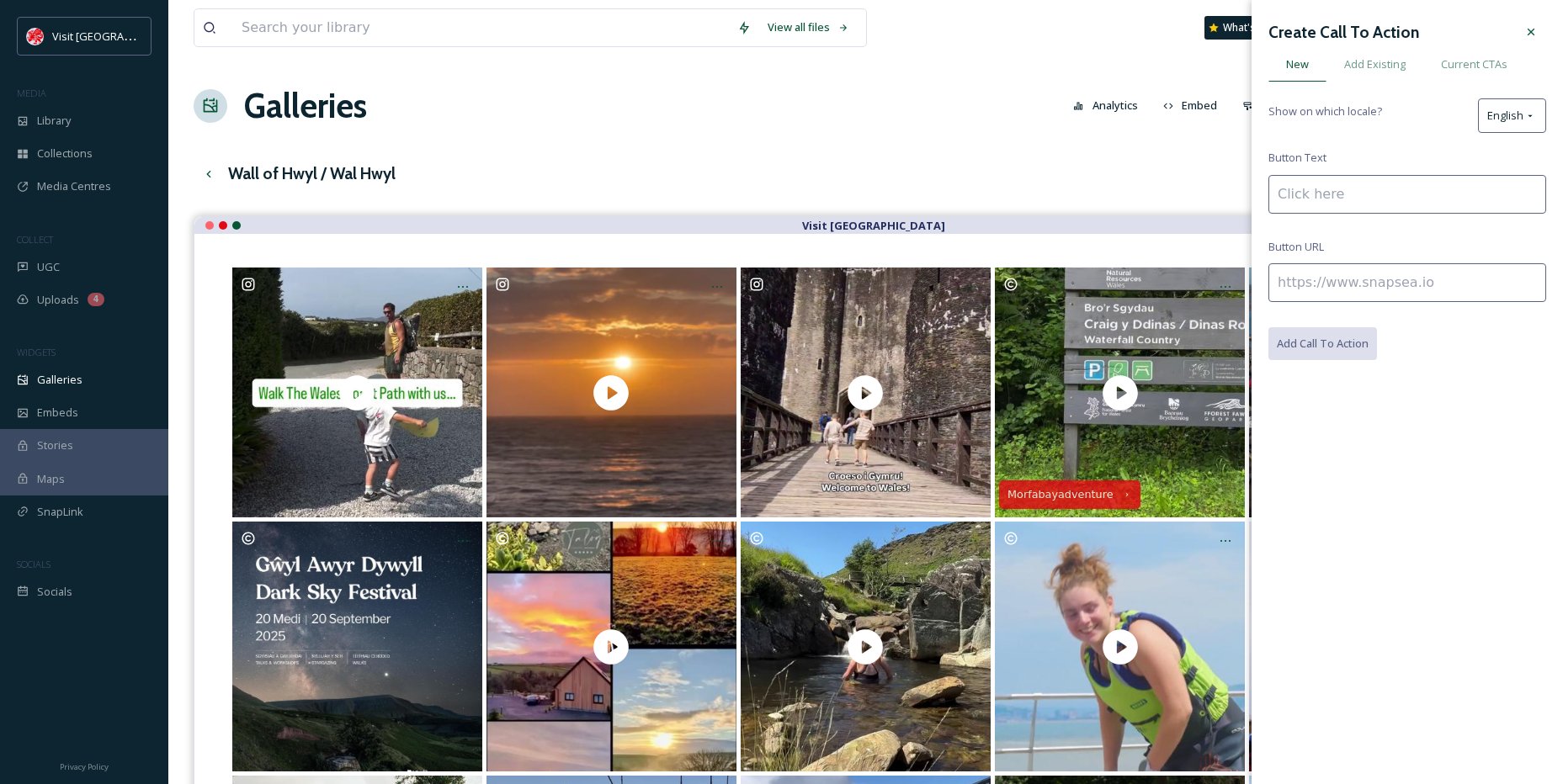
click at [1333, 186] on input at bounding box center [1407, 194] width 278 height 38
paste input "[GEOGRAPHIC_DATA]"
type input "[GEOGRAPHIC_DATA]"
drag, startPoint x: 1463, startPoint y: 262, endPoint x: 1450, endPoint y: 271, distance: 15.8
click at [1450, 270] on div "Create Call To Action New Add Existing Current CTAs Show on which locale? Engli…" at bounding box center [1407, 188] width 278 height 344
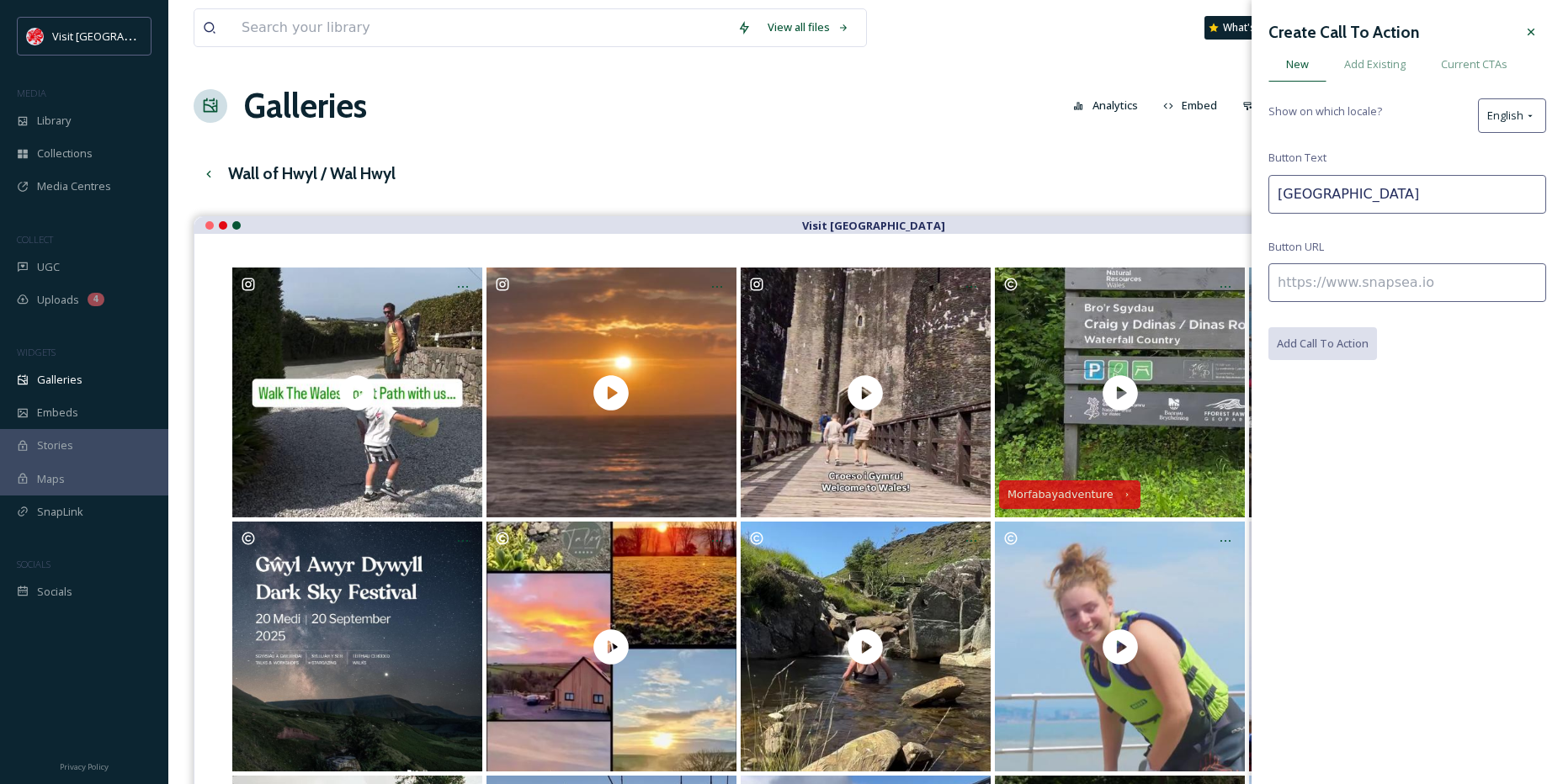
click at [1426, 279] on input at bounding box center [1407, 282] width 278 height 38
paste input "[URL][DOMAIN_NAME]"
type input "[URL][DOMAIN_NAME]"
click at [1355, 337] on button "Add Call To Action" at bounding box center [1323, 345] width 110 height 35
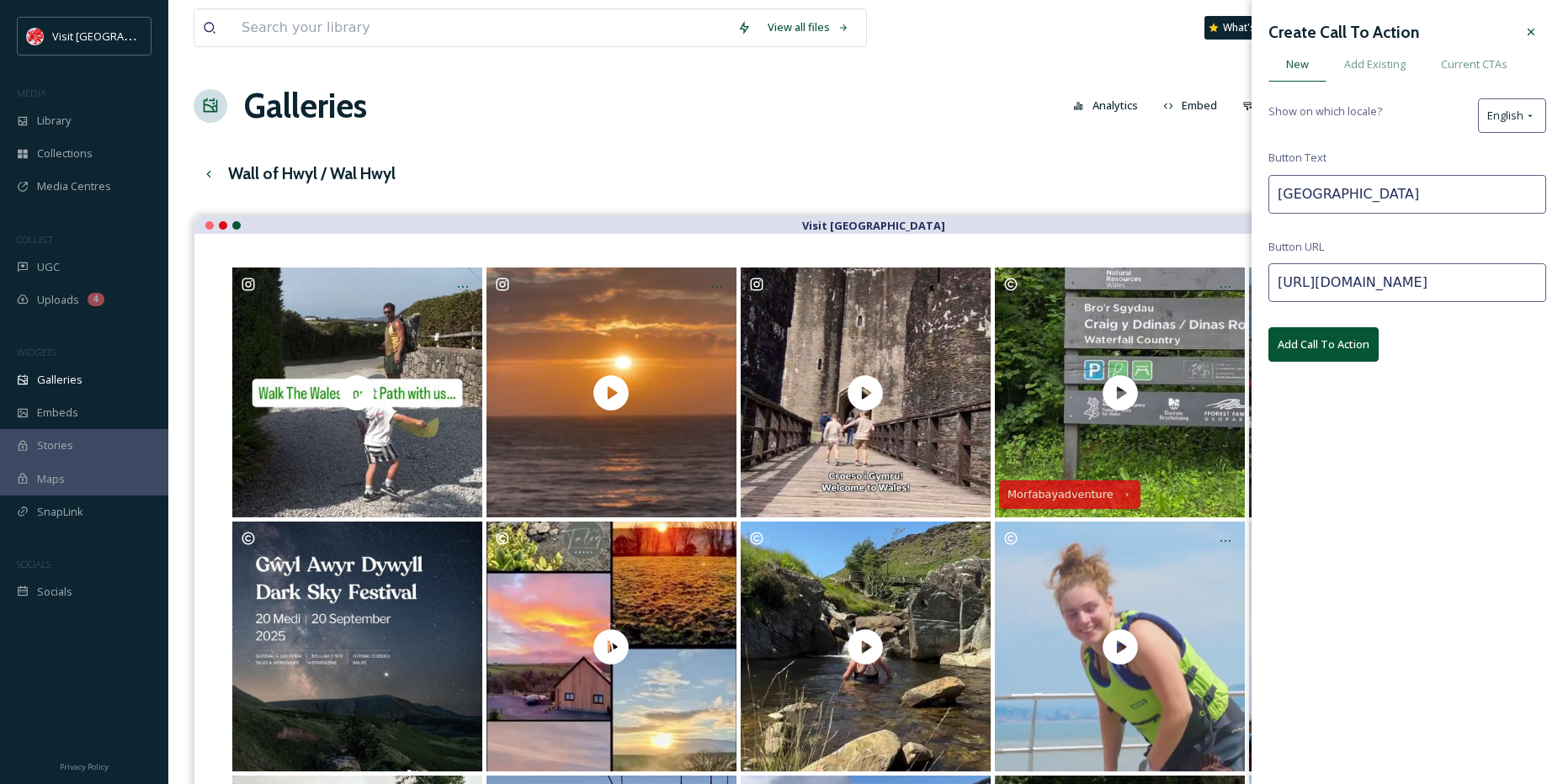
scroll to position [0, 0]
click at [1532, 34] on icon at bounding box center [1531, 31] width 13 height 13
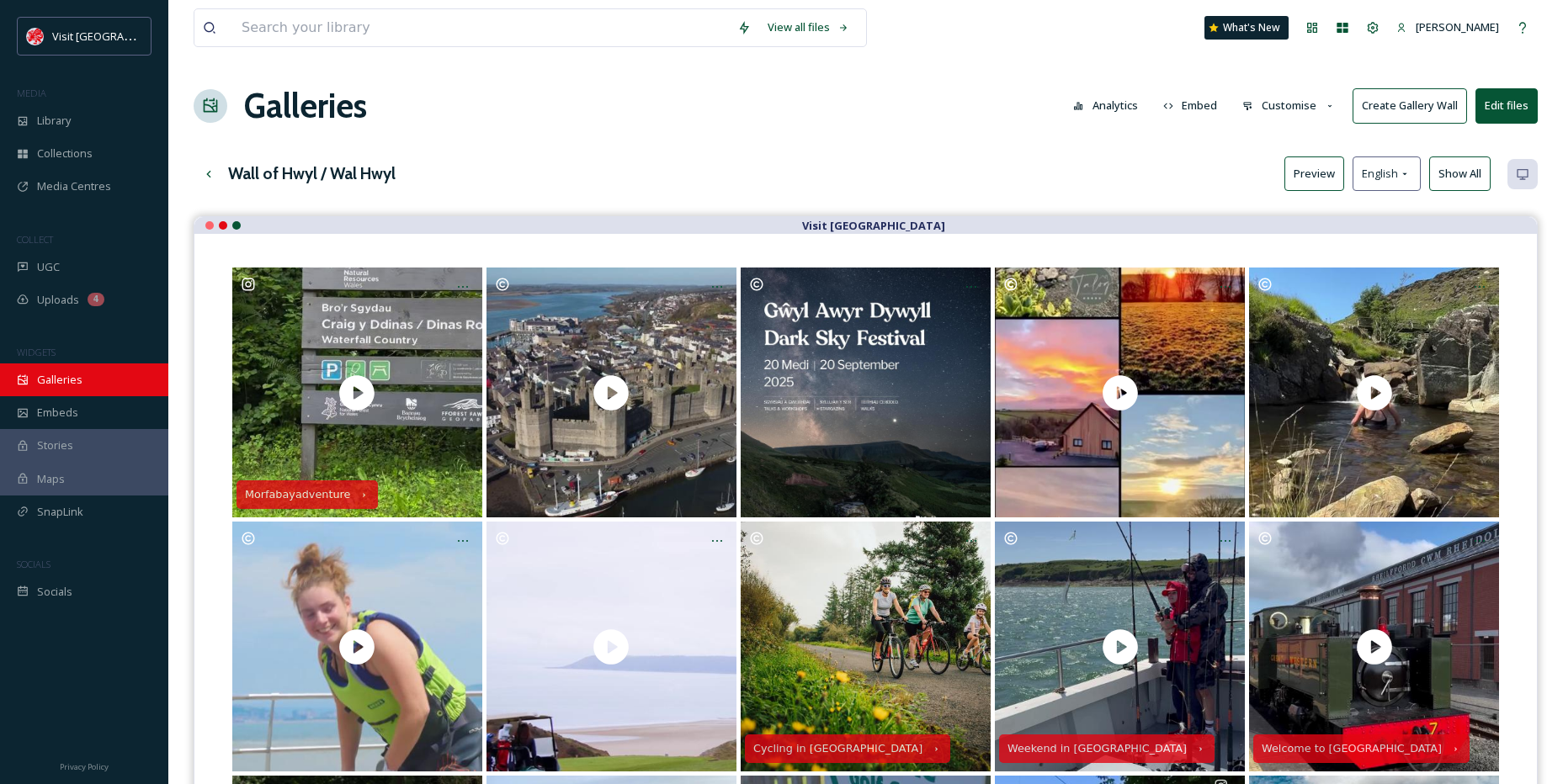
click at [77, 379] on span "Galleries" at bounding box center [59, 380] width 46 height 16
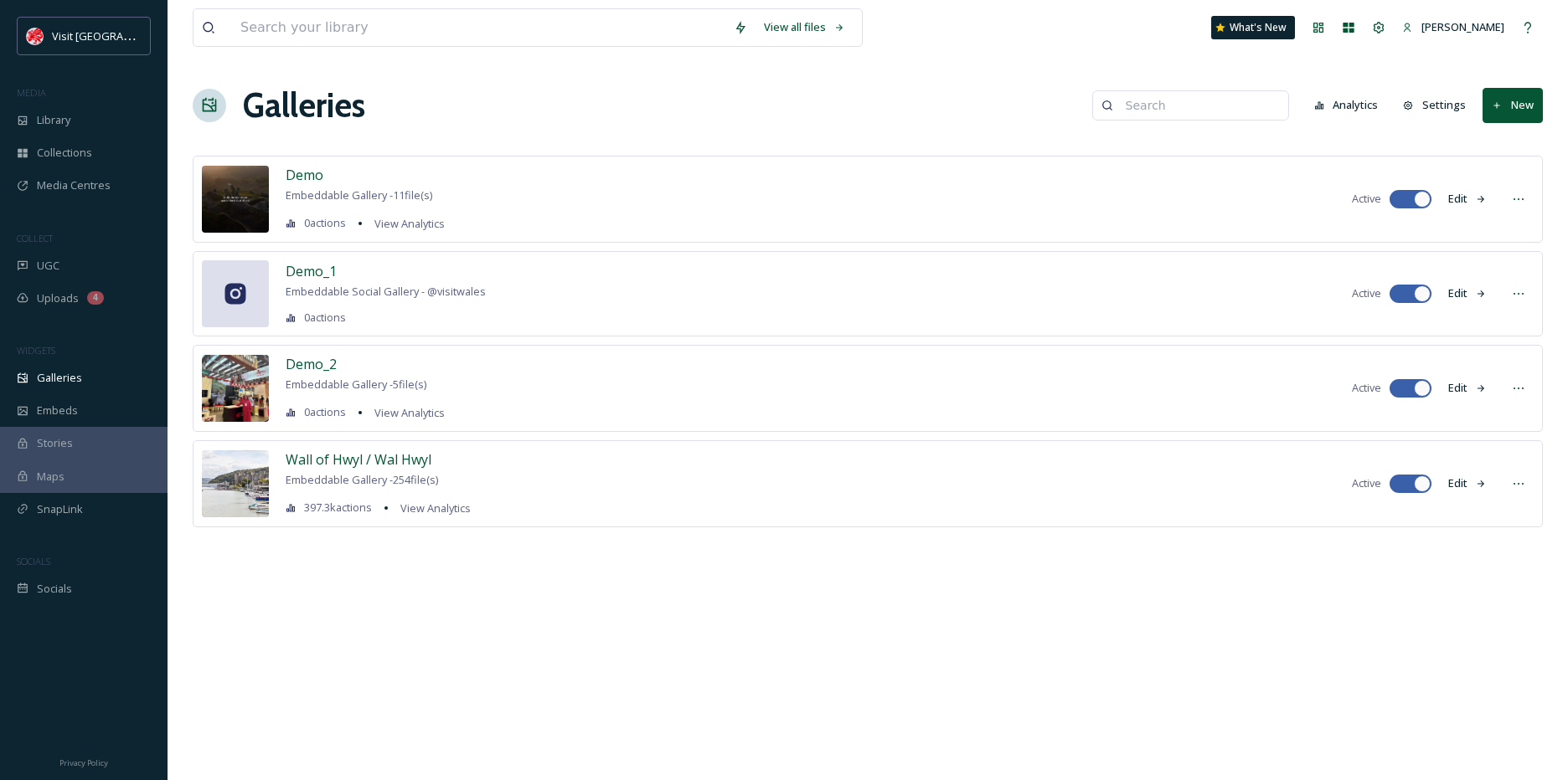
click at [347, 473] on div "Wall of Hwyl / Wal Hwyl Embeddable Gallery - 254 file(s) 397.3k actions View An…" at bounding box center [378, 483] width 185 height 68
click at [347, 456] on span "Wall of Hwyl / Wal Hwyl" at bounding box center [358, 459] width 146 height 19
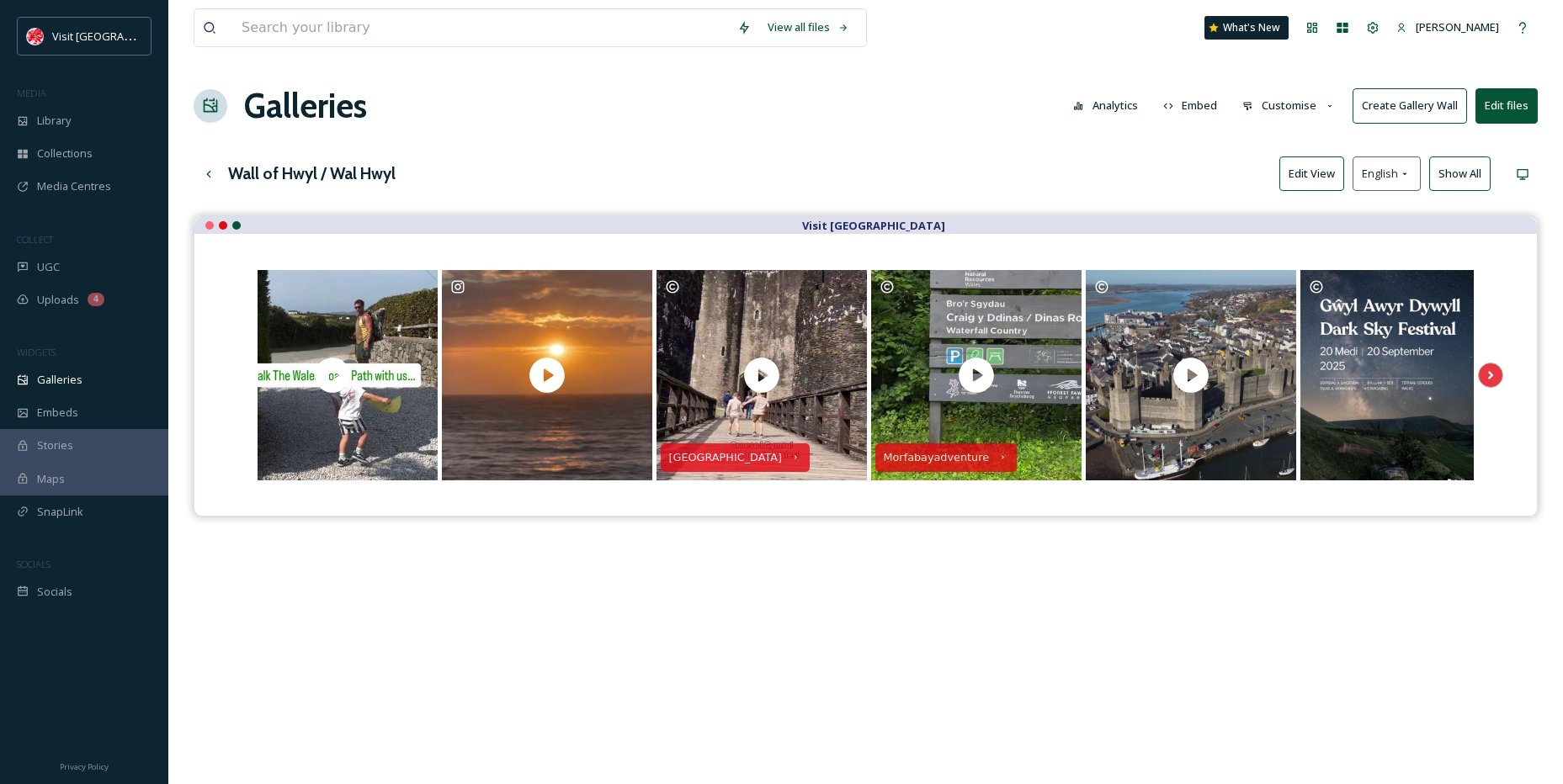
click at [1332, 163] on button "Edit View" at bounding box center [1311, 173] width 65 height 35
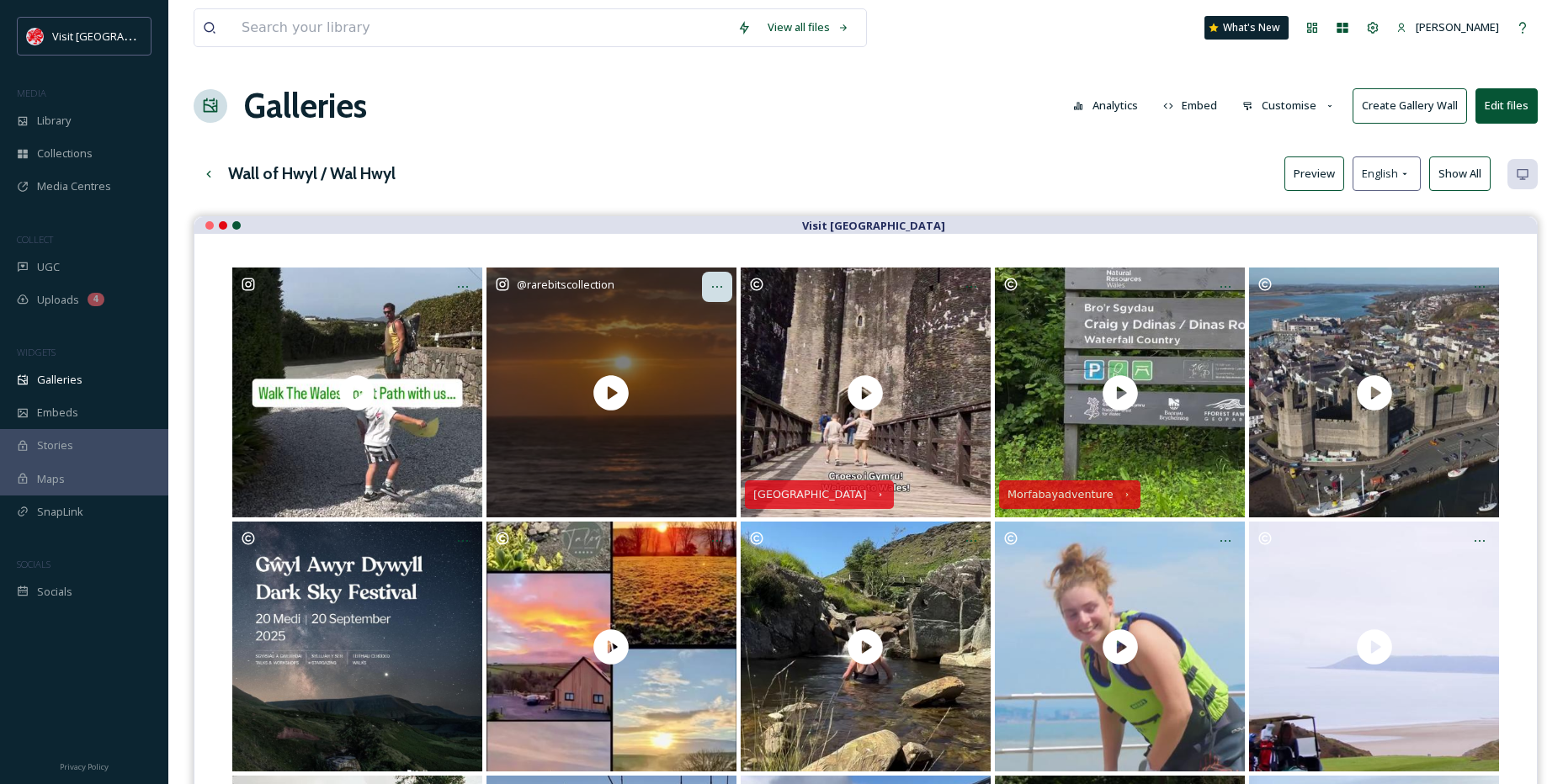
click at [709, 299] on div at bounding box center [717, 287] width 30 height 30
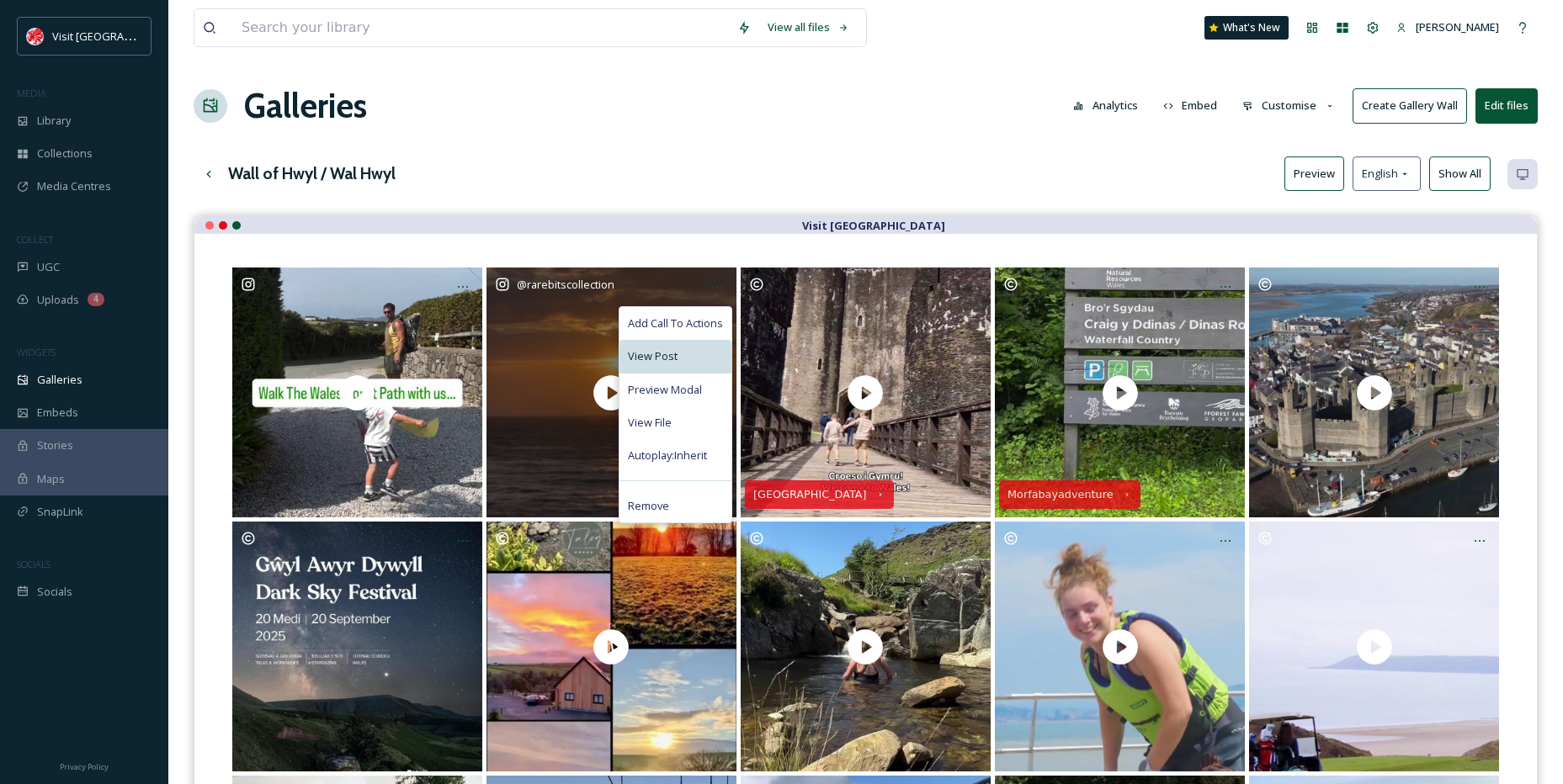
click at [672, 354] on span "View Post" at bounding box center [653, 356] width 50 height 16
click at [661, 411] on div "View File" at bounding box center [675, 422] width 112 height 33
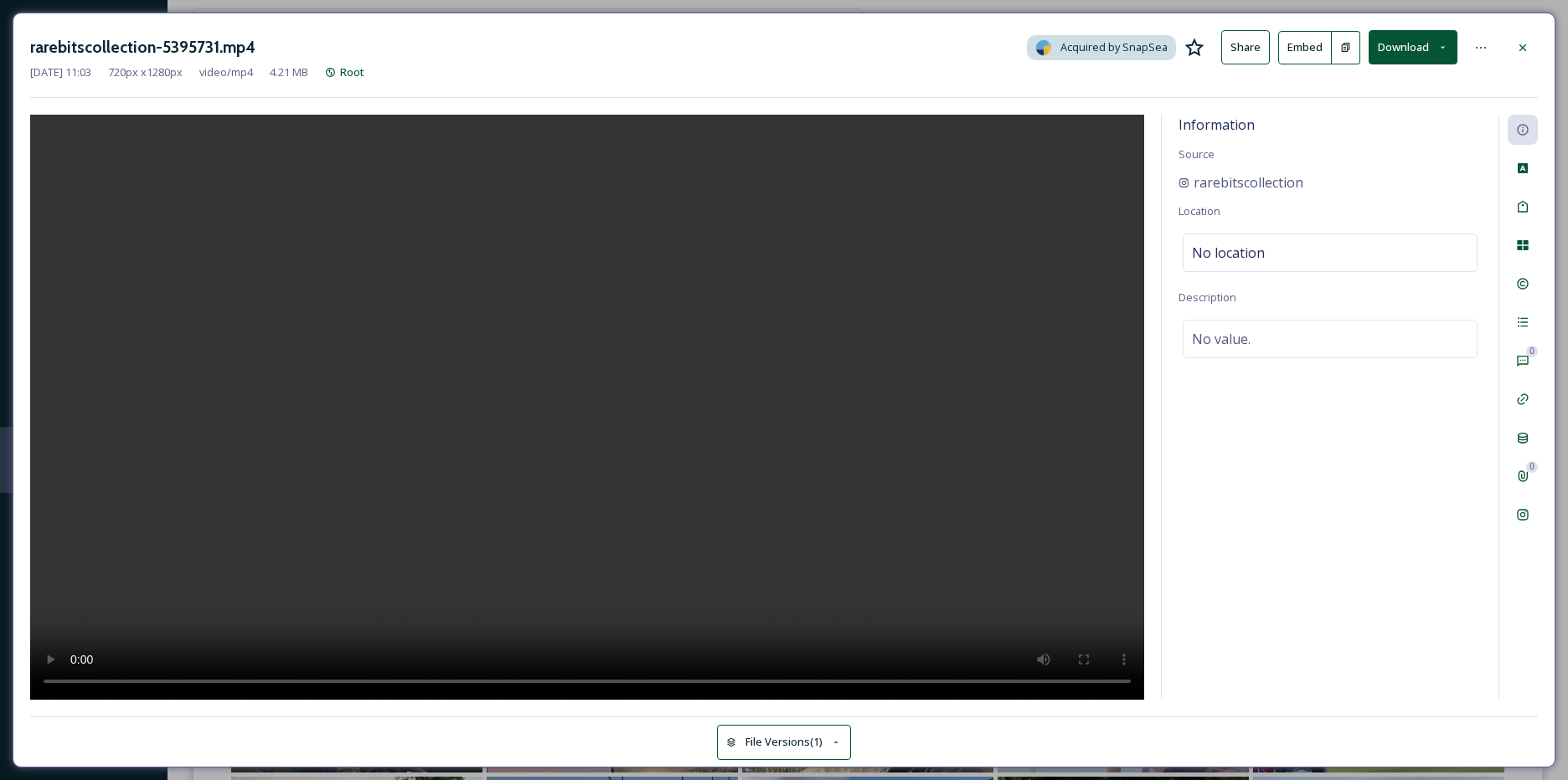
click at [1290, 310] on div "Information Source rarebitscollection Location No location Description No value." at bounding box center [1330, 407] width 337 height 585
click at [1294, 330] on div "No value." at bounding box center [1331, 338] width 295 height 38
click at [1294, 330] on textarea at bounding box center [1330, 389] width 303 height 139
paste textarea "[GEOGRAPHIC_DATA], where every view is a masterpiece. From golden coastlines an…"
type textarea "[GEOGRAPHIC_DATA], where every view is a masterpiece. From golden coastlines an…"
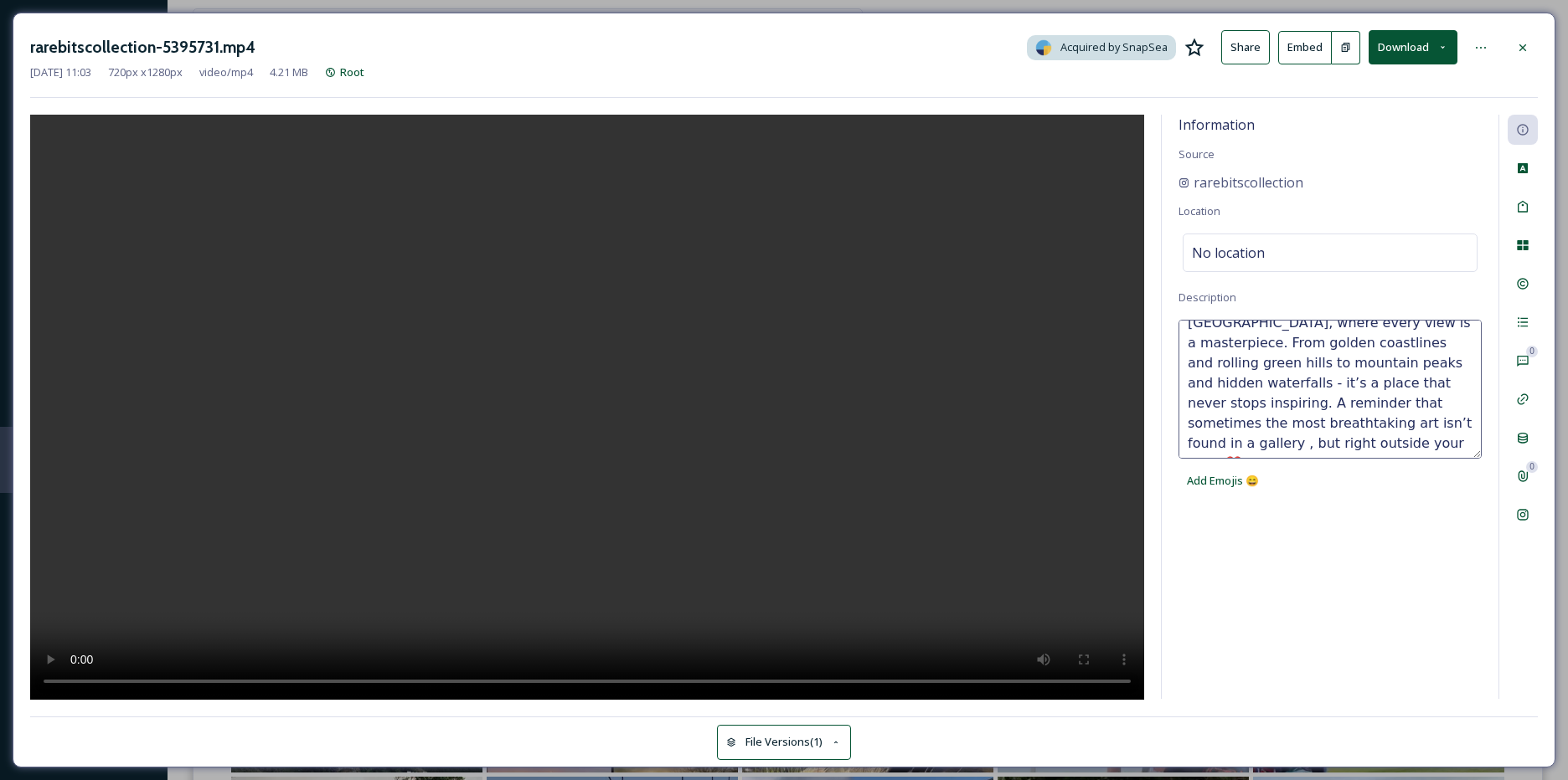
scroll to position [20, 0]
click at [1302, 386] on textarea "[GEOGRAPHIC_DATA], where every view is a masterpiece. From golden coastlines an…" at bounding box center [1330, 389] width 303 height 139
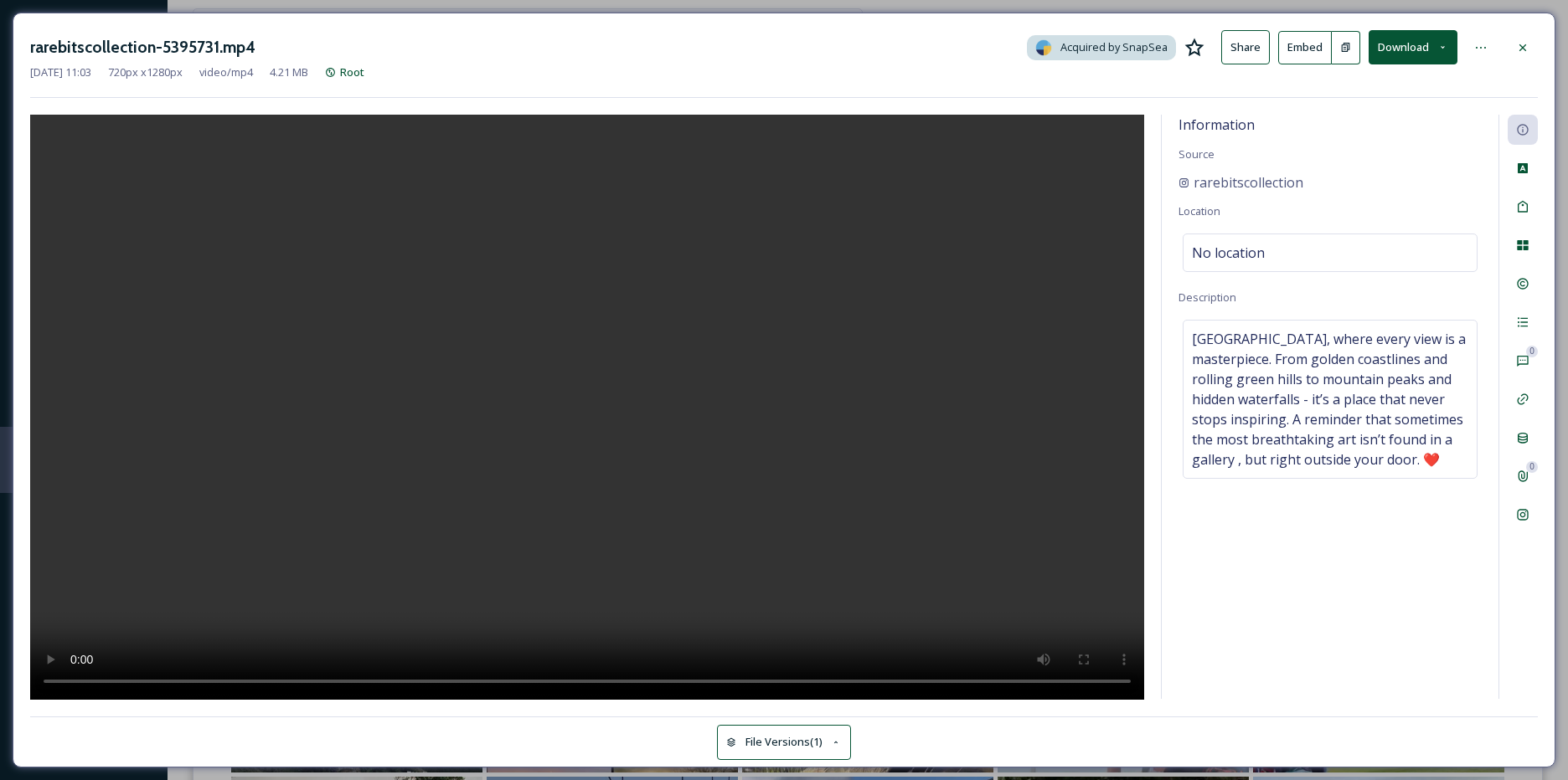
click at [1412, 519] on div "Information Source rarebitscollection Location No location Description [GEOGRAP…" at bounding box center [1330, 407] width 337 height 585
click at [1525, 203] on icon at bounding box center [1523, 206] width 10 height 12
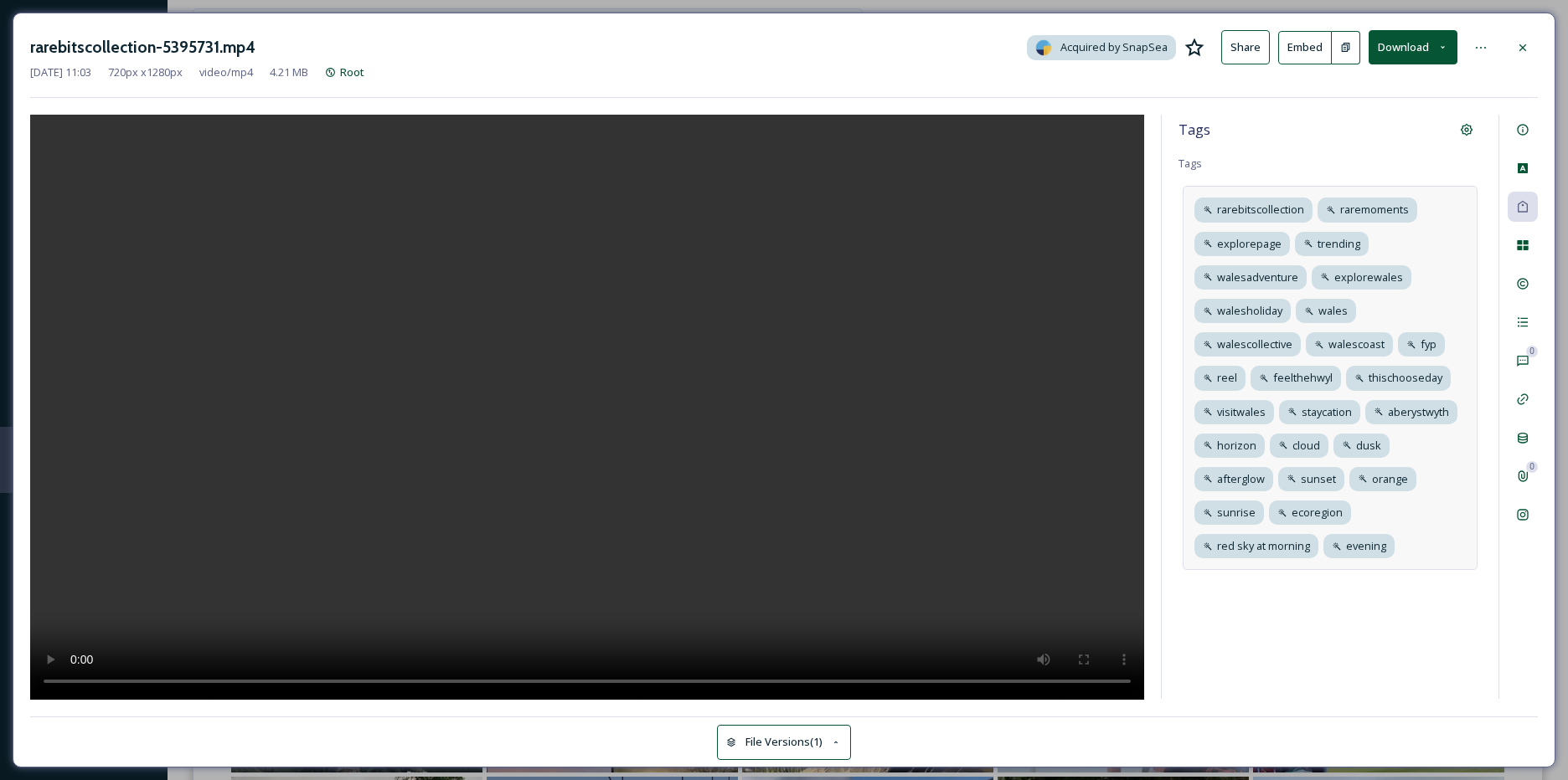
click at [1437, 531] on div "rarebitscollection raremoments explorepage trending walesadventure explorewales…" at bounding box center [1331, 378] width 295 height 385
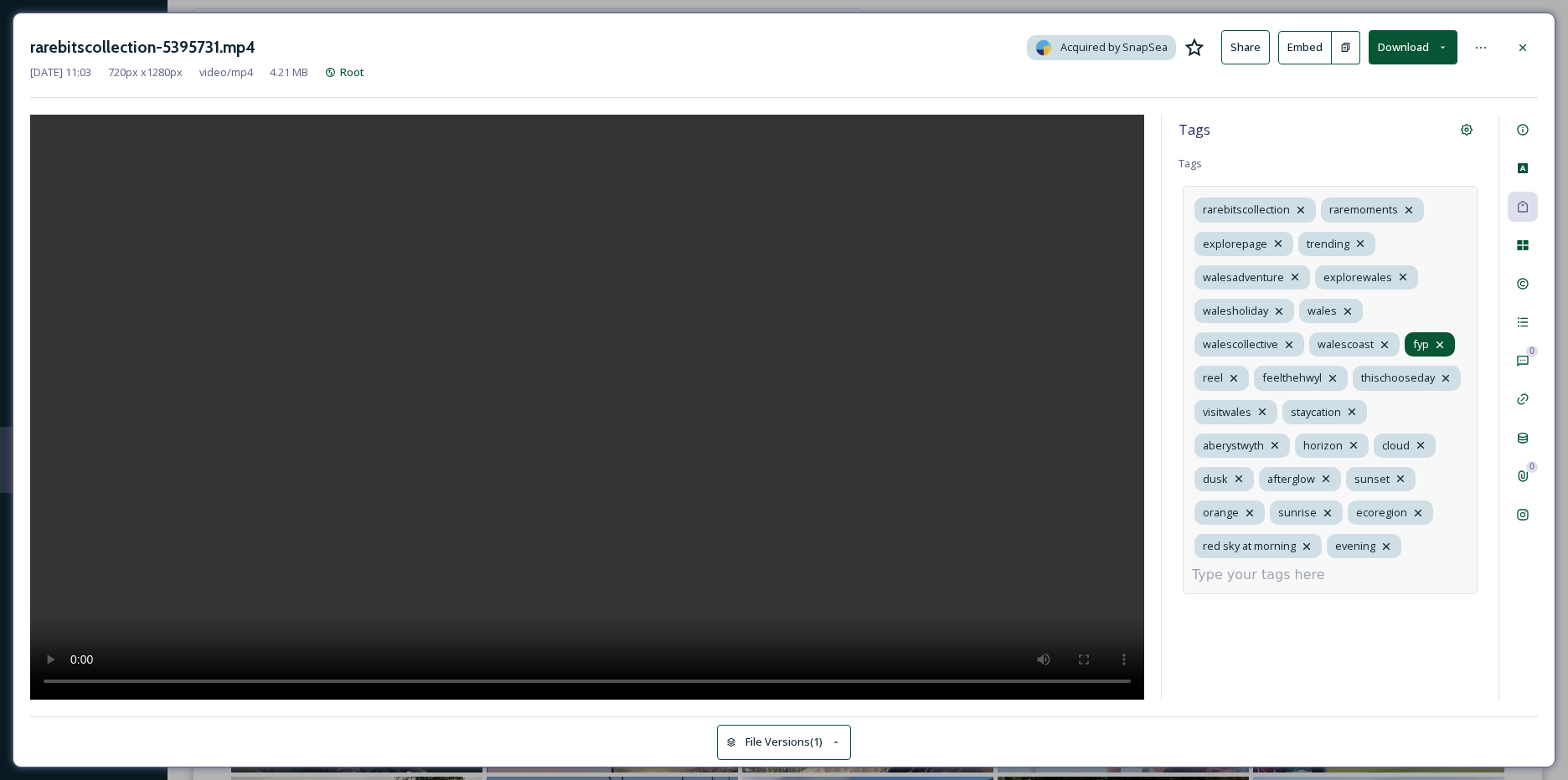
click at [1439, 340] on icon at bounding box center [1439, 345] width 13 height 13
click at [1384, 376] on icon at bounding box center [1386, 378] width 13 height 13
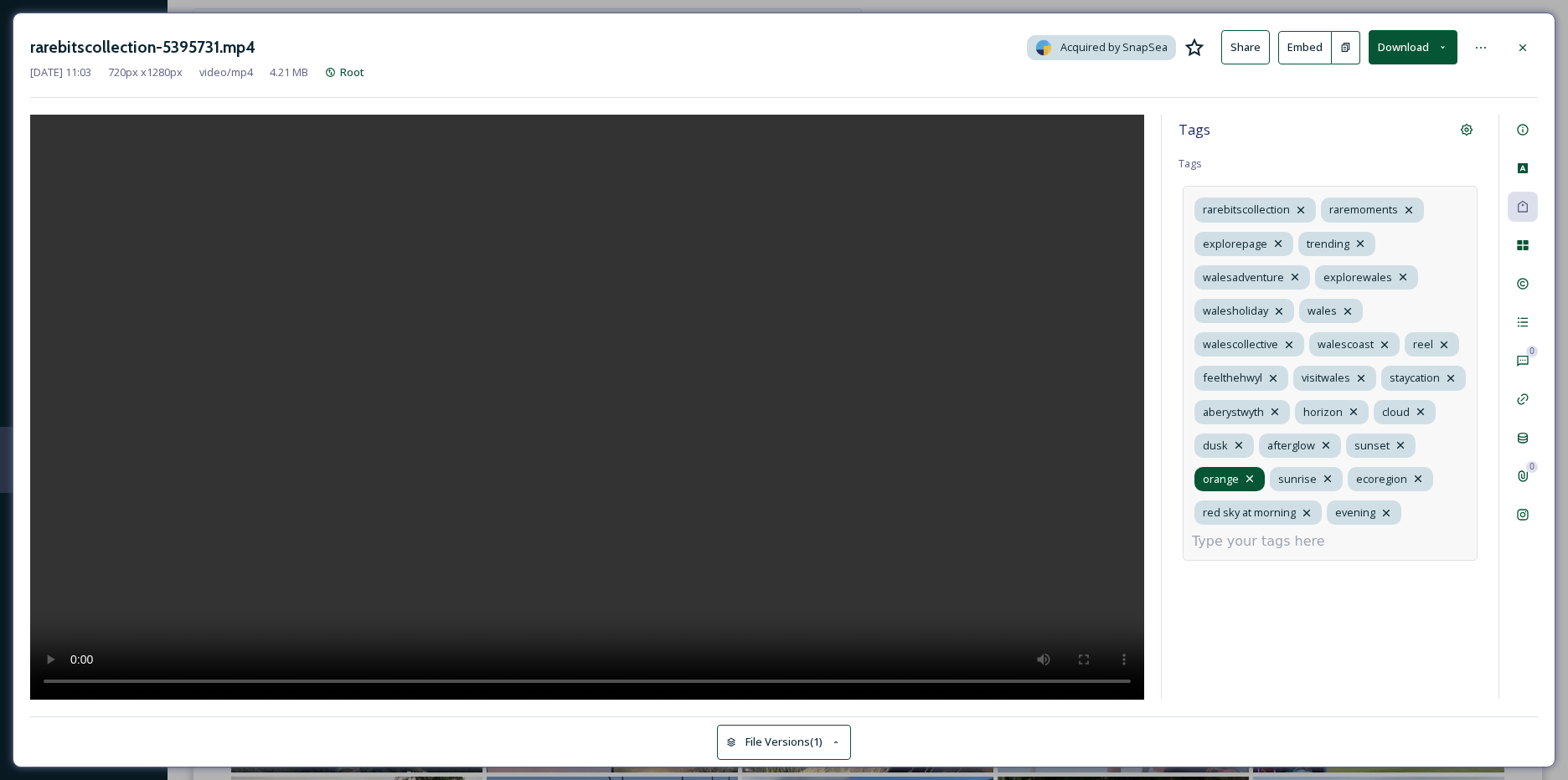
click at [1251, 473] on icon at bounding box center [1250, 479] width 13 height 13
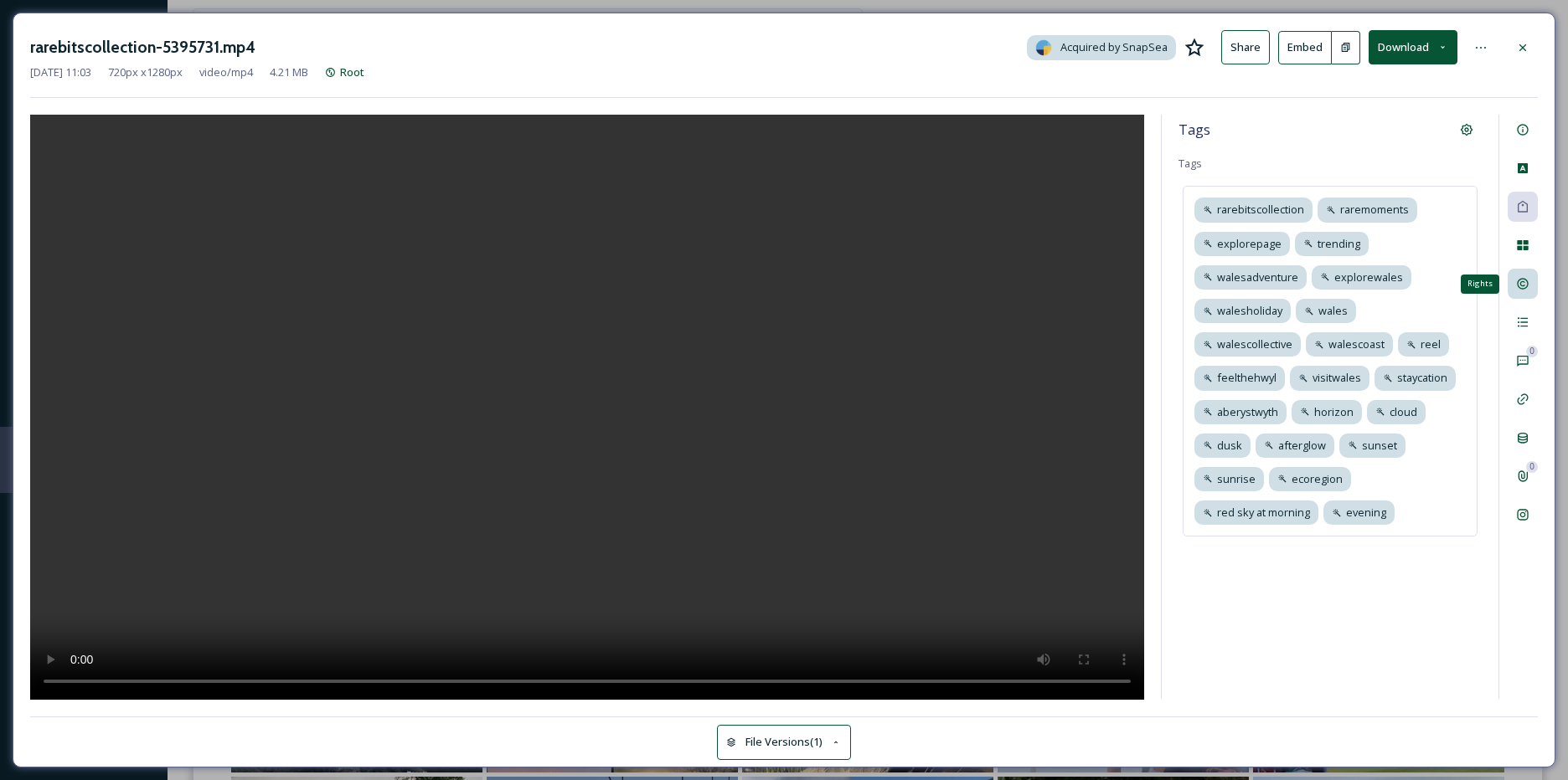
click at [1516, 290] on icon at bounding box center [1523, 283] width 13 height 13
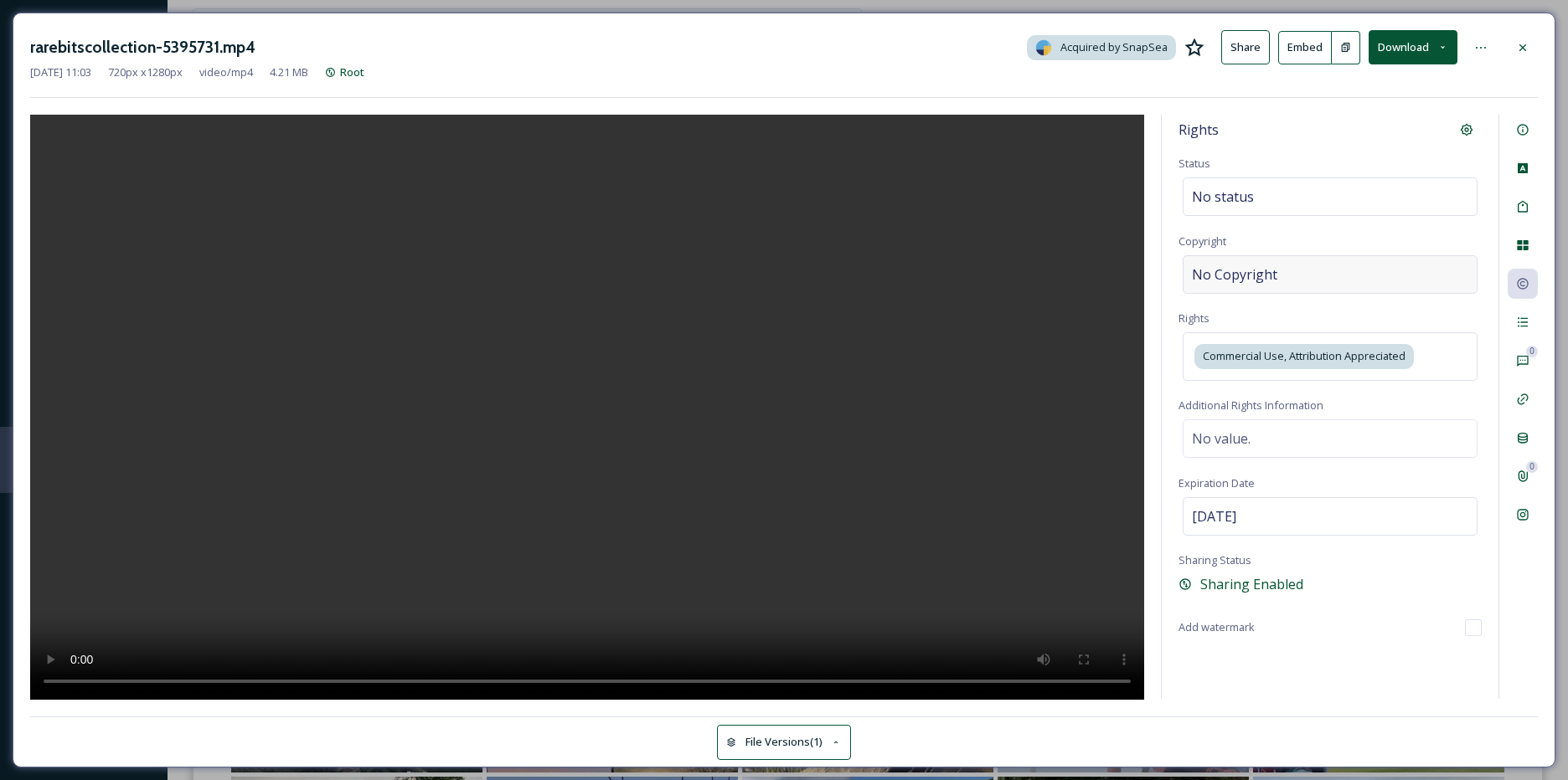
click at [1253, 265] on span "No Copyright" at bounding box center [1235, 275] width 85 height 20
type input "rar"
click at [1260, 284] on div "©rar" at bounding box center [1331, 274] width 295 height 38
click at [1257, 281] on input "rar" at bounding box center [1330, 274] width 303 height 38
type input "rarebitscollection"
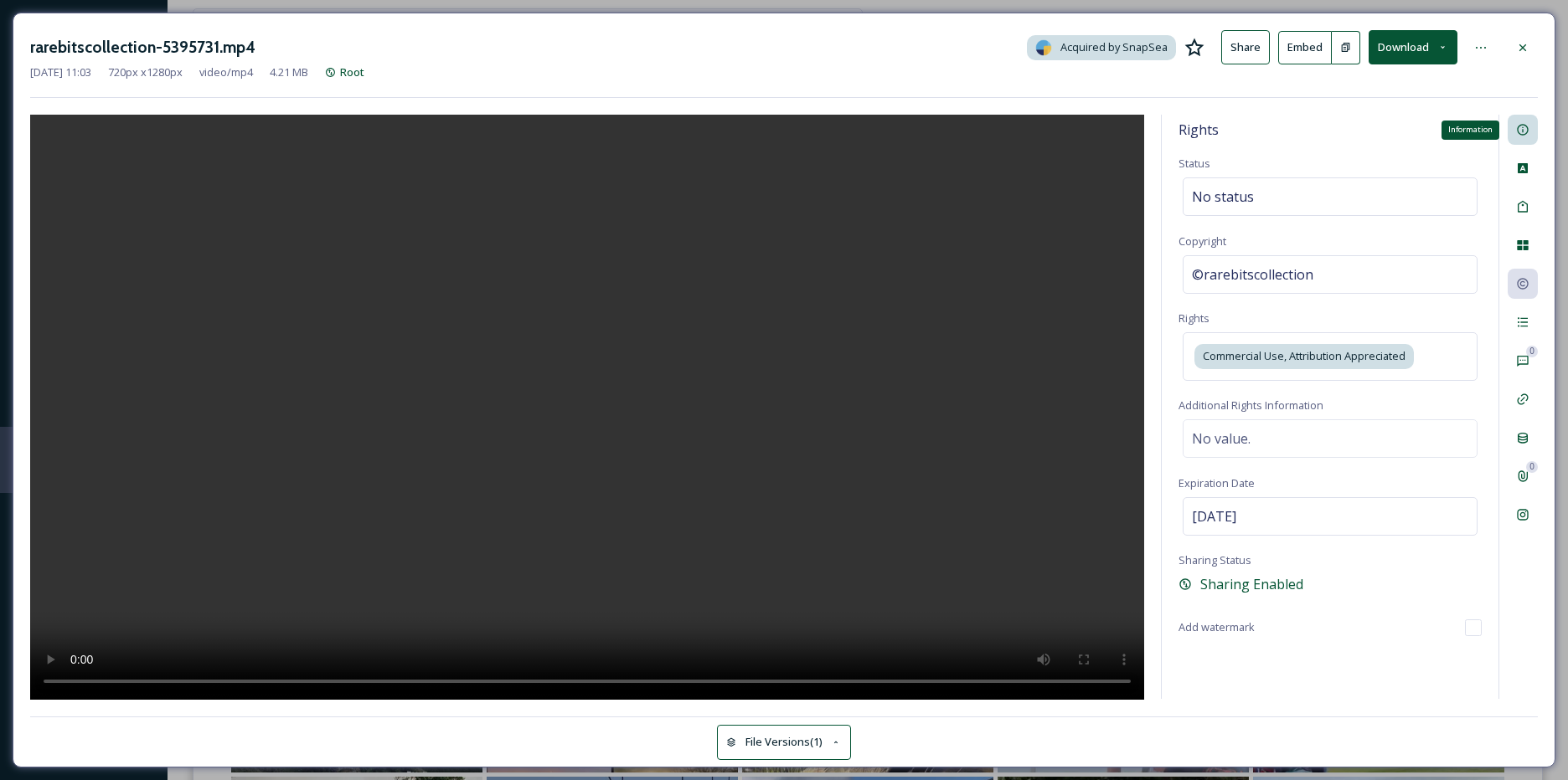
click at [1520, 131] on icon at bounding box center [1523, 130] width 13 height 13
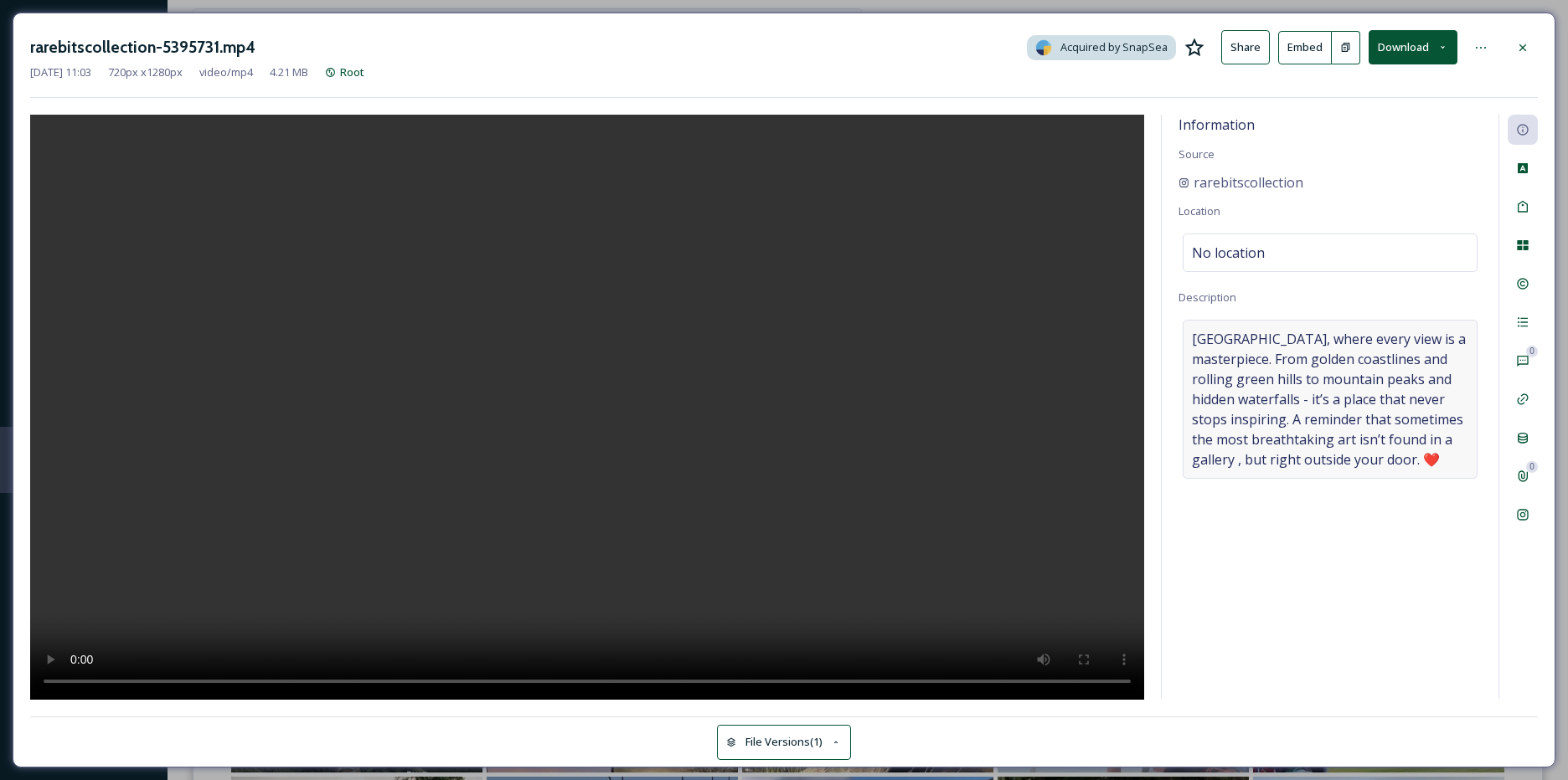
click at [1423, 442] on span "[GEOGRAPHIC_DATA], where every view is a masterpiece. From golden coastlines an…" at bounding box center [1330, 399] width 276 height 140
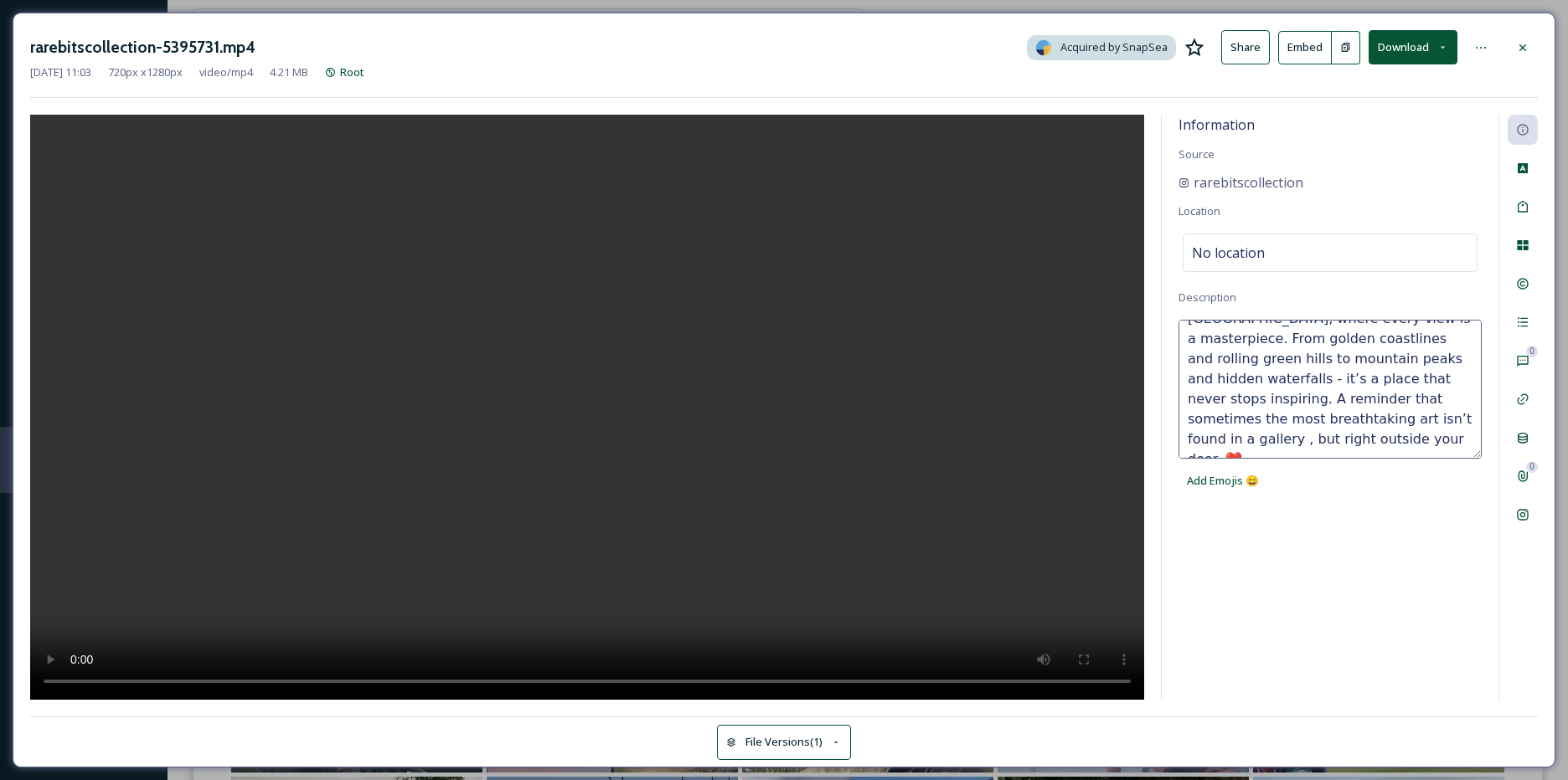
click at [1275, 447] on textarea "[GEOGRAPHIC_DATA], where every view is a masterpiece. From golden coastlines an…" at bounding box center [1330, 389] width 303 height 139
paste textarea "[URL][DOMAIN_NAME]"
type textarea "[GEOGRAPHIC_DATA], where every view is a masterpiece. From golden coastlines an…"
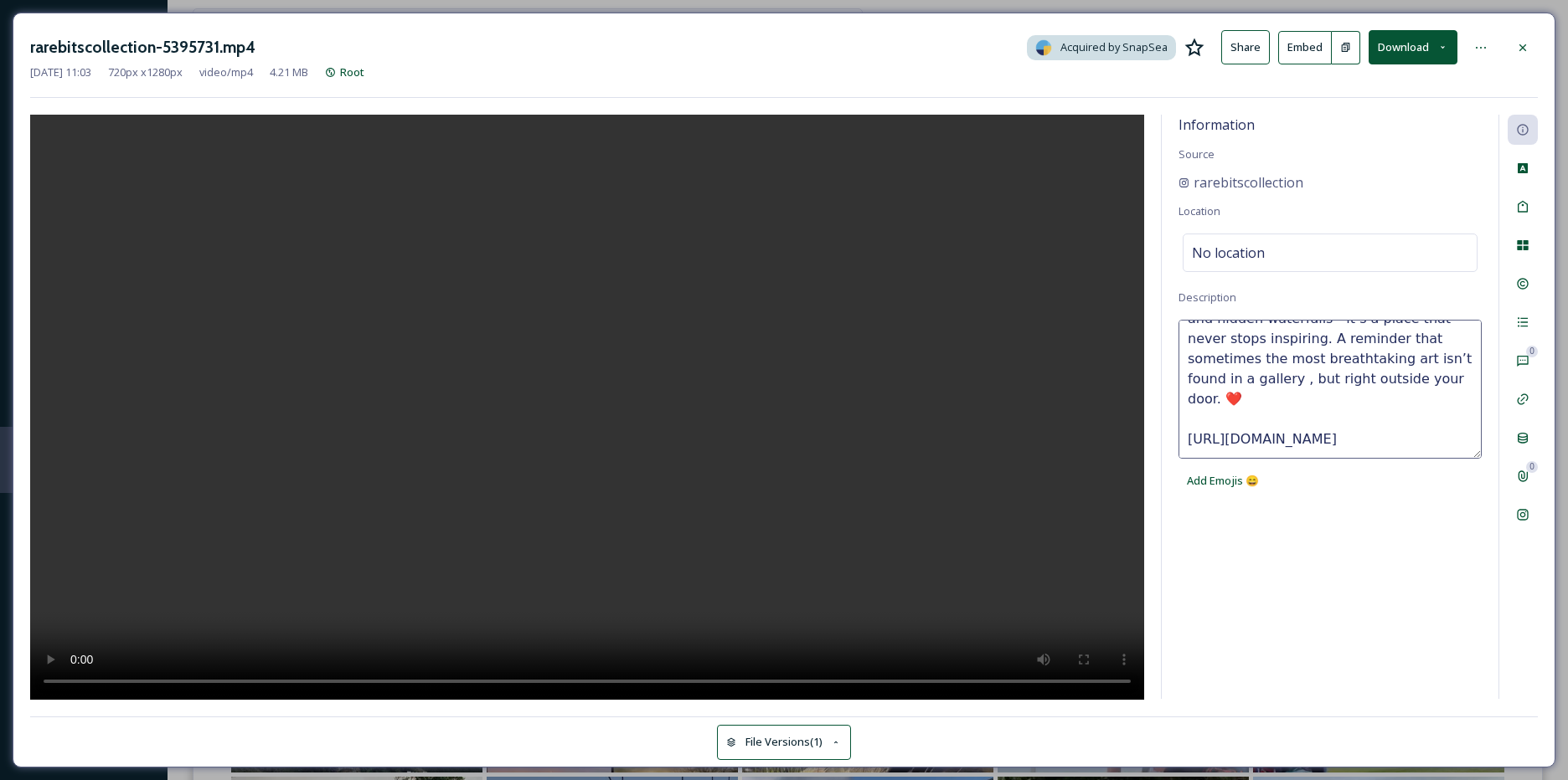
click at [1262, 352] on textarea "[GEOGRAPHIC_DATA], where every view is a masterpiece. From golden coastlines an…" at bounding box center [1330, 389] width 303 height 139
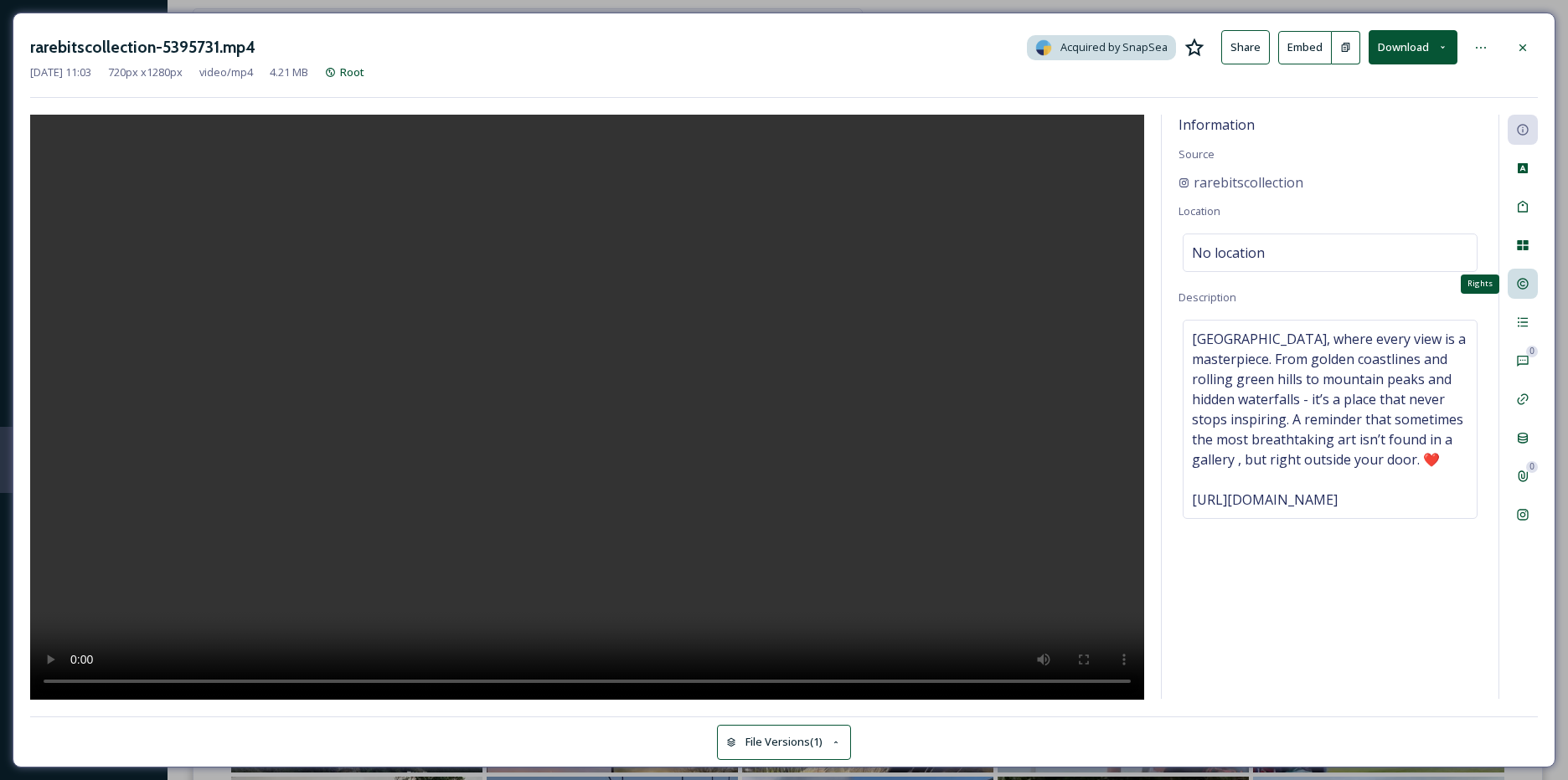
click at [1520, 275] on div "Rights" at bounding box center [1523, 284] width 30 height 30
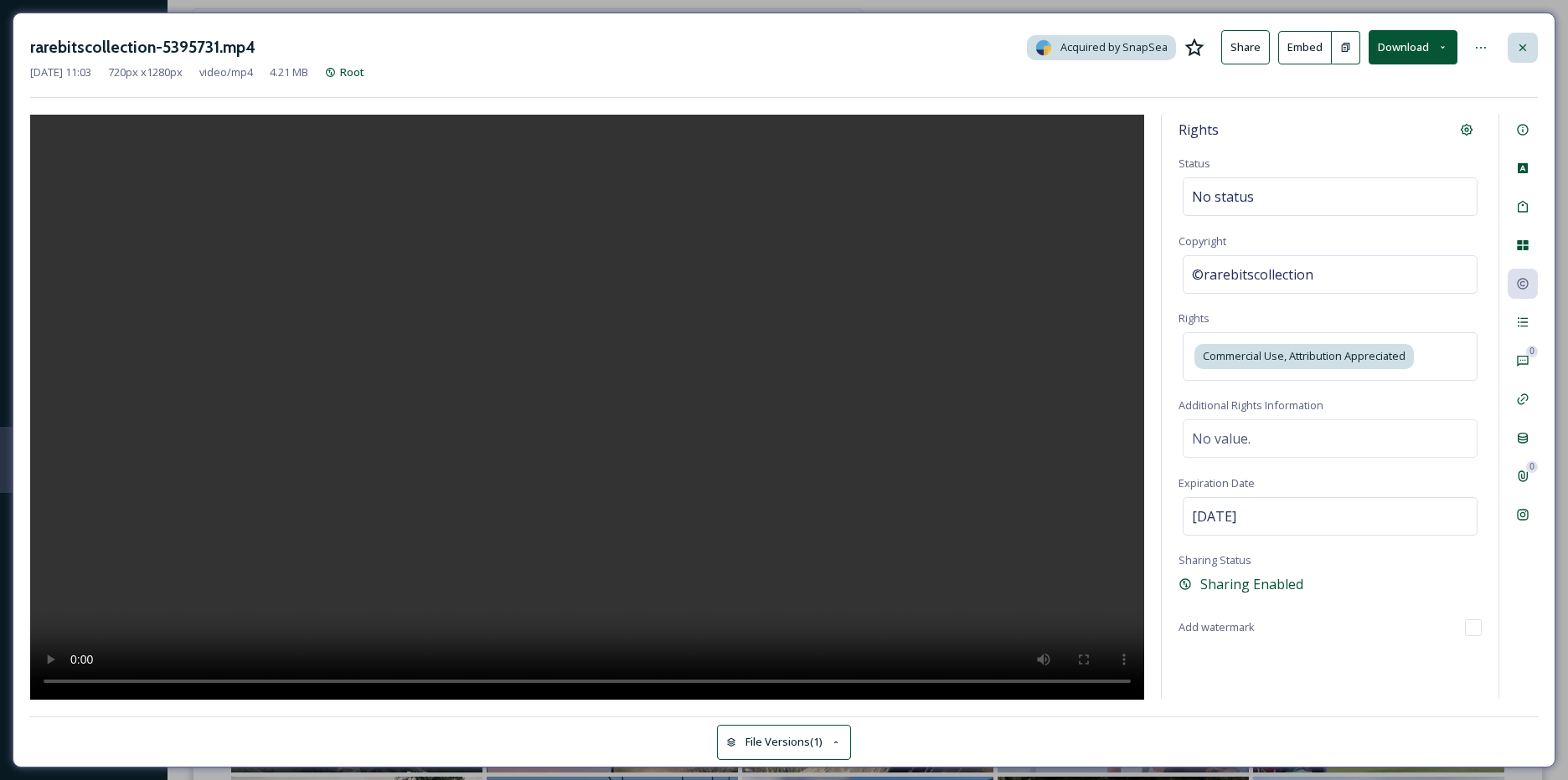
click at [1529, 49] on icon at bounding box center [1523, 47] width 13 height 13
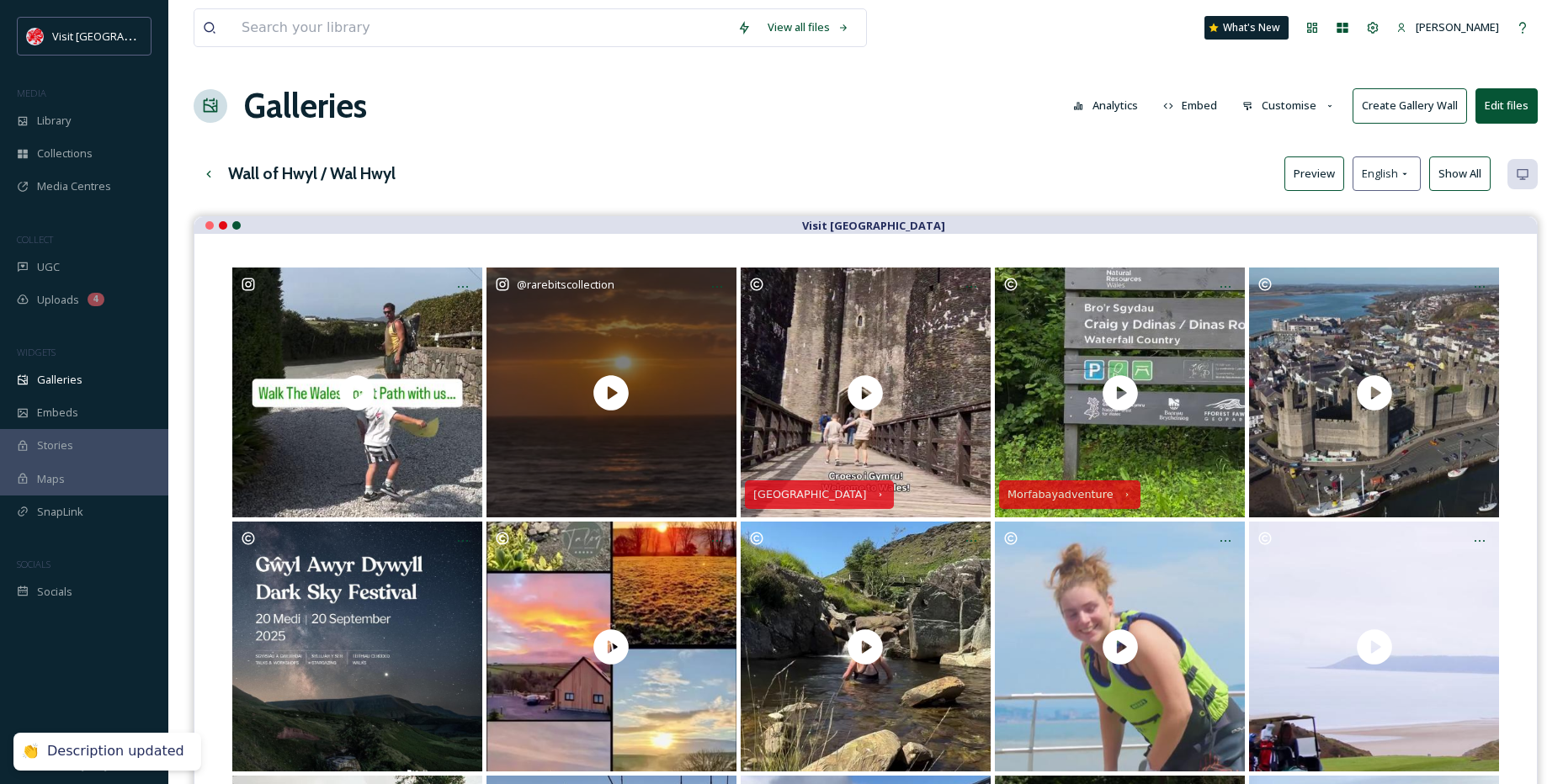
click at [635, 338] on div "@ rarebitscollection" at bounding box center [612, 393] width 250 height 250
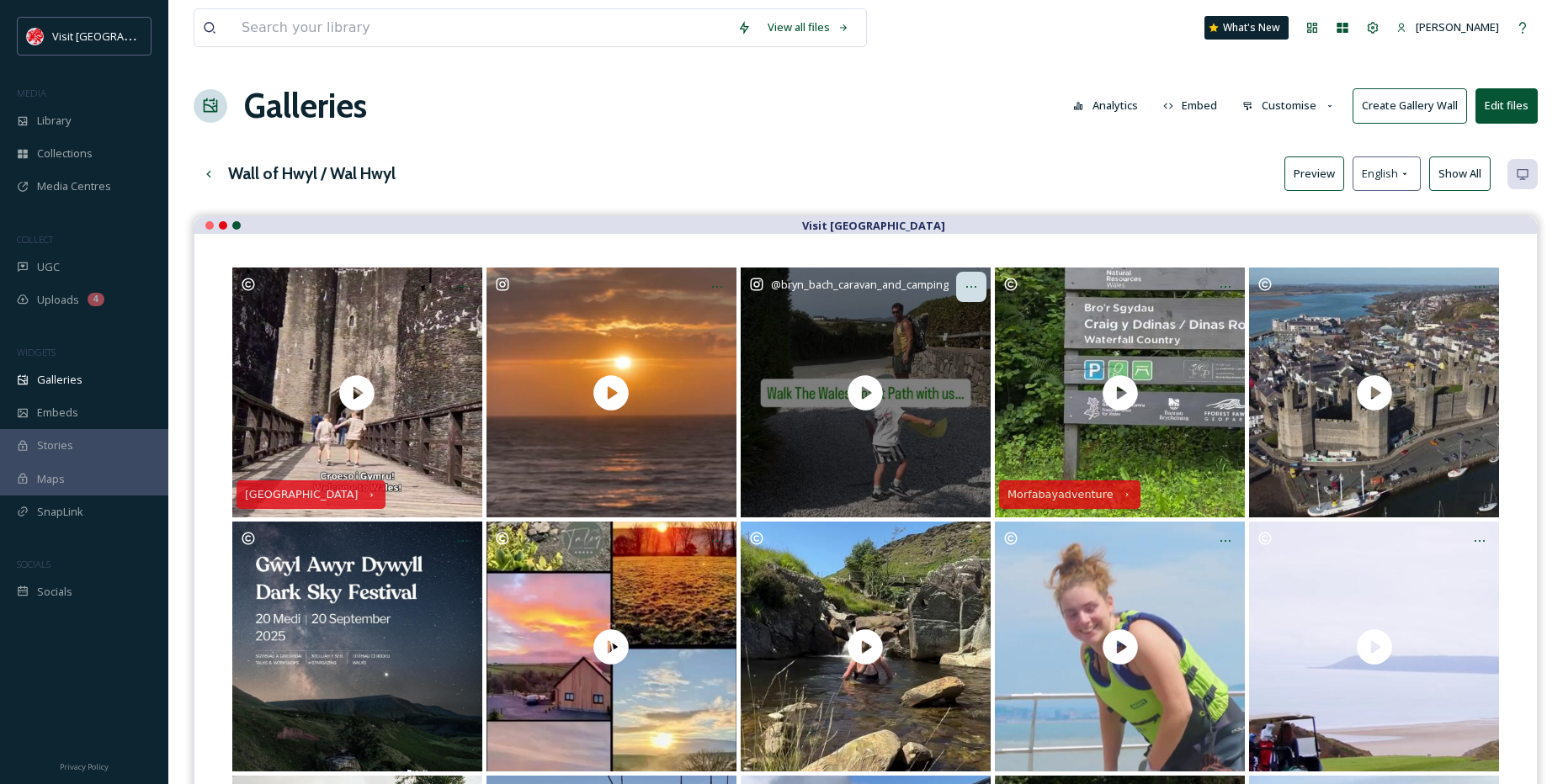
click at [979, 286] on div at bounding box center [972, 287] width 30 height 30
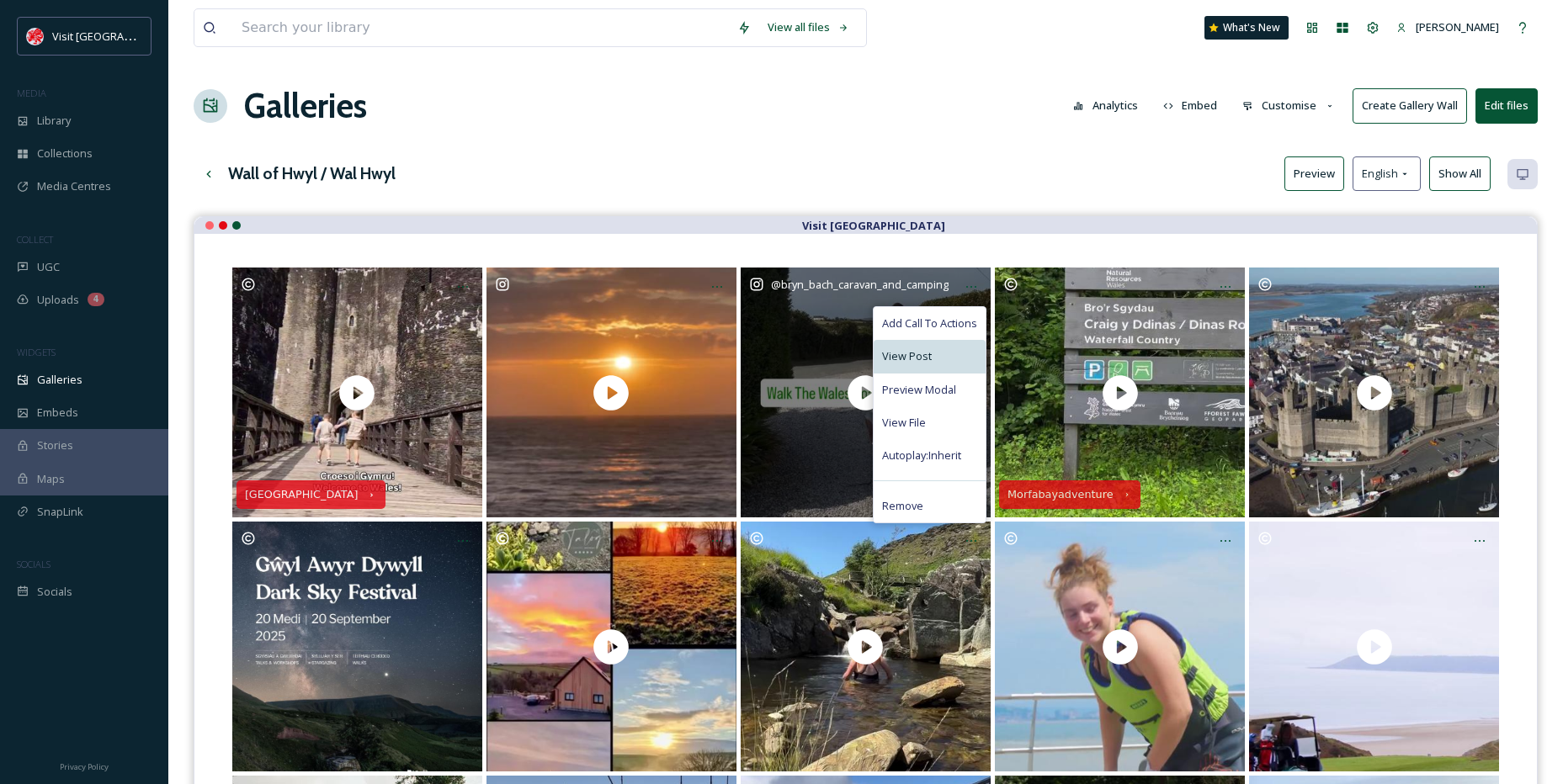
click at [932, 362] on div "View Post" at bounding box center [929, 356] width 112 height 33
click at [924, 407] on div "View File" at bounding box center [929, 422] width 112 height 33
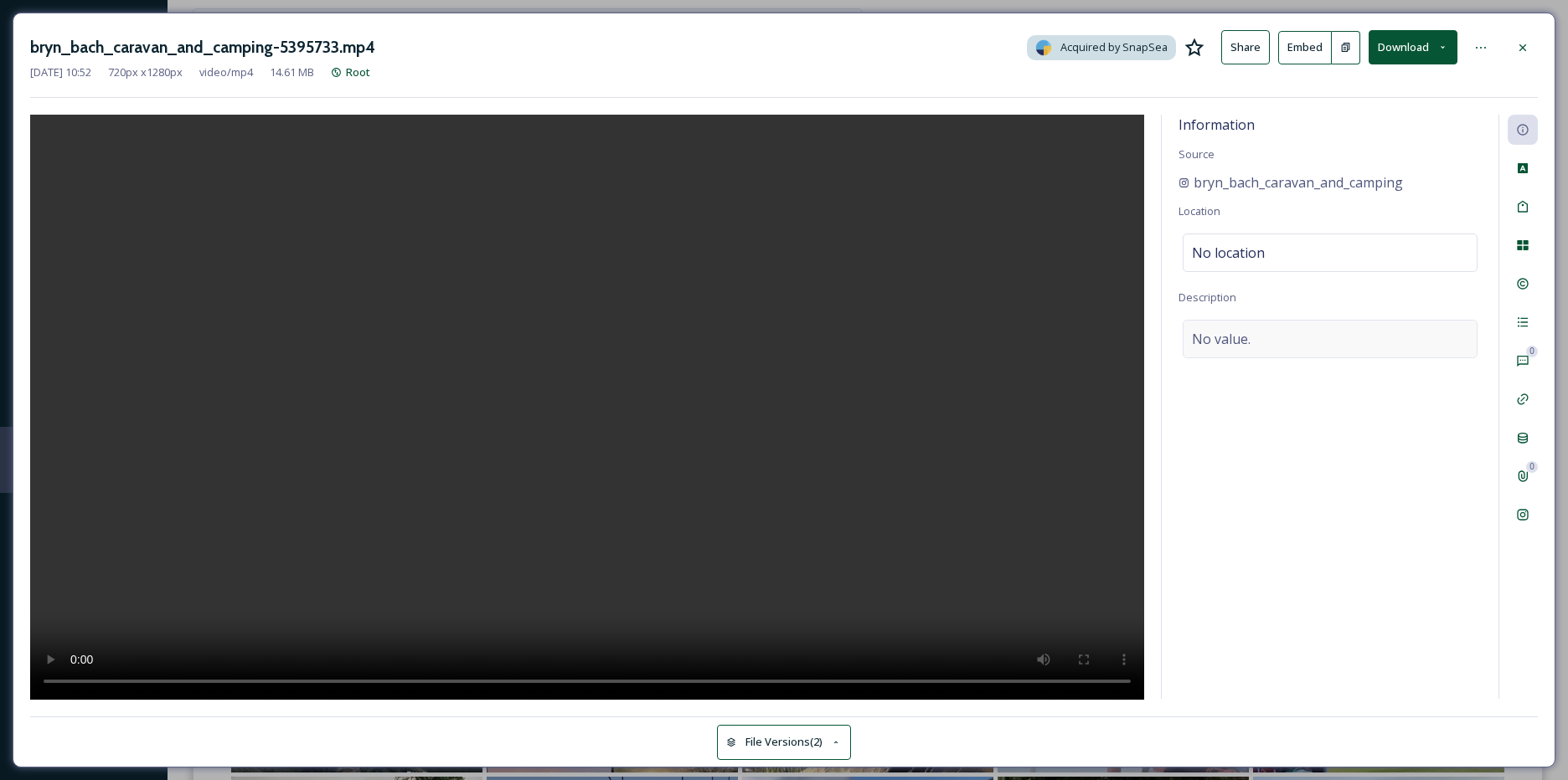
click at [1228, 337] on span "No value." at bounding box center [1221, 338] width 59 height 20
click at [1228, 337] on textarea at bounding box center [1330, 389] width 303 height 139
paste textarea "Getting the young ones around the @walescoastpath 4km circular walk without usi…"
type textarea "Getting the young ones around the @walescoastpath 4km circular walk without usi…"
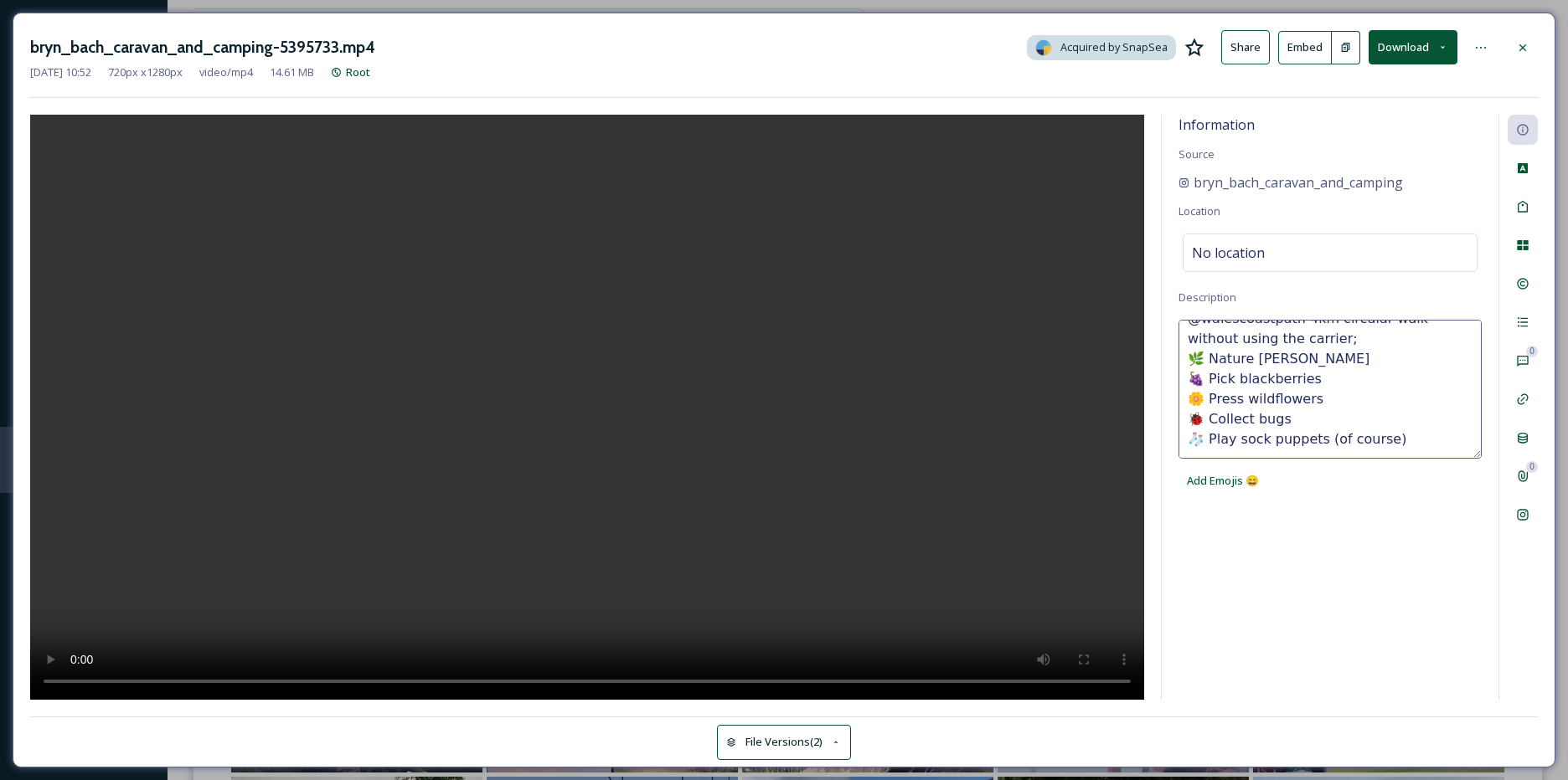
scroll to position [0, 0]
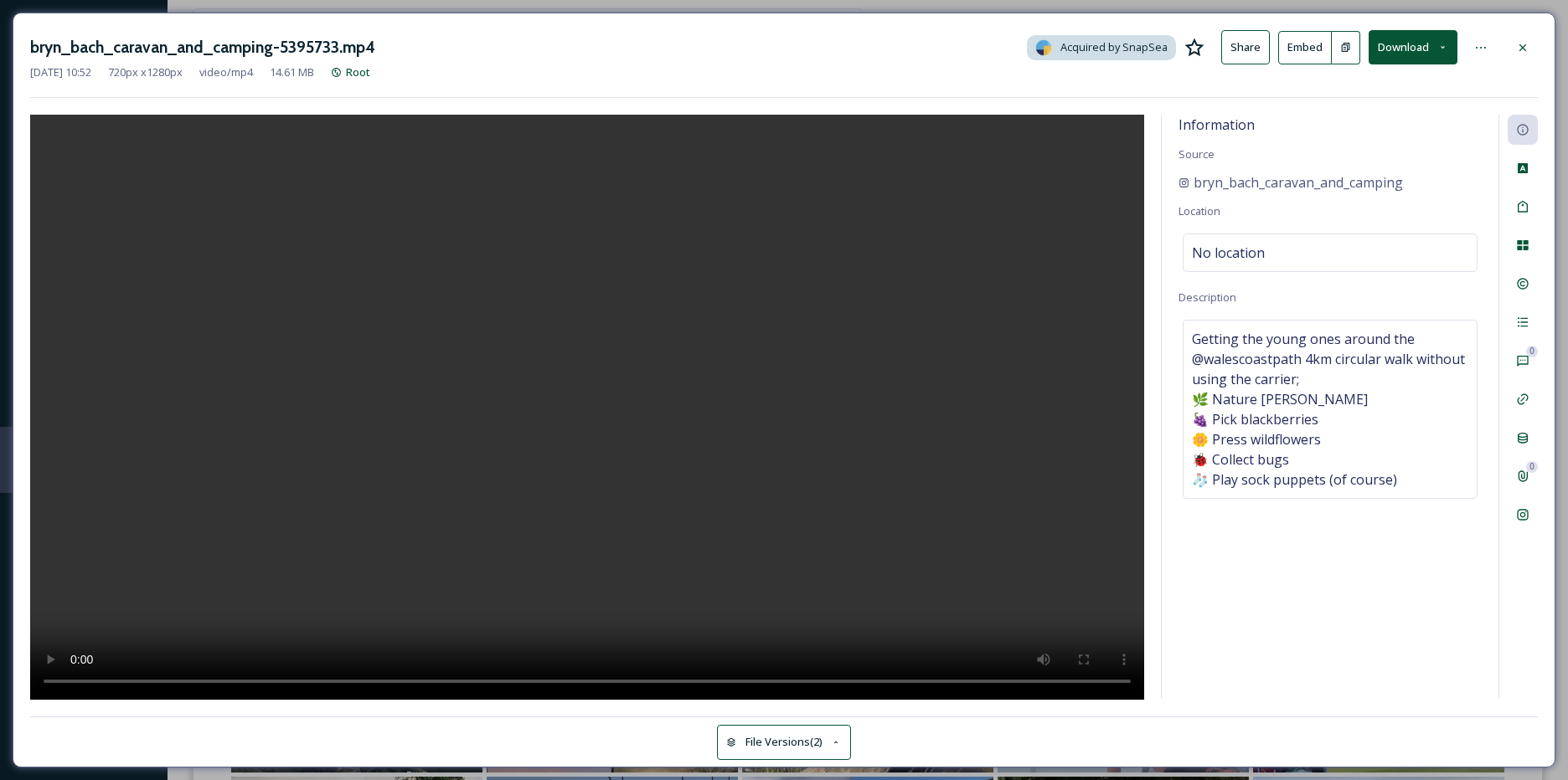
click at [1373, 547] on div "Information Source bryn_bach_caravan_and_camping Location No location Descripti…" at bounding box center [1330, 407] width 337 height 585
click at [1222, 263] on div "No location" at bounding box center [1331, 252] width 295 height 38
click at [1222, 263] on input at bounding box center [1331, 252] width 293 height 36
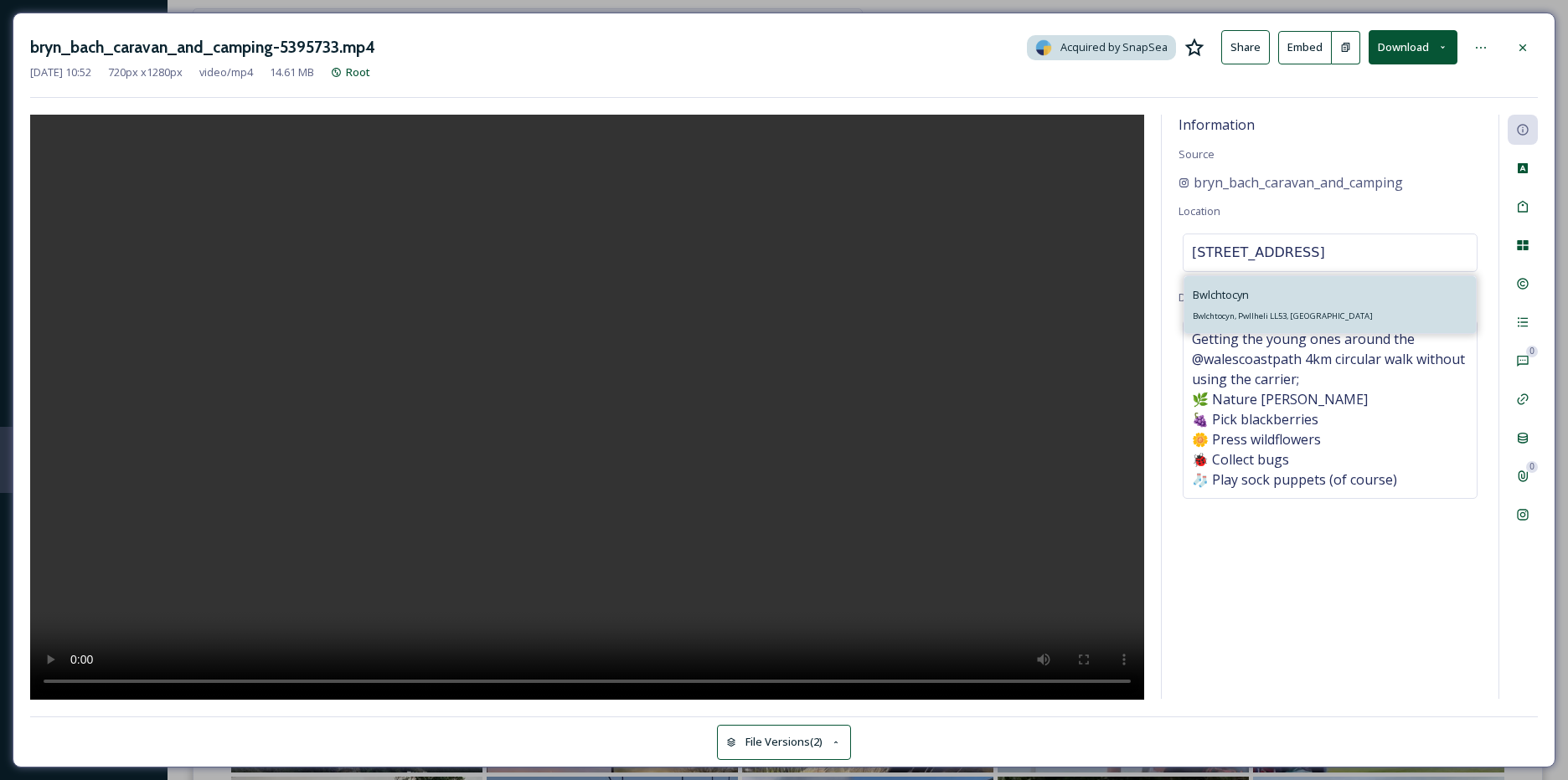
type input "[STREET_ADDRESS]"
click at [1264, 295] on div "Bwlchtocyn Bwlchtocyn, Pwllheli LL53, [GEOGRAPHIC_DATA]" at bounding box center [1283, 304] width 180 height 40
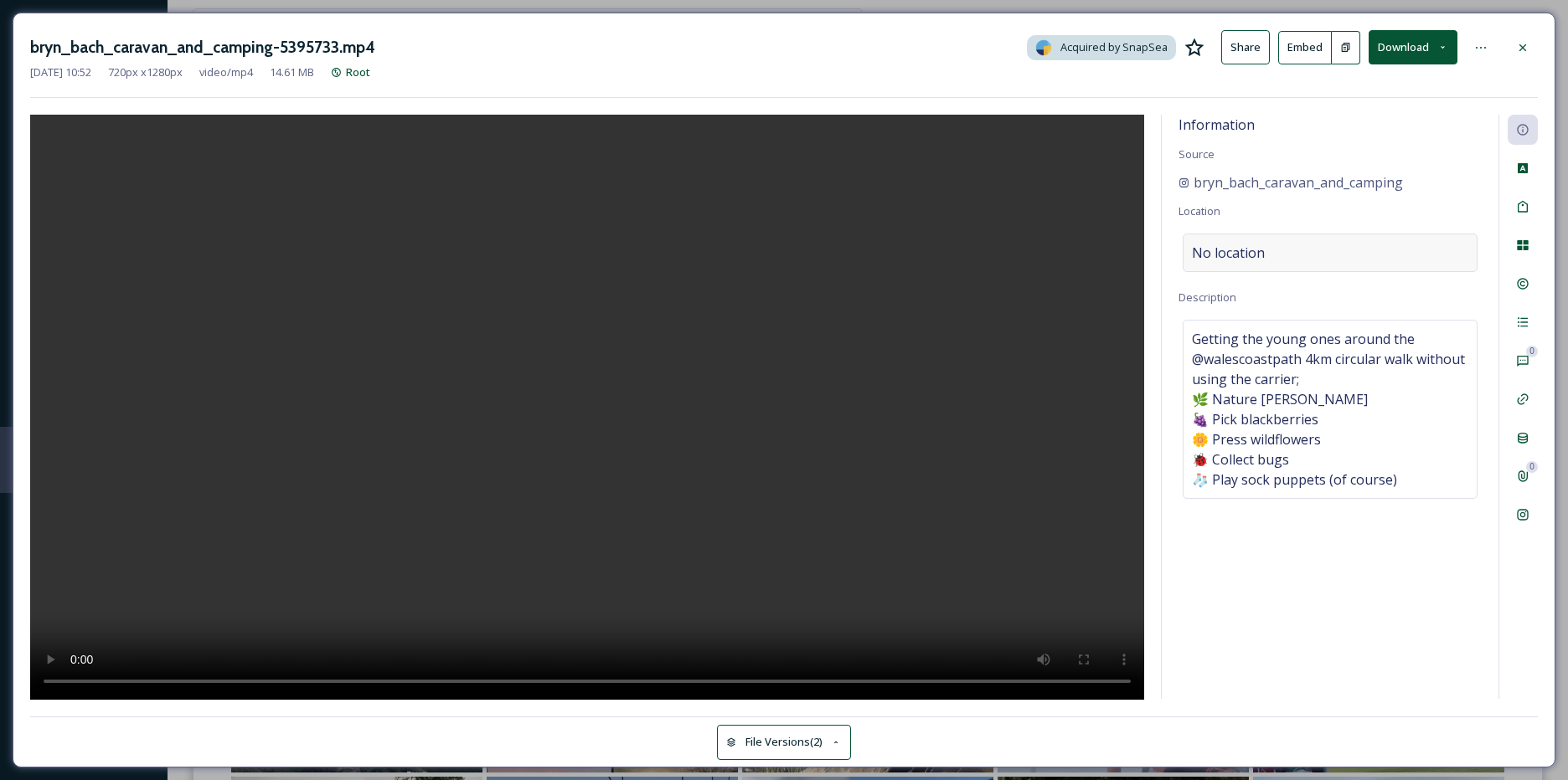
click at [1301, 251] on div "No location" at bounding box center [1331, 252] width 295 height 38
click at [1359, 560] on div "Information Source bryn_bach_caravan_and_camping Location Description Getting t…" at bounding box center [1330, 407] width 337 height 585
click at [1520, 192] on div "Tags" at bounding box center [1523, 207] width 30 height 30
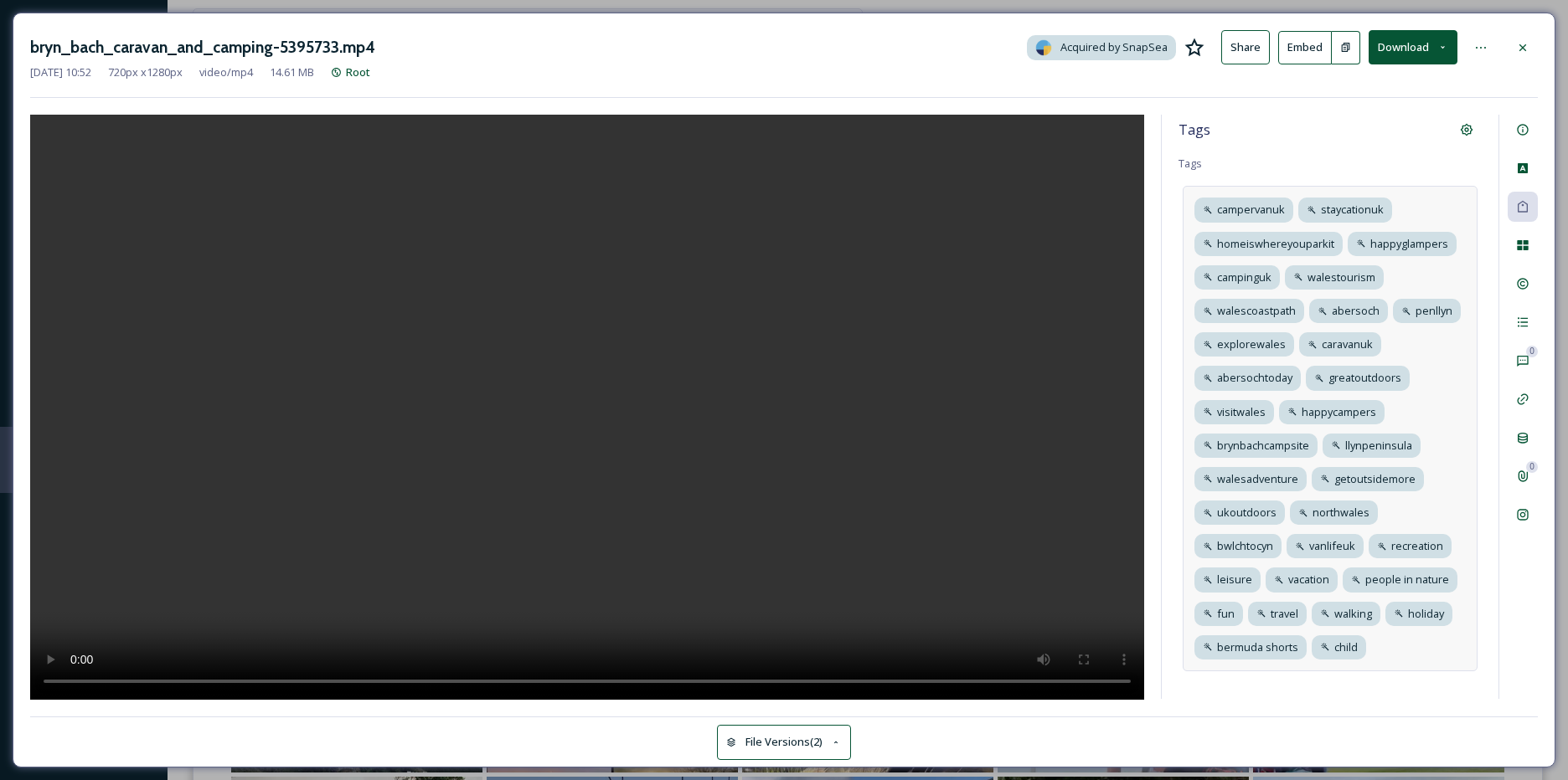
click at [1411, 647] on div "campervanuk staycationuk homeiswhereyouparkit [GEOGRAPHIC_DATA] campinguk [GEOG…" at bounding box center [1331, 428] width 295 height 486
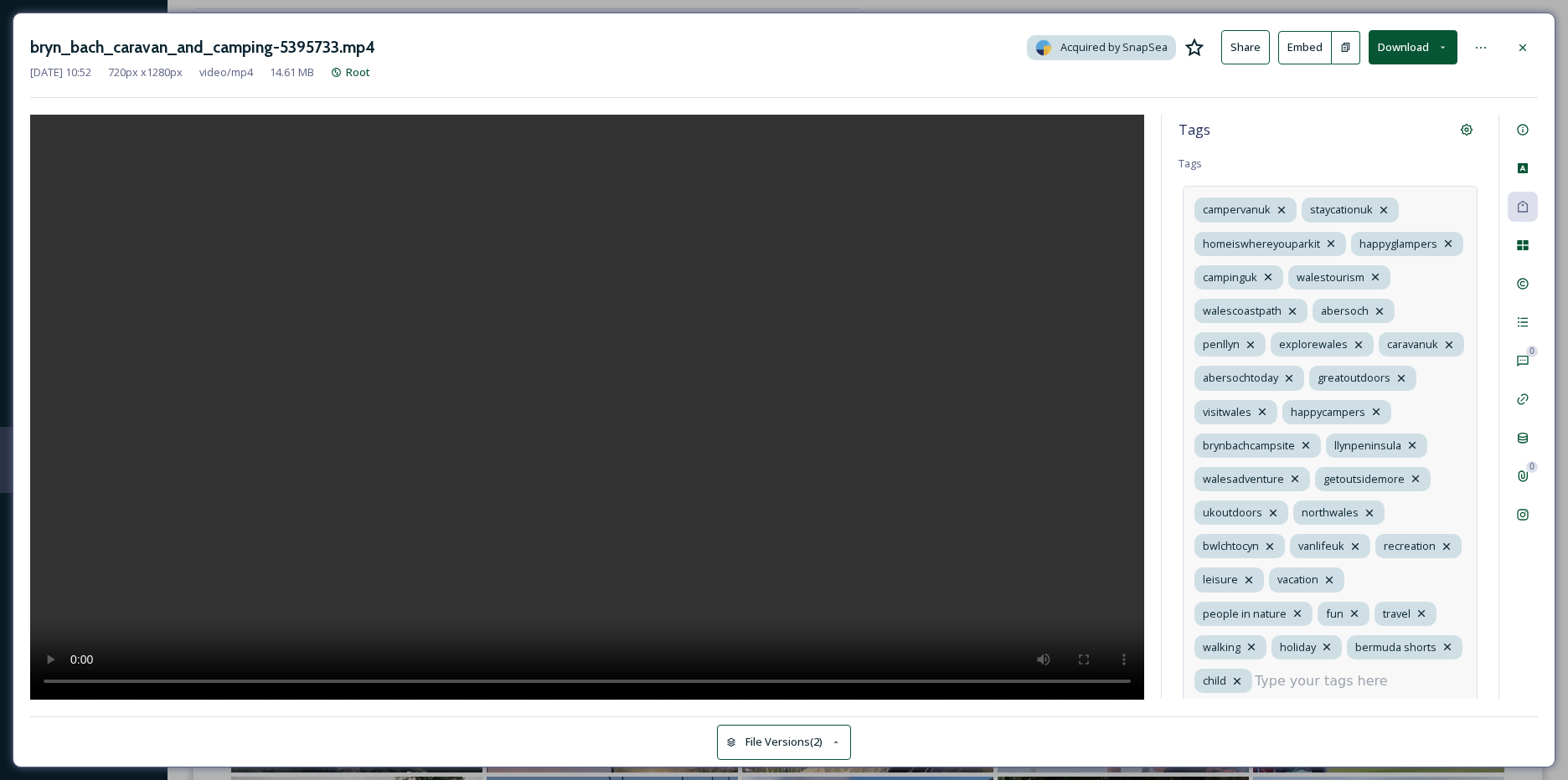
scroll to position [68, 0]
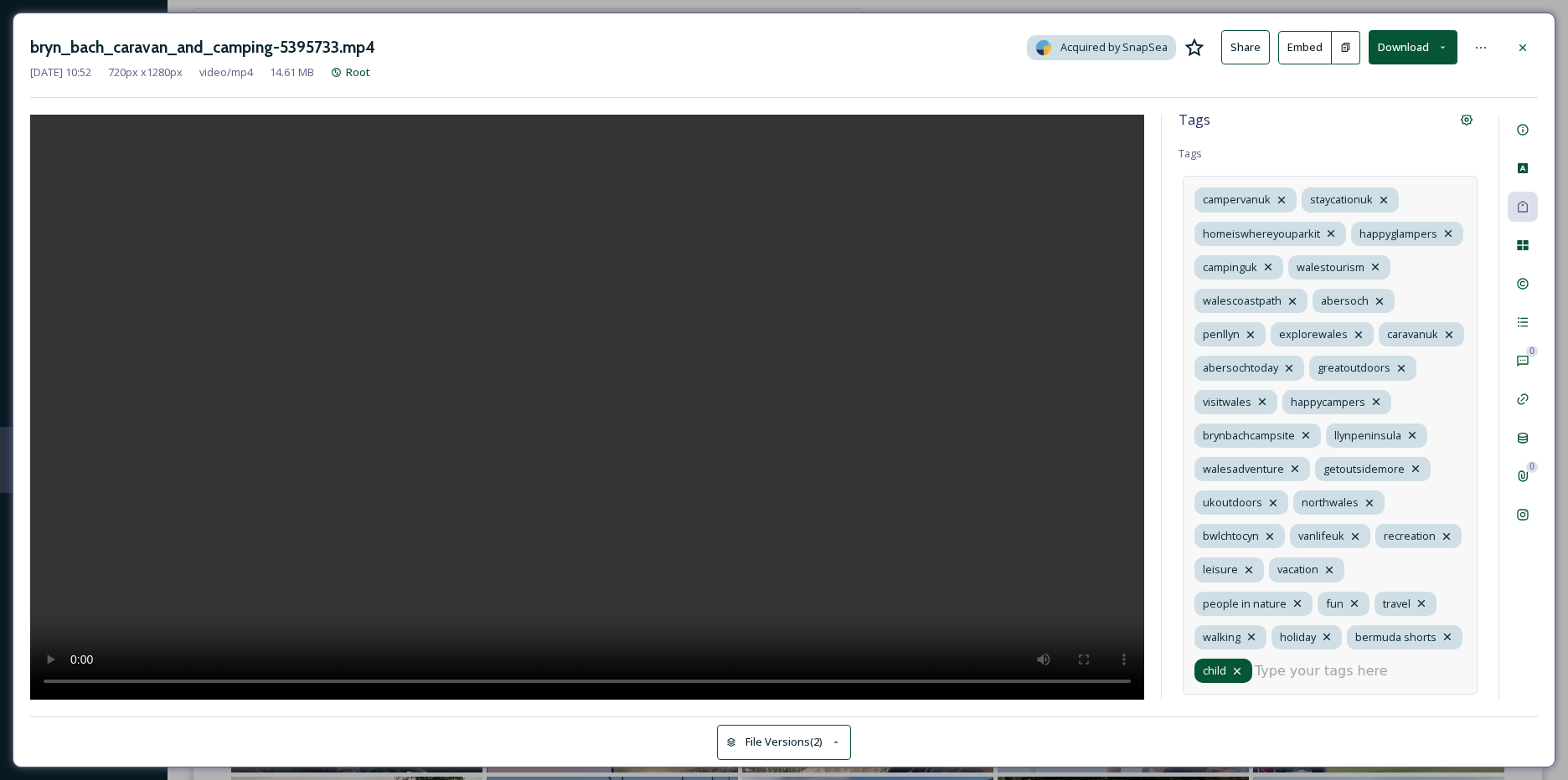
click at [1244, 665] on icon at bounding box center [1236, 671] width 13 height 13
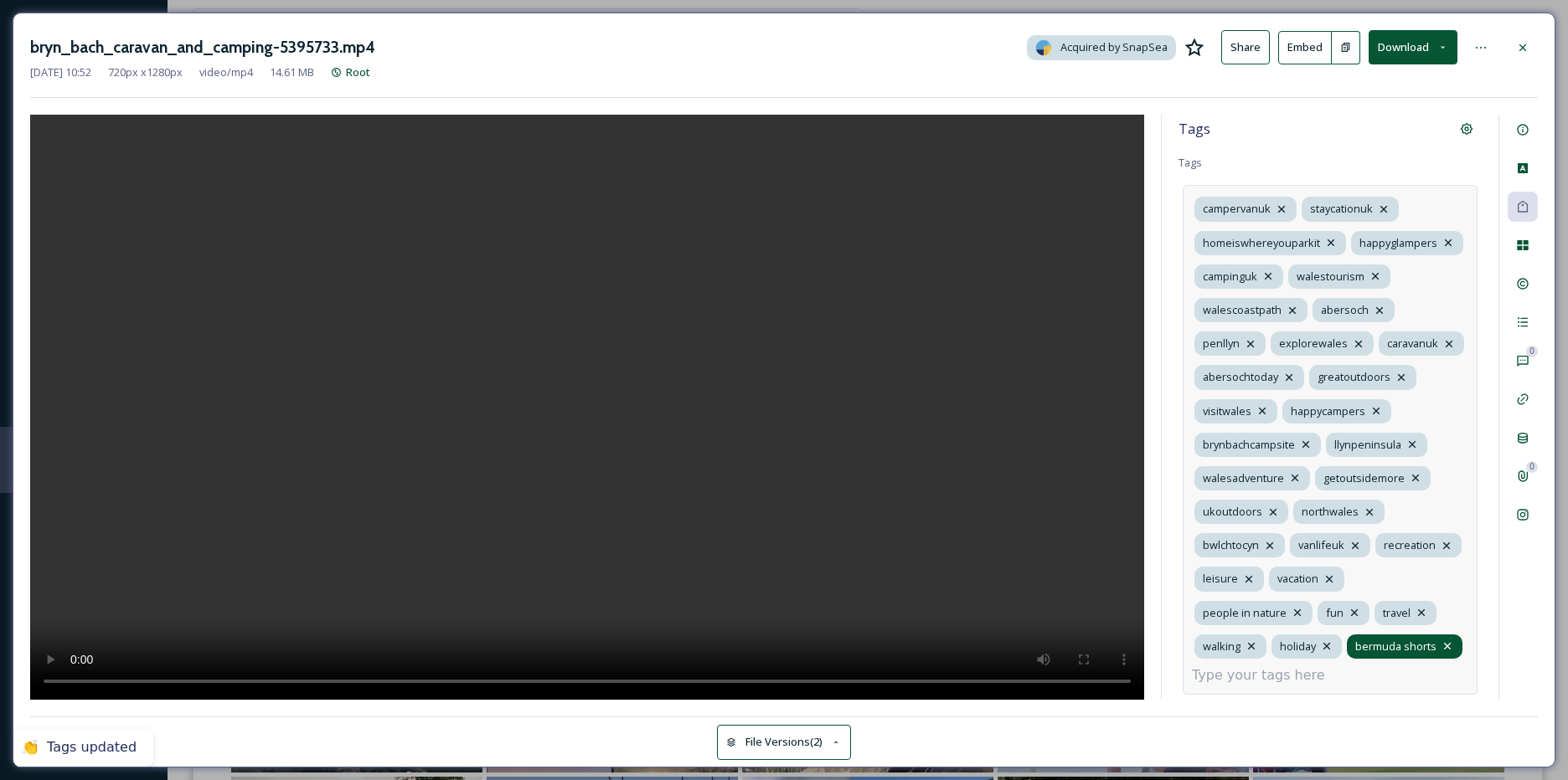
click at [1441, 648] on icon at bounding box center [1447, 646] width 13 height 13
click at [1297, 607] on icon at bounding box center [1297, 612] width 13 height 13
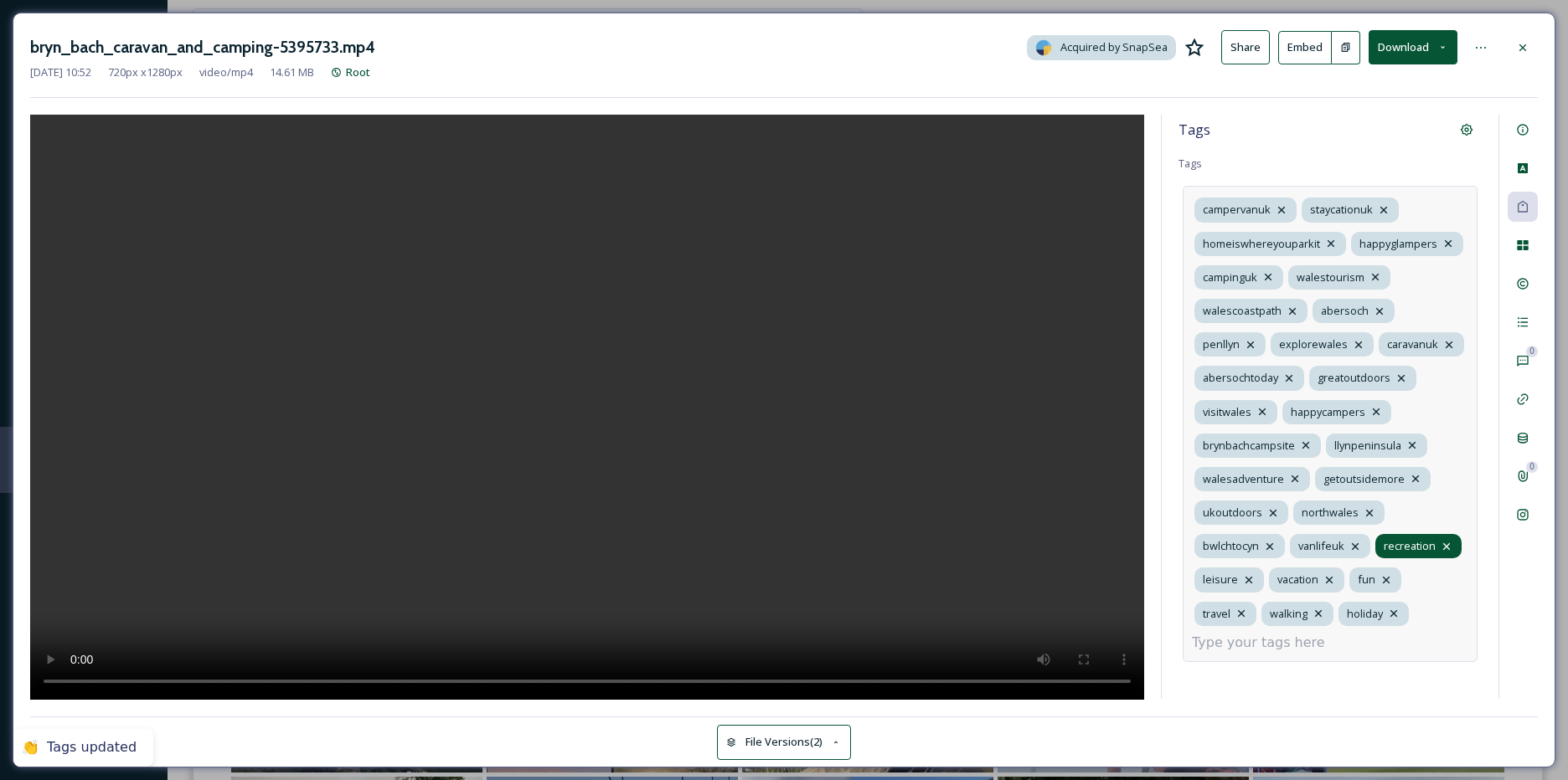
scroll to position [10, 0]
click at [1440, 553] on icon at bounding box center [1446, 546] width 13 height 13
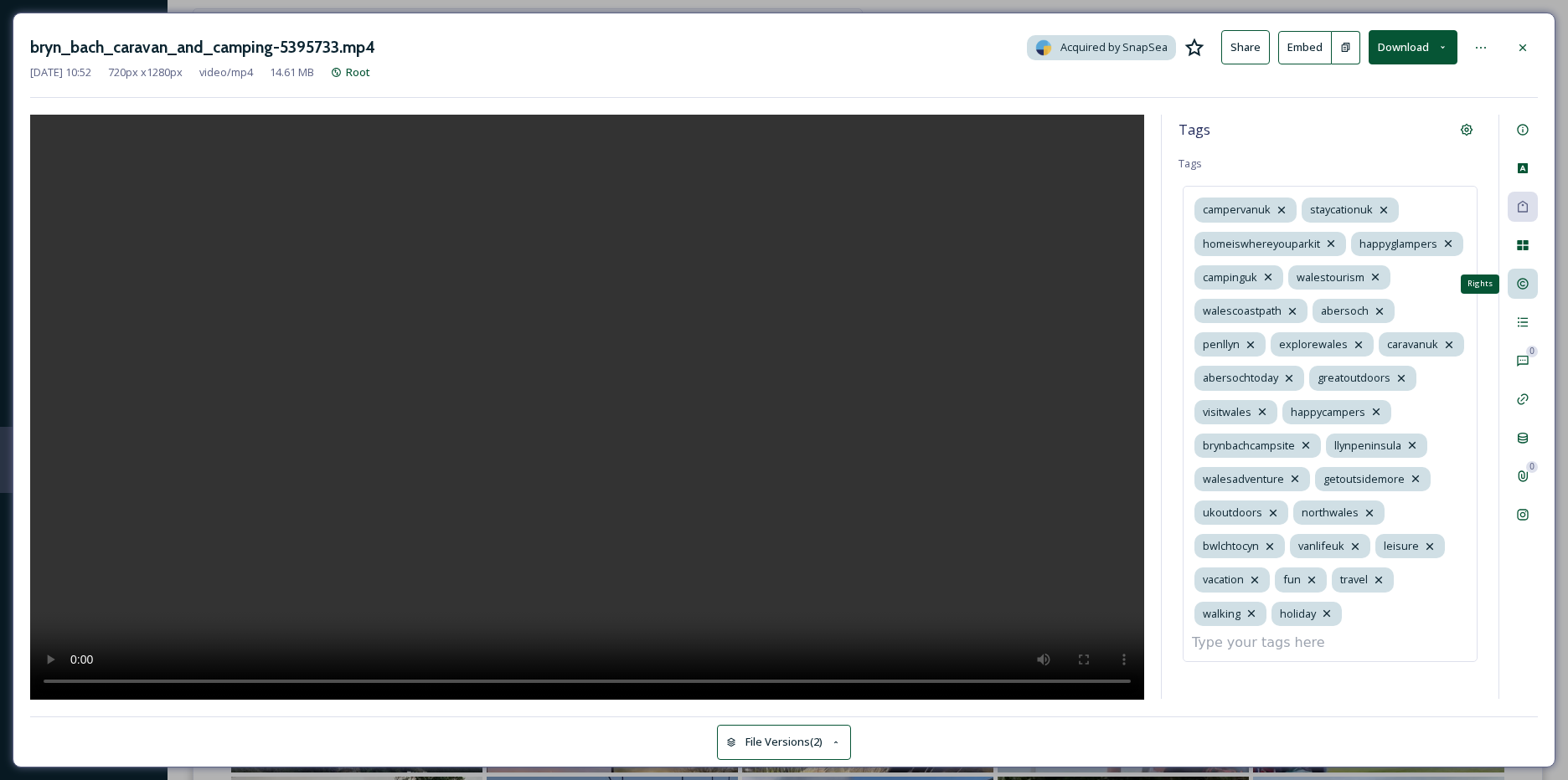
click at [1527, 273] on div "Rights" at bounding box center [1523, 284] width 30 height 30
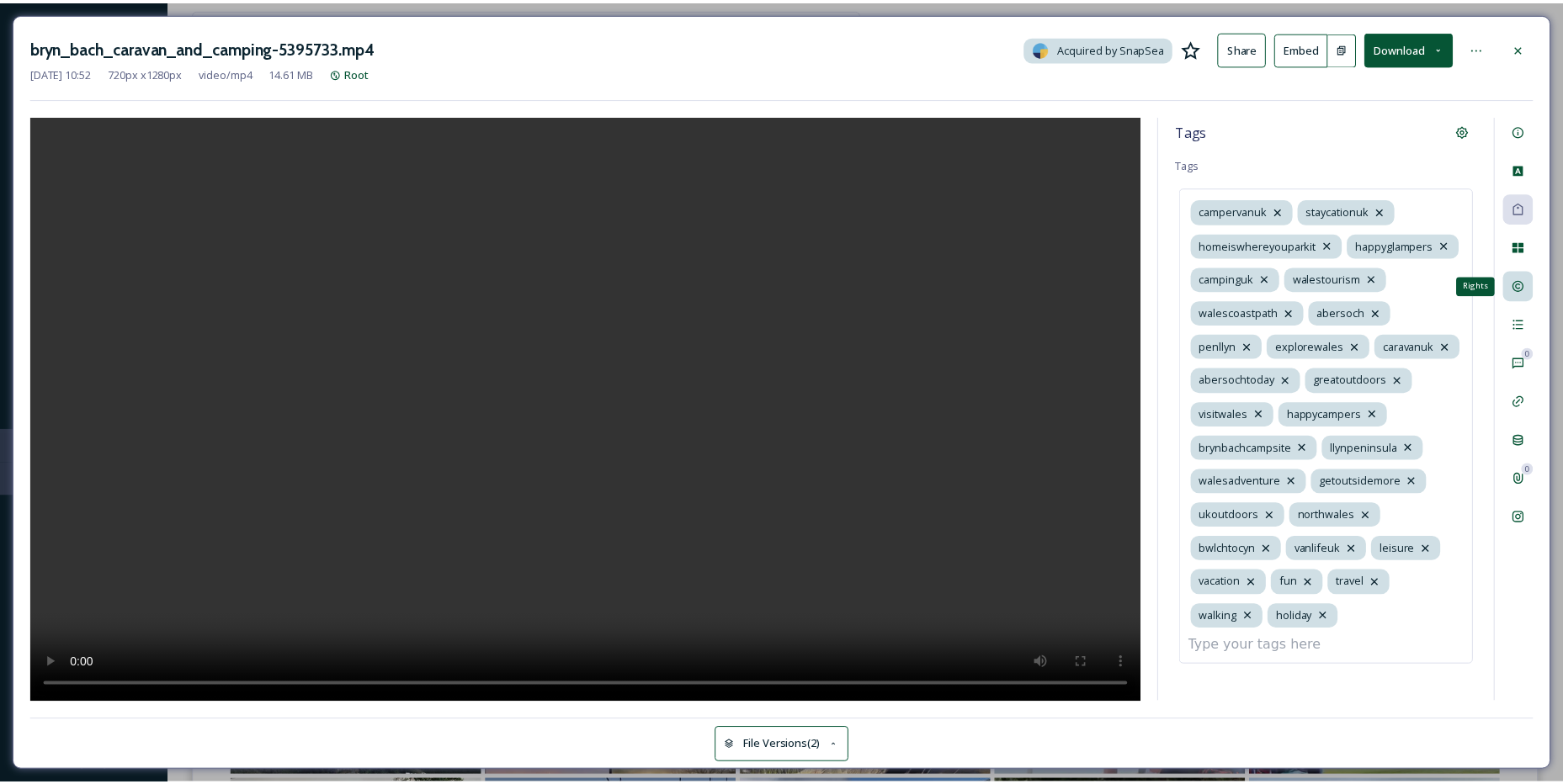
scroll to position [0, 0]
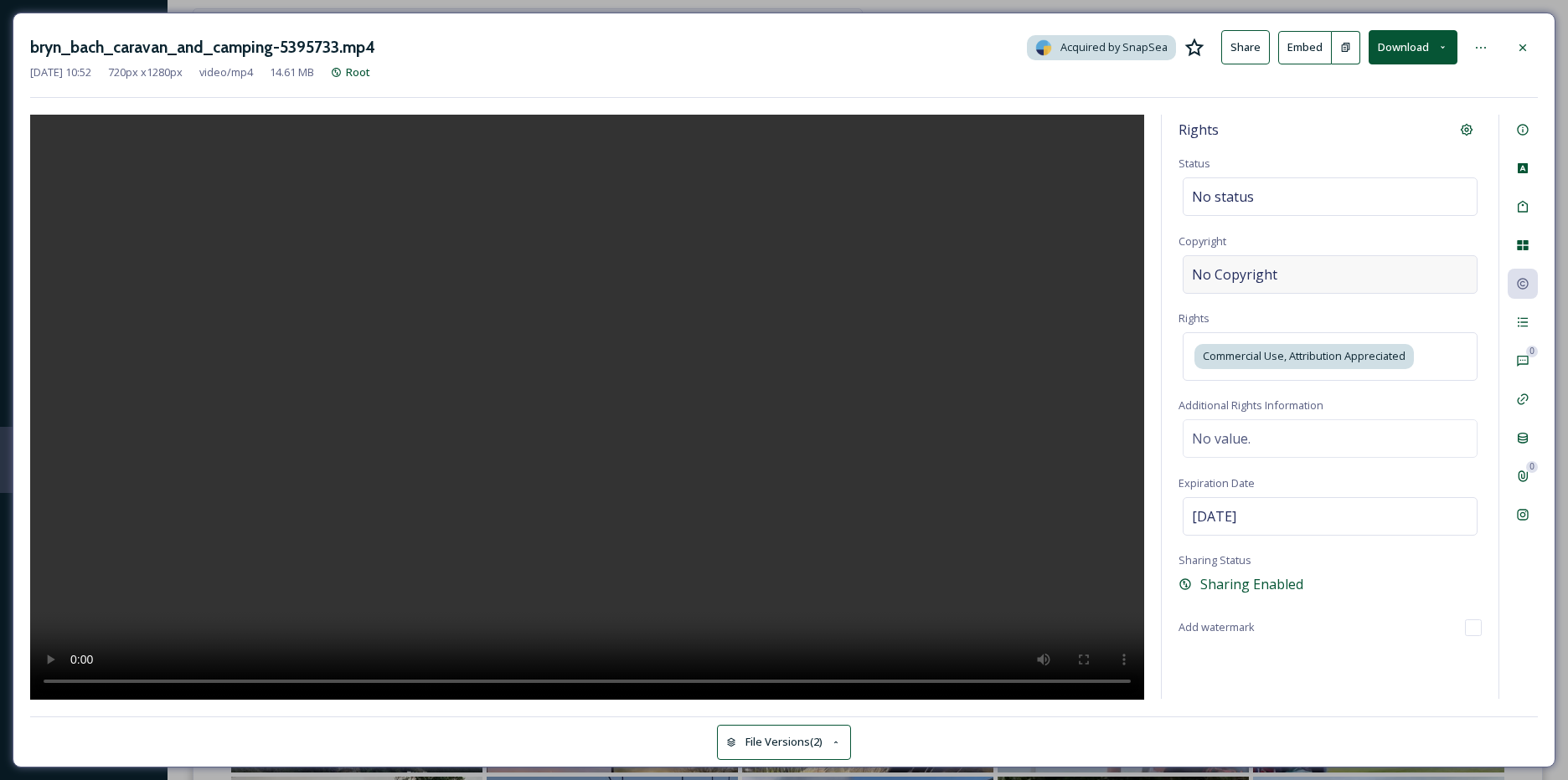
click at [1222, 269] on span "No Copyright" at bounding box center [1235, 275] width 85 height 20
type input "bryn_bach_caravan_and_camping"
click at [1526, 331] on div "Activity" at bounding box center [1523, 322] width 30 height 30
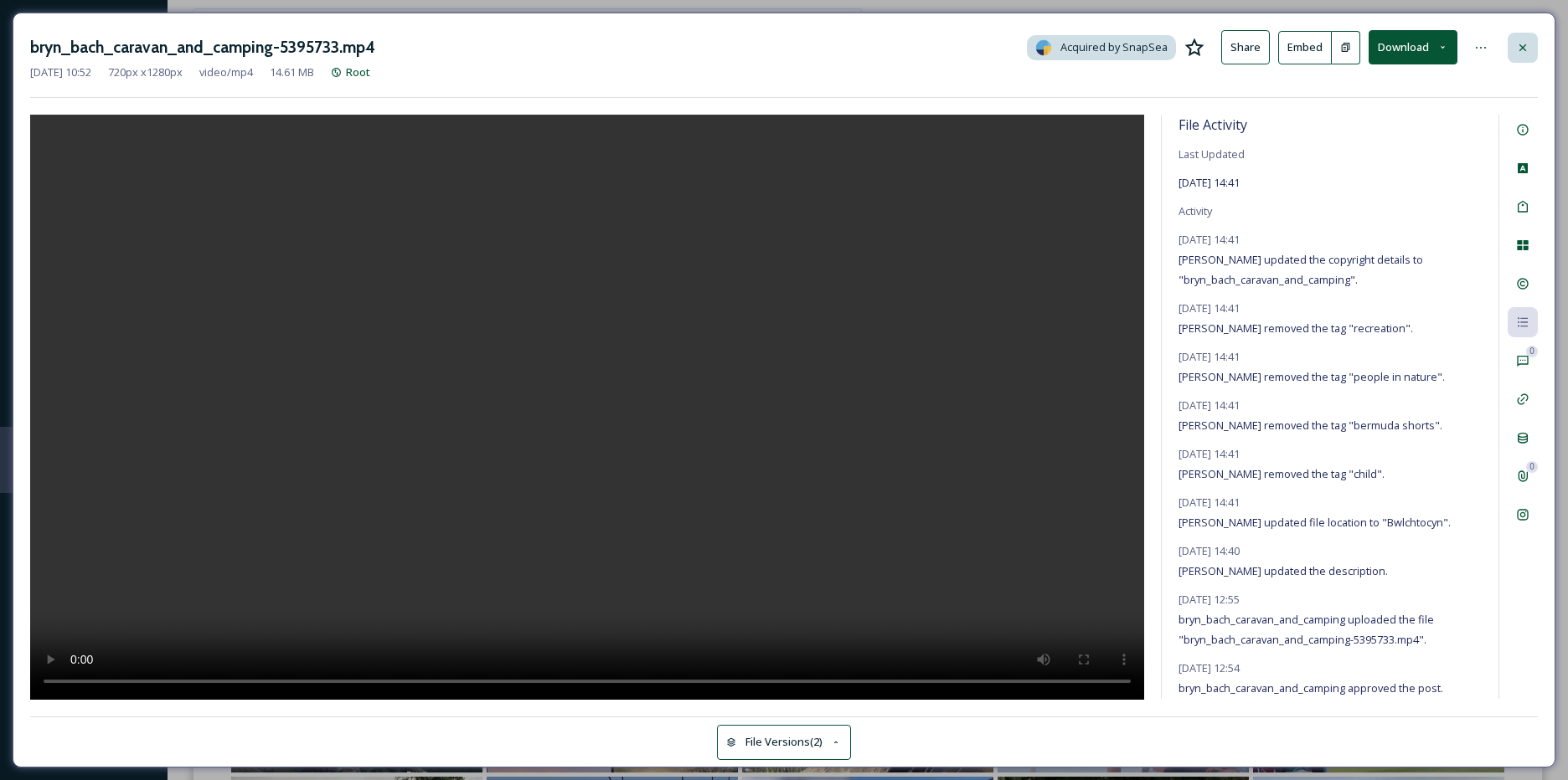
click at [1519, 44] on icon at bounding box center [1523, 47] width 13 height 13
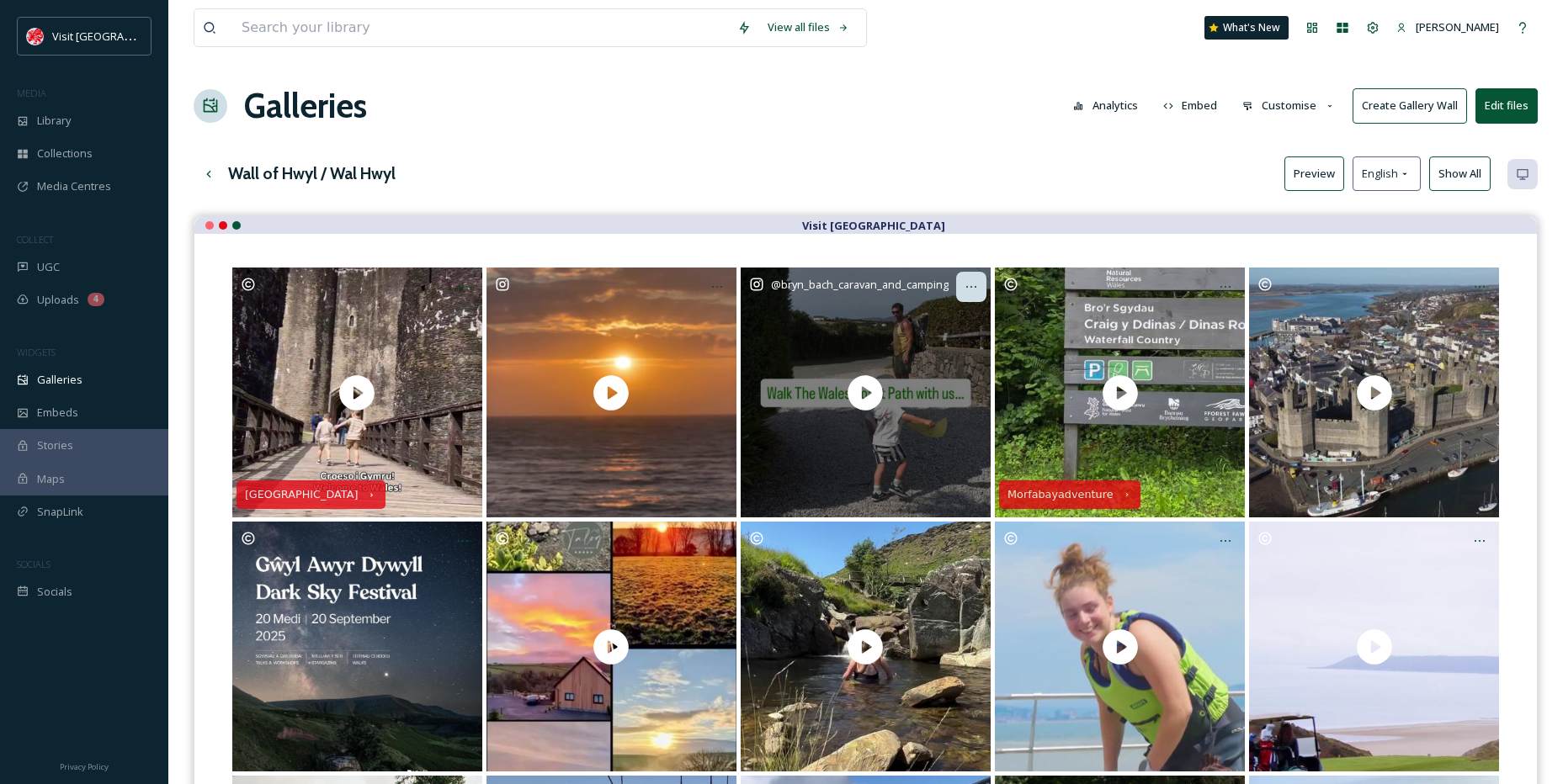
click at [976, 288] on icon at bounding box center [971, 287] width 13 height 13
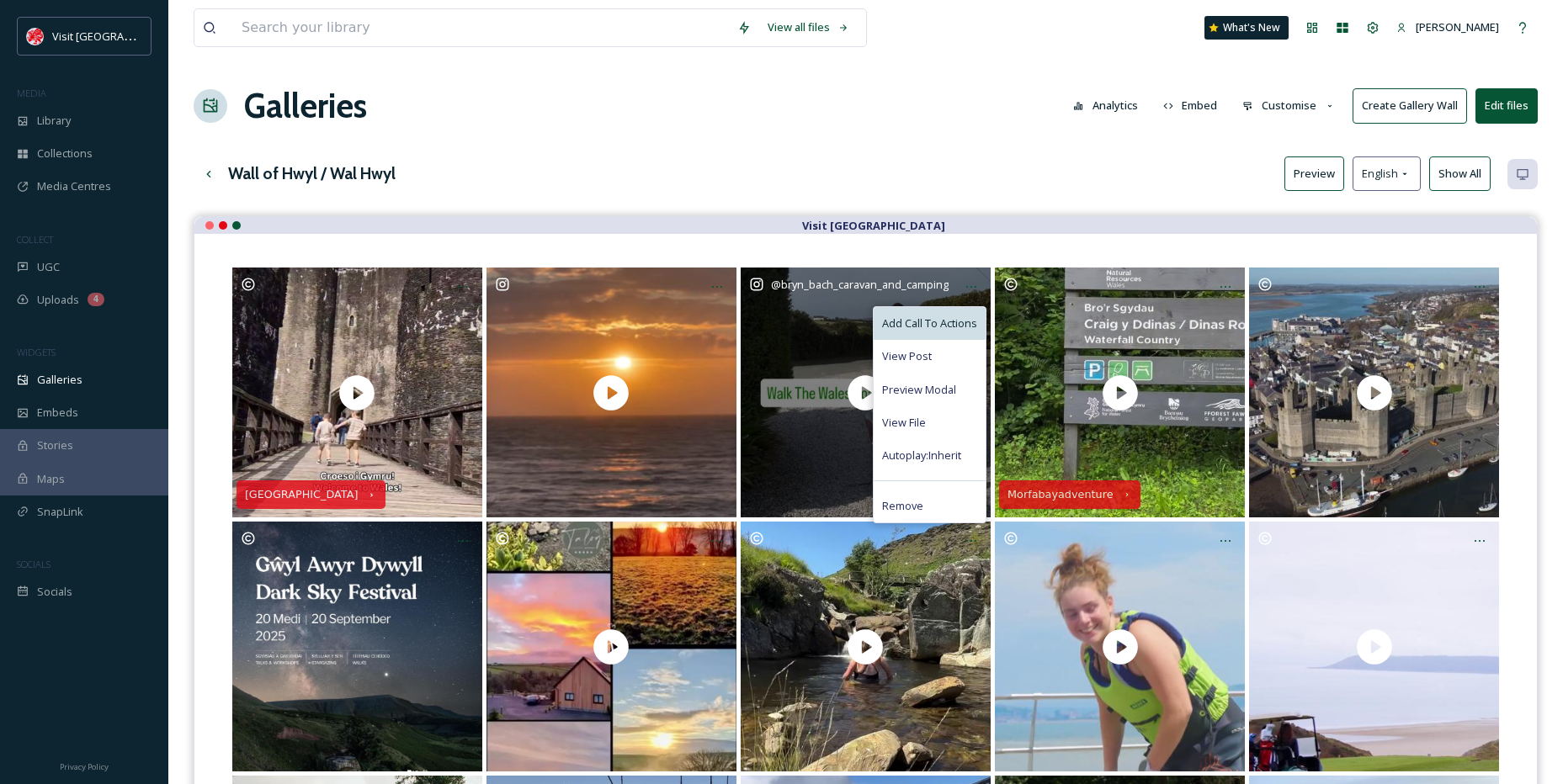
click at [950, 313] on div "Add Call To Actions" at bounding box center [929, 323] width 112 height 33
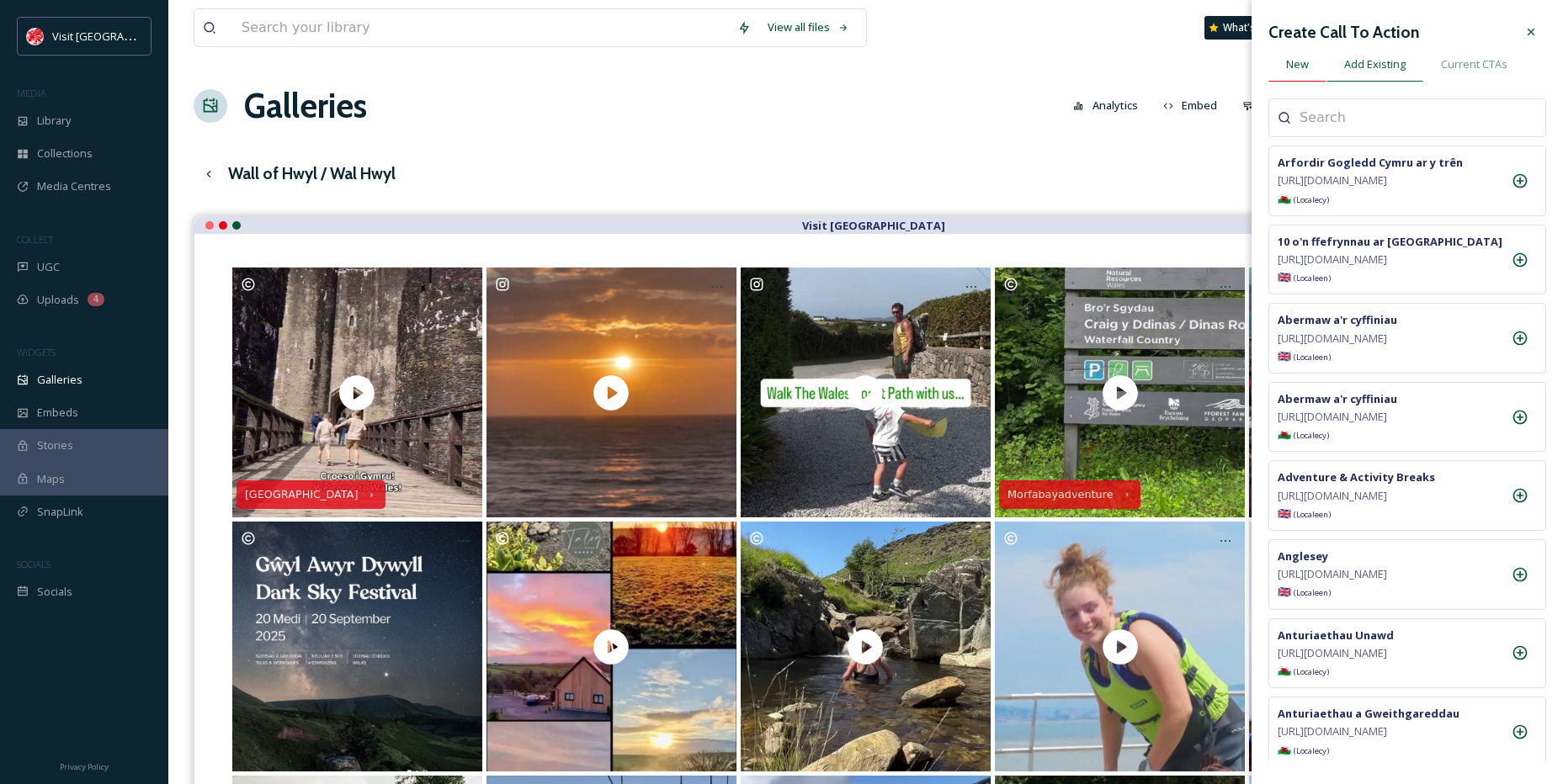
click at [1309, 54] on div "New" at bounding box center [1297, 64] width 58 height 35
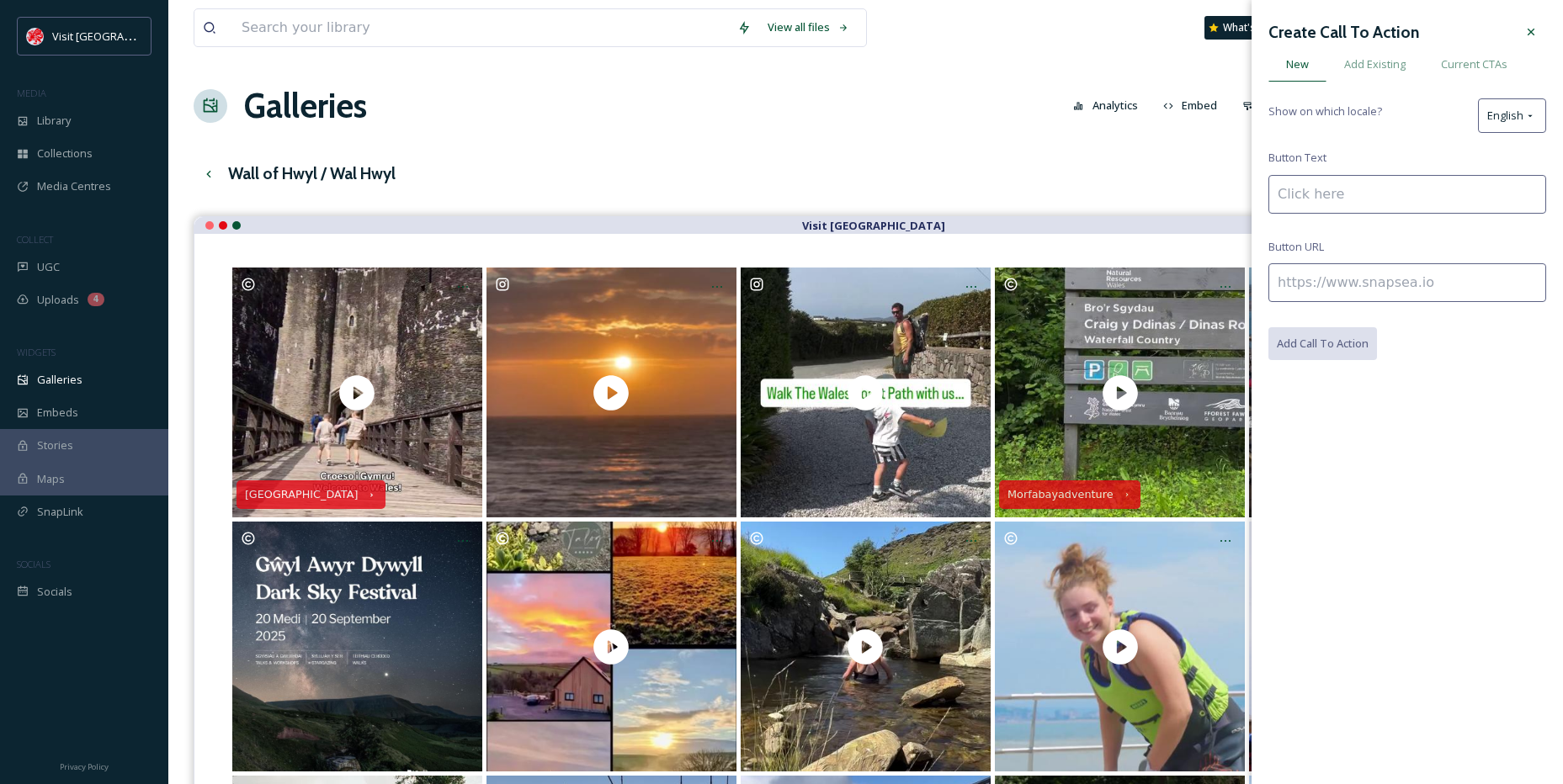
paste input "[PERSON_NAME] Caravan and [GEOGRAPHIC_DATA]"
click at [1410, 196] on input "[PERSON_NAME] Caravan and [GEOGRAPHIC_DATA]" at bounding box center [1407, 194] width 278 height 38
type input "[PERSON_NAME] Caravan & Camp Site"
click at [1394, 285] on input at bounding box center [1407, 282] width 278 height 38
paste input "[URL][DOMAIN_NAME]"
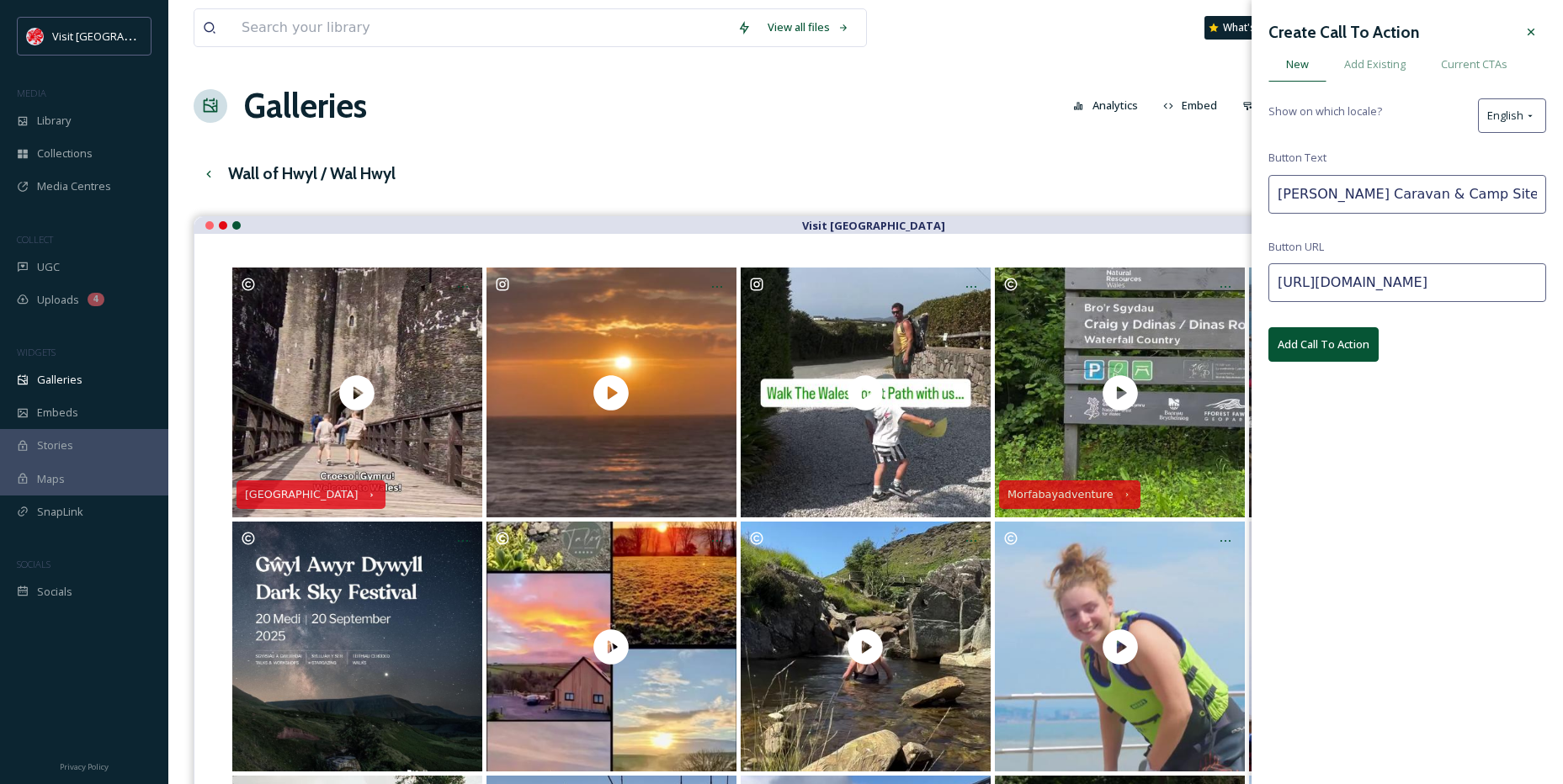
scroll to position [0, 397]
type input "[URL][DOMAIN_NAME]"
click at [1366, 328] on button "Add Call To Action" at bounding box center [1323, 345] width 110 height 35
click at [1527, 23] on div at bounding box center [1531, 32] width 30 height 30
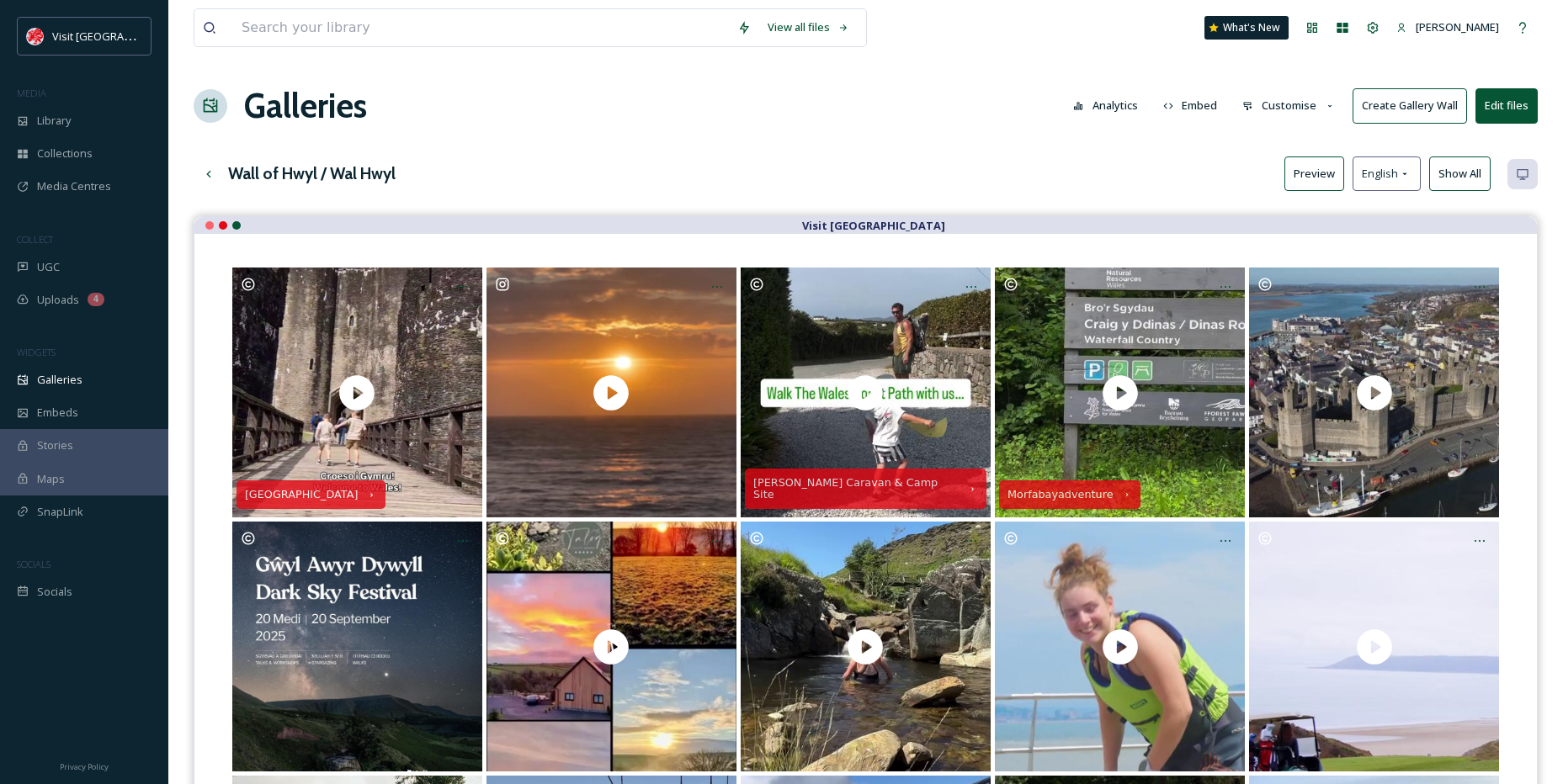
click at [703, 195] on div "View all files What's New [PERSON_NAME] Galleries Analytics Embed Customise Cre…" at bounding box center [865, 671] width 1395 height 1344
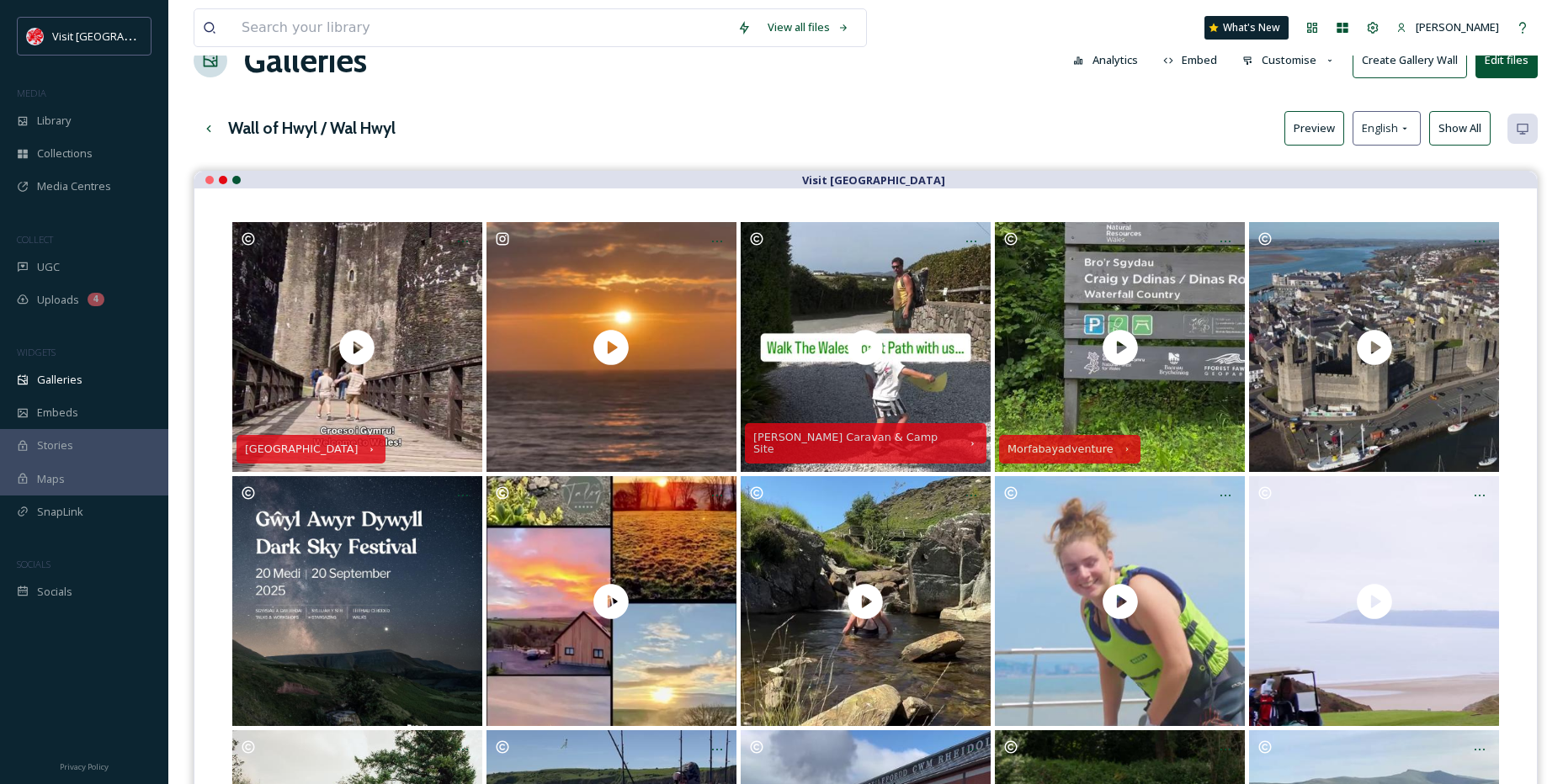
scroll to position [84, 0]
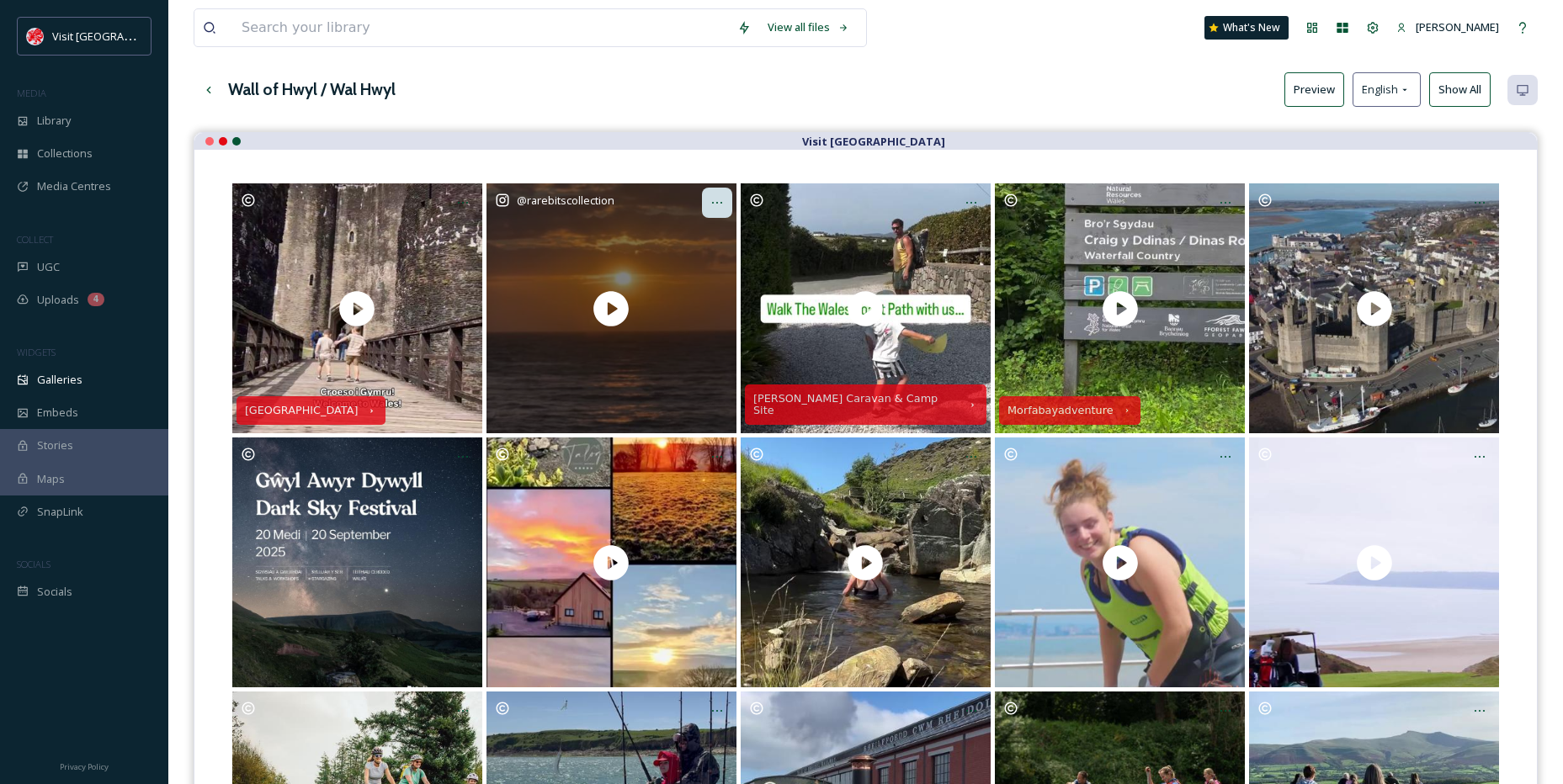
click at [707, 200] on div at bounding box center [717, 203] width 30 height 30
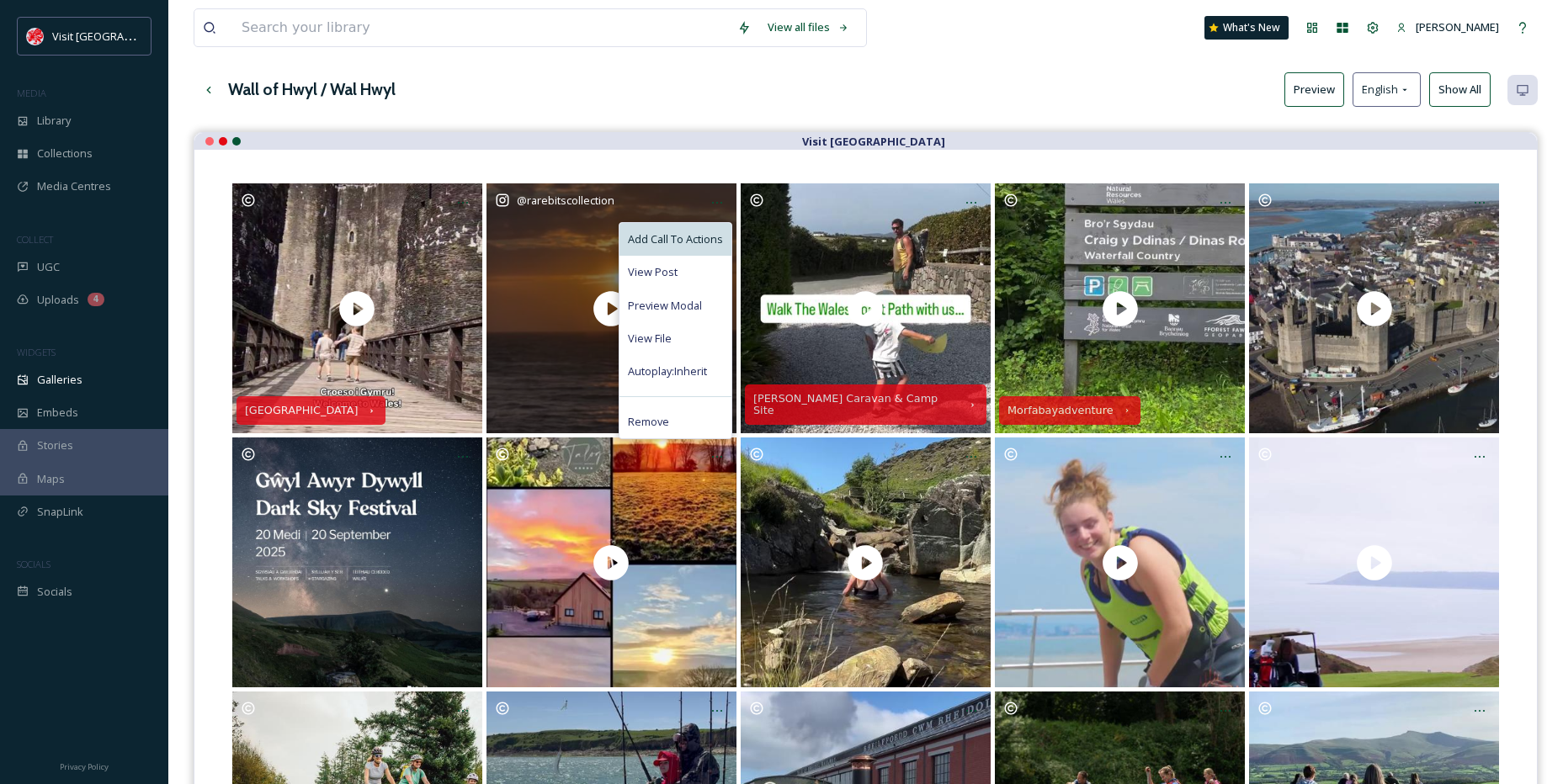
click at [676, 248] on div "Add Call To Actions" at bounding box center [675, 239] width 112 height 33
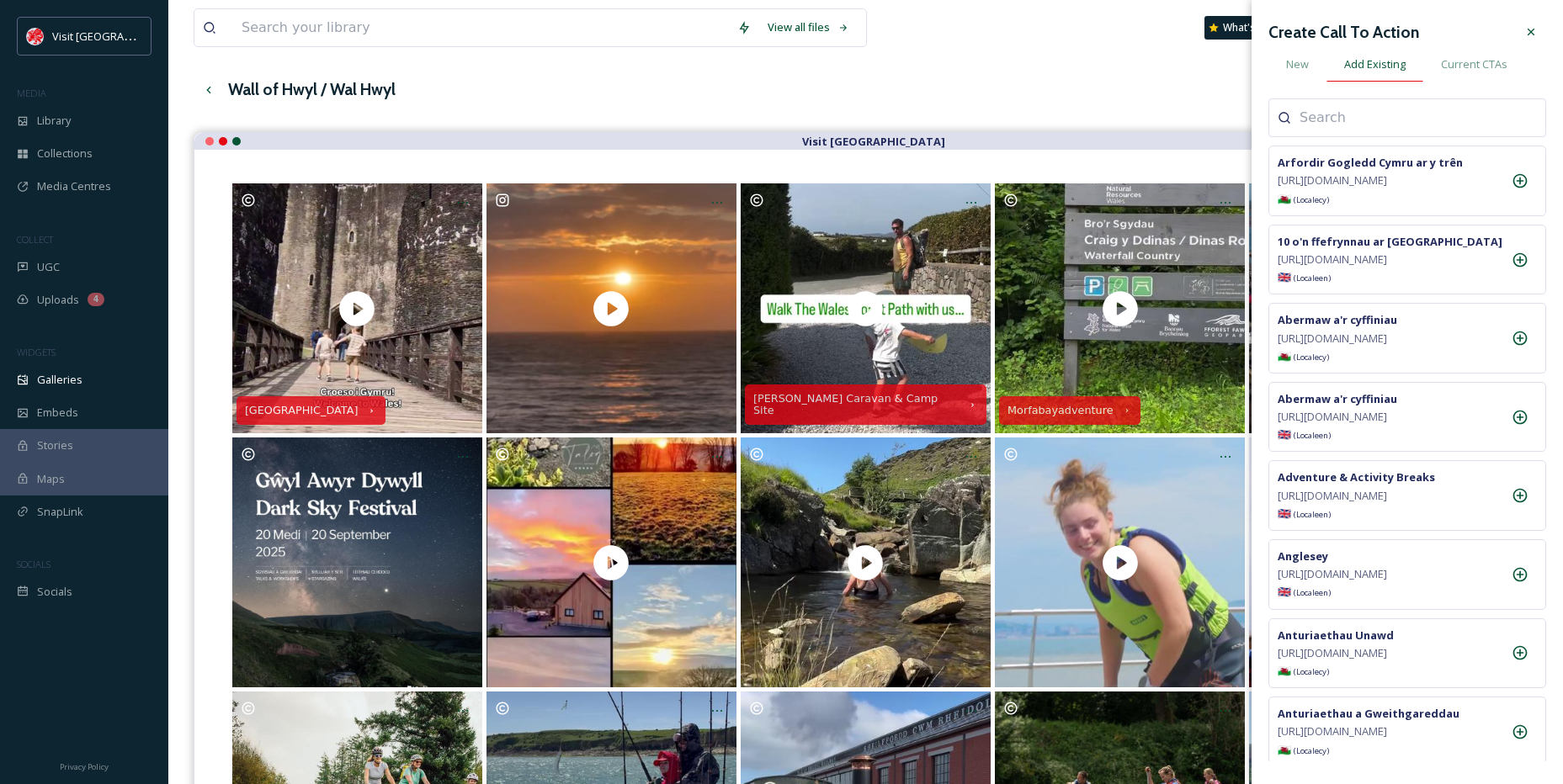
click at [1342, 63] on div "Add Existing" at bounding box center [1375, 64] width 96 height 35
click at [1312, 62] on div "New" at bounding box center [1297, 64] width 58 height 35
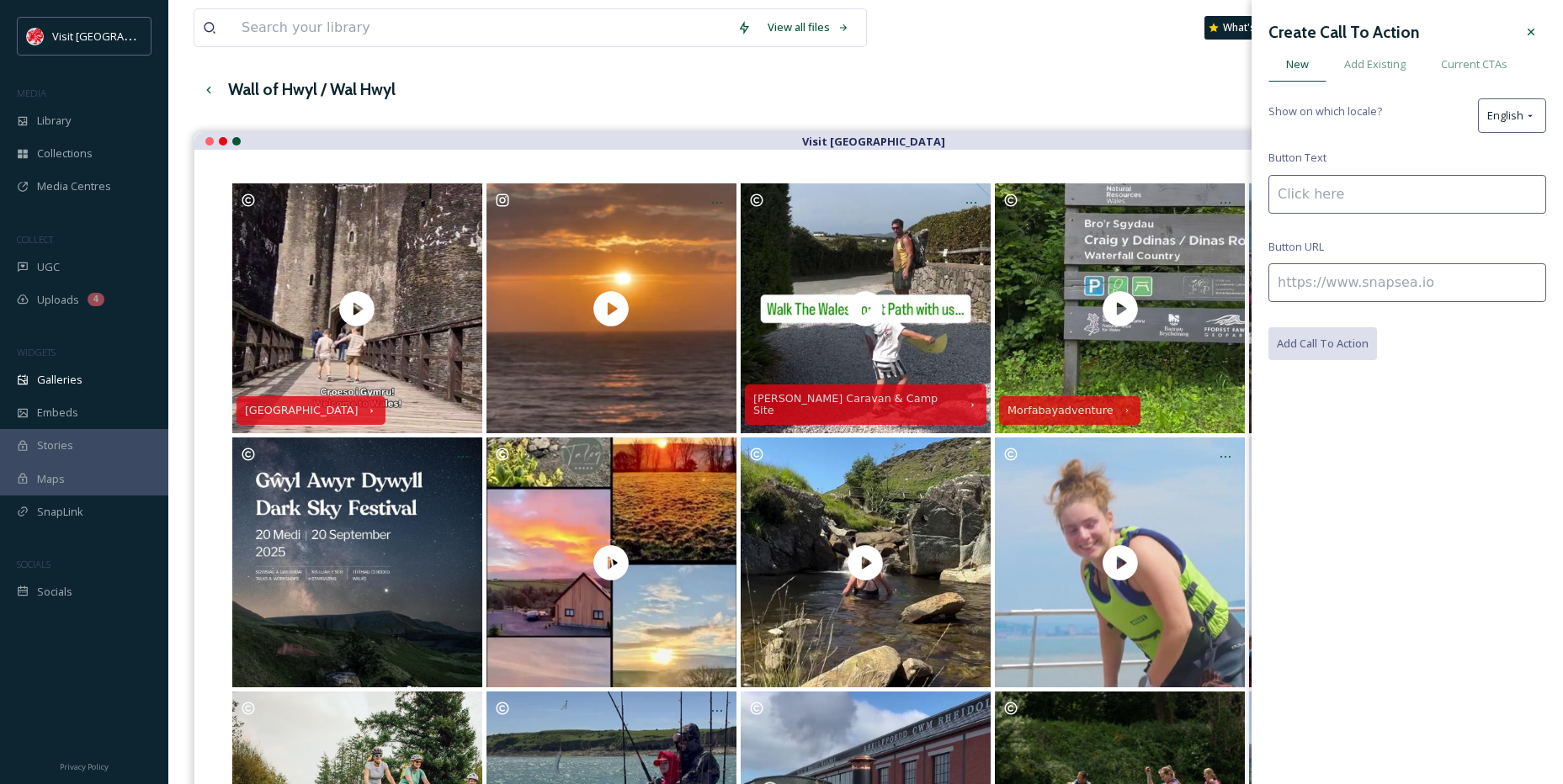
click at [1341, 179] on input at bounding box center [1407, 194] width 278 height 38
paste input "rarebitscollection"
click at [1283, 188] on input "rarebitscollection" at bounding box center [1407, 194] width 278 height 38
type input "Rarebitscollection"
click at [1417, 268] on input at bounding box center [1407, 282] width 278 height 38
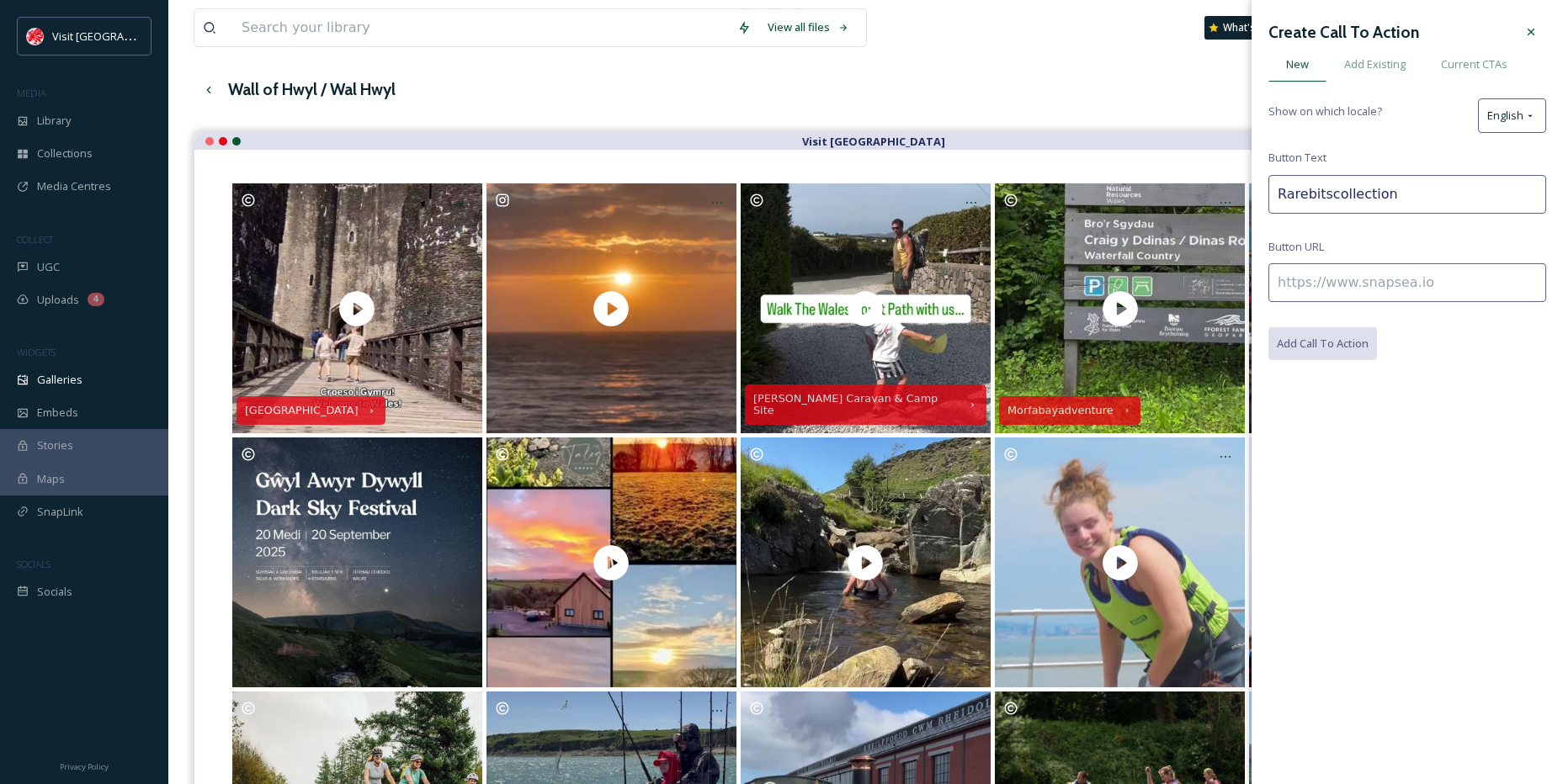
click at [1319, 272] on input at bounding box center [1407, 282] width 278 height 38
paste input "[URL][DOMAIN_NAME]"
type input "[URL][DOMAIN_NAME]"
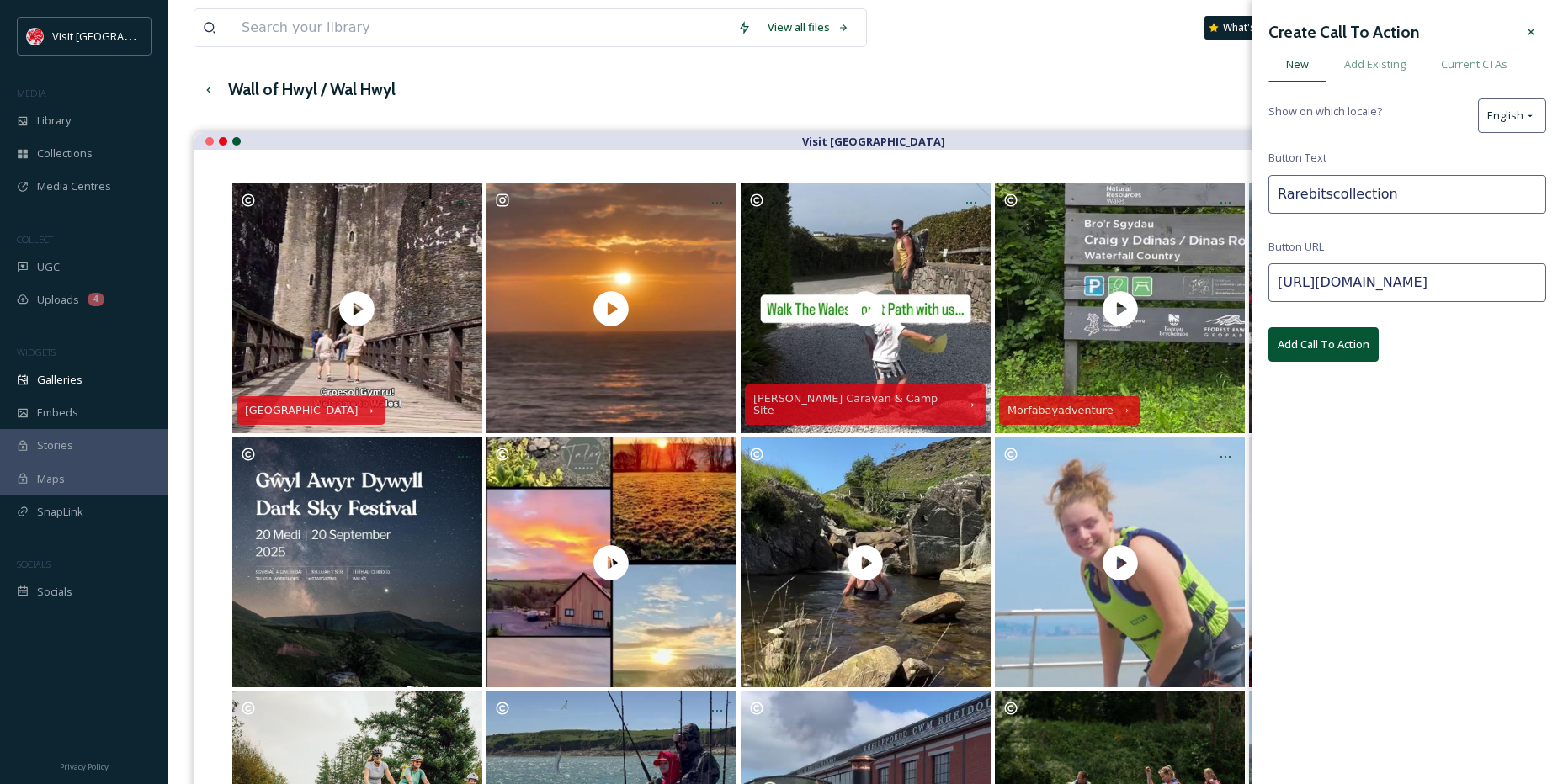
click at [1316, 340] on button "Add Call To Action" at bounding box center [1323, 345] width 110 height 35
click at [1534, 27] on icon at bounding box center [1531, 31] width 13 height 13
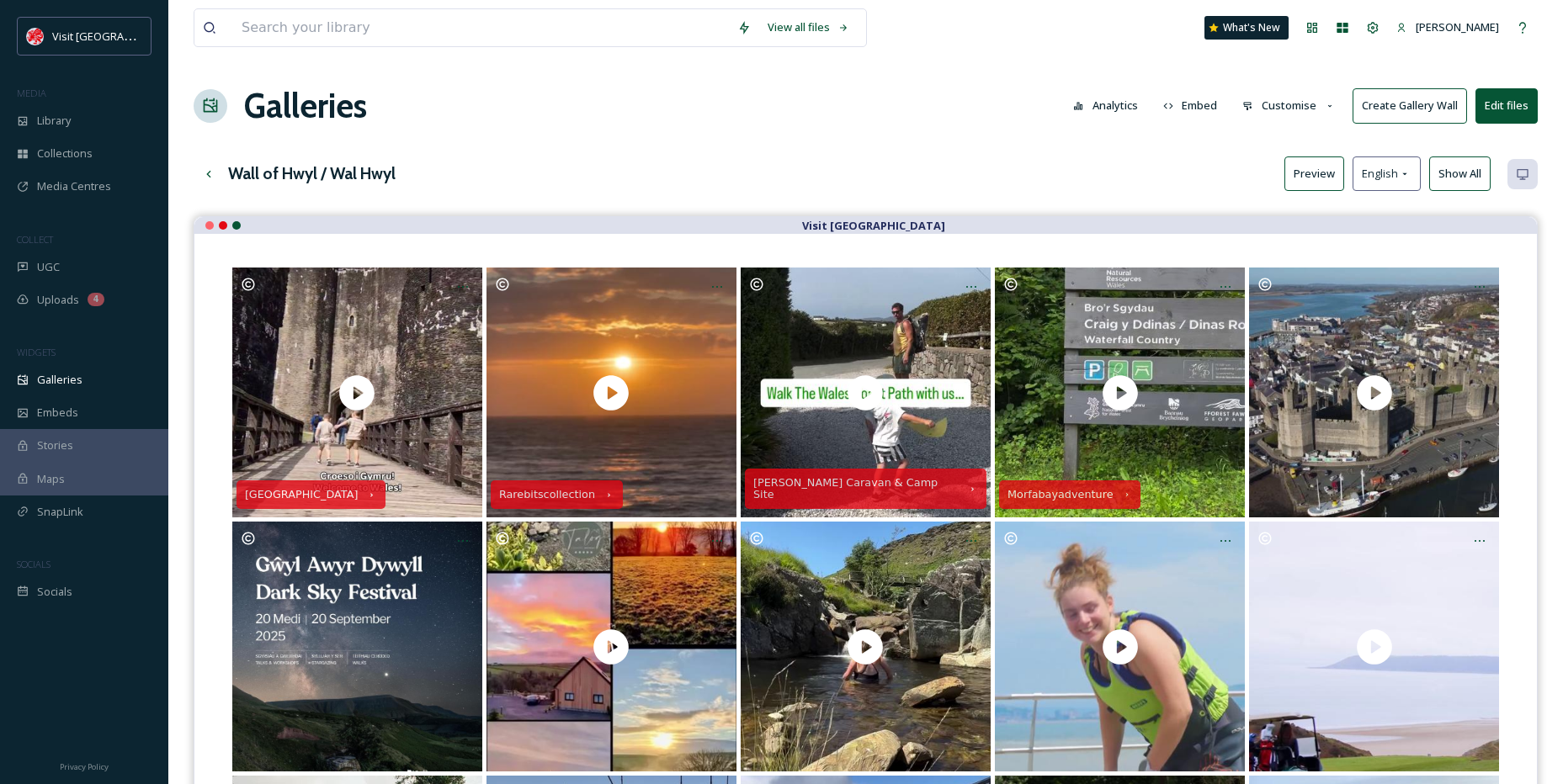
click at [1303, 177] on button "Preview" at bounding box center [1314, 173] width 60 height 35
